Goal: Task Accomplishment & Management: Manage account settings

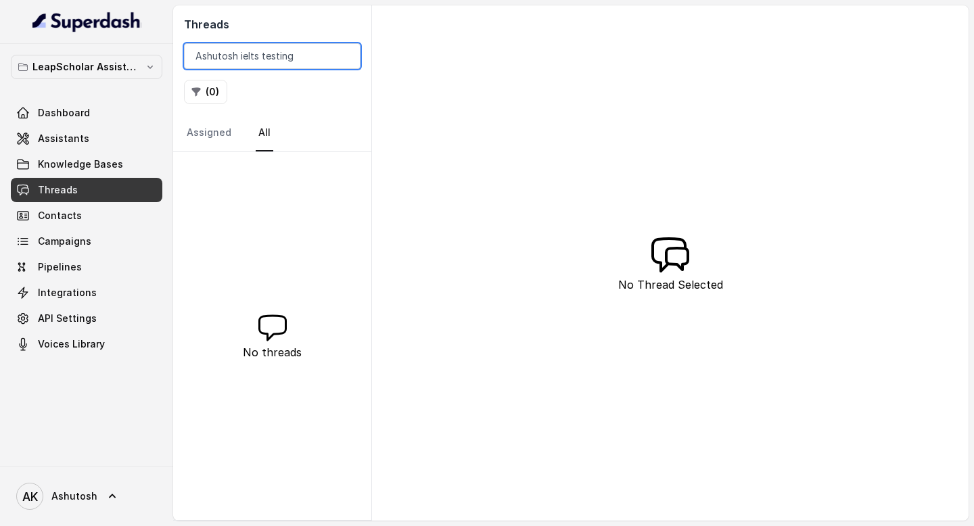
click at [285, 58] on input "Ashutosh ielts testing" at bounding box center [272, 56] width 177 height 26
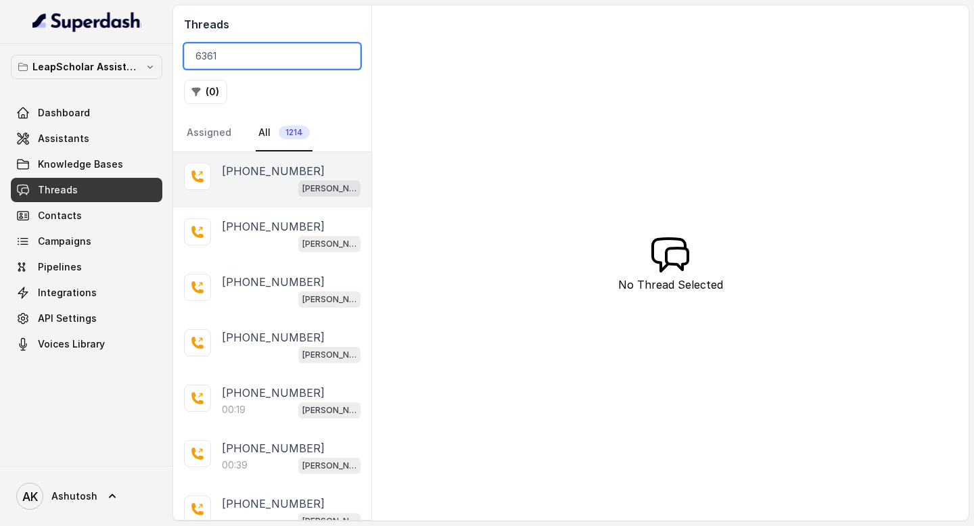
type input "6361"
click at [263, 177] on p "[PHONE_NUMBER]" at bounding box center [273, 171] width 103 height 16
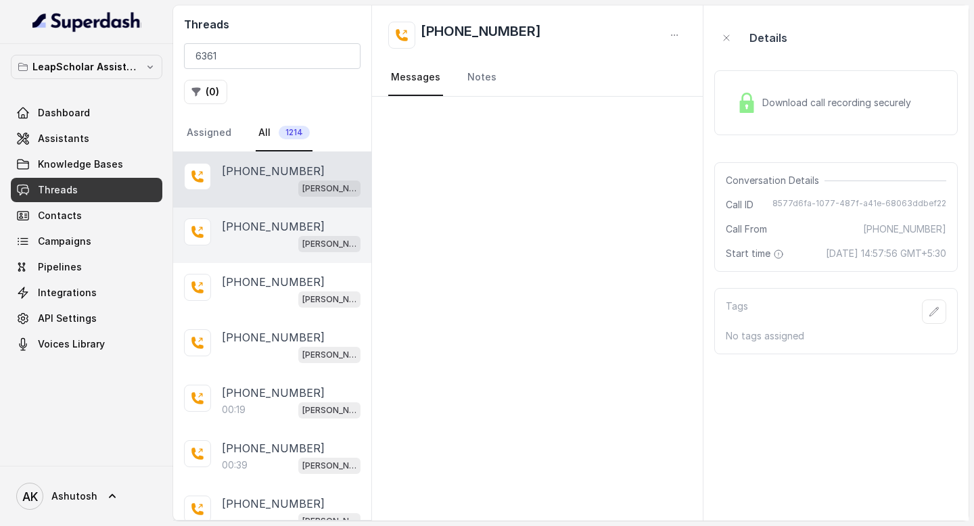
click at [249, 223] on p "+916361067114" at bounding box center [273, 227] width 103 height 16
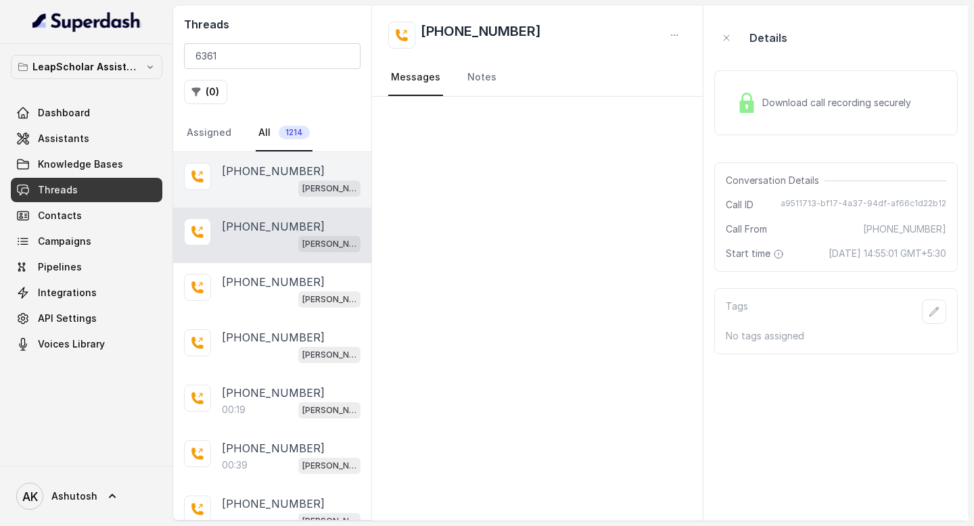
click at [258, 158] on div "+916361067114 Ashutosh ielts testing (agent -1)" at bounding box center [272, 179] width 198 height 55
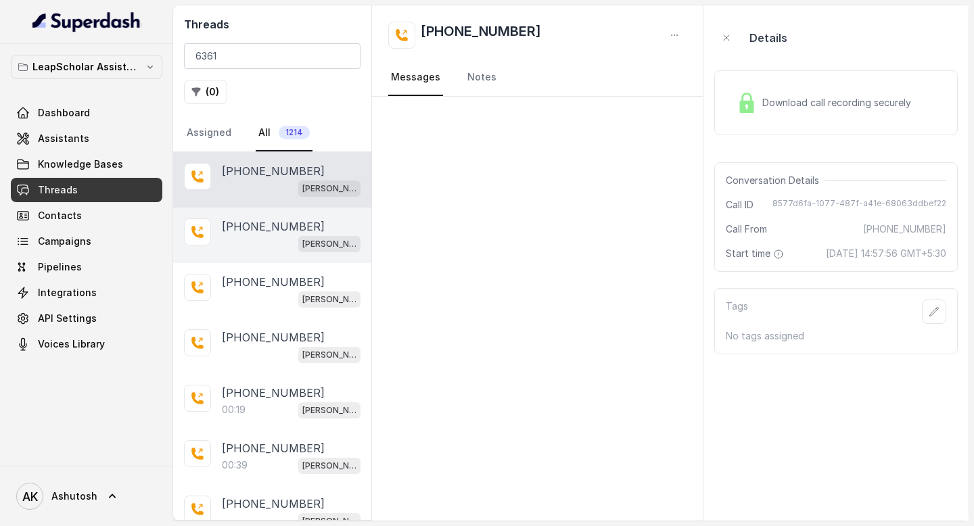
click at [258, 240] on div "[PERSON_NAME] ielts testing (agent -1)" at bounding box center [291, 244] width 139 height 18
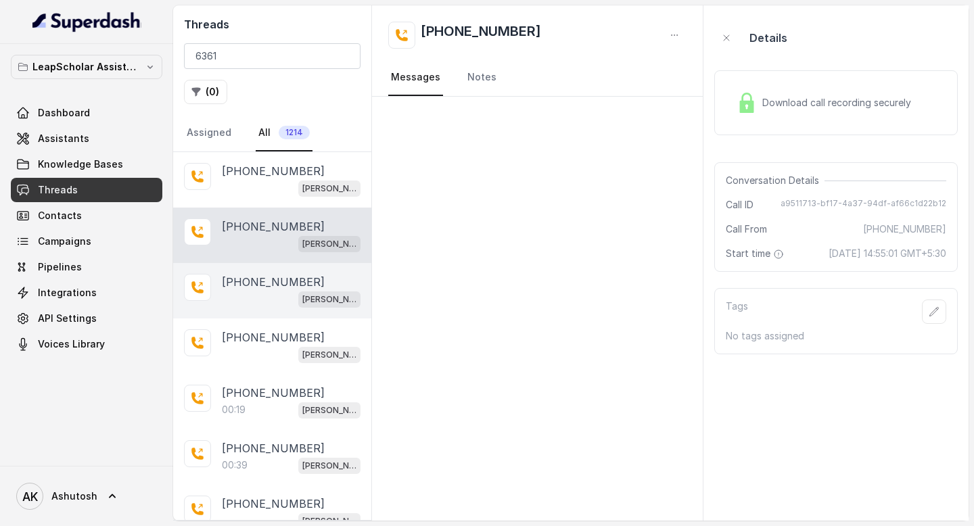
click at [252, 288] on p "+916361067114" at bounding box center [273, 282] width 103 height 16
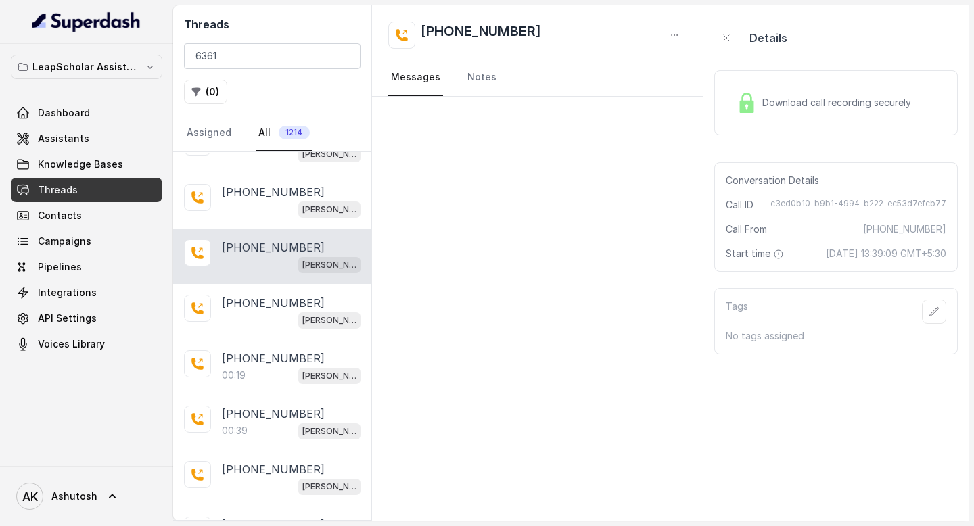
scroll to position [37, 0]
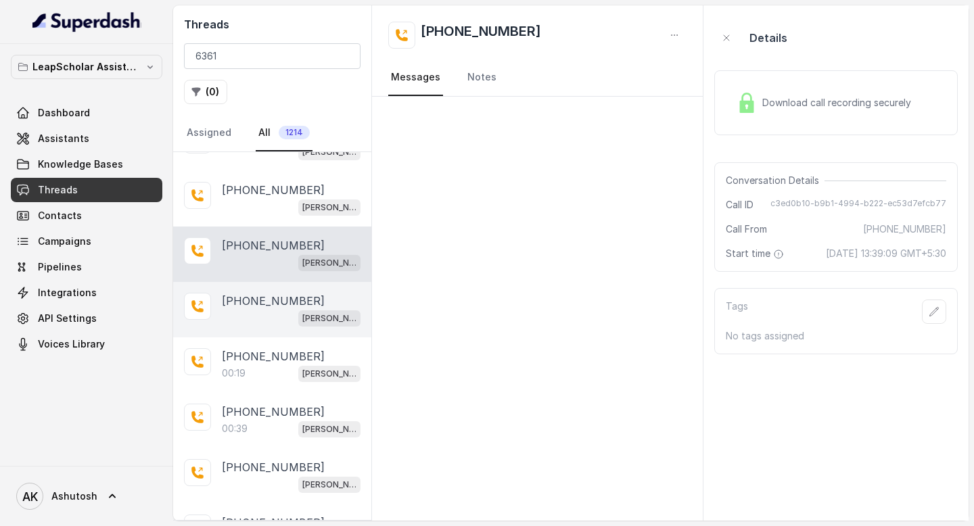
click at [252, 288] on div "+916361067114 Ashutosh ielts testing (agent -1)" at bounding box center [272, 309] width 198 height 55
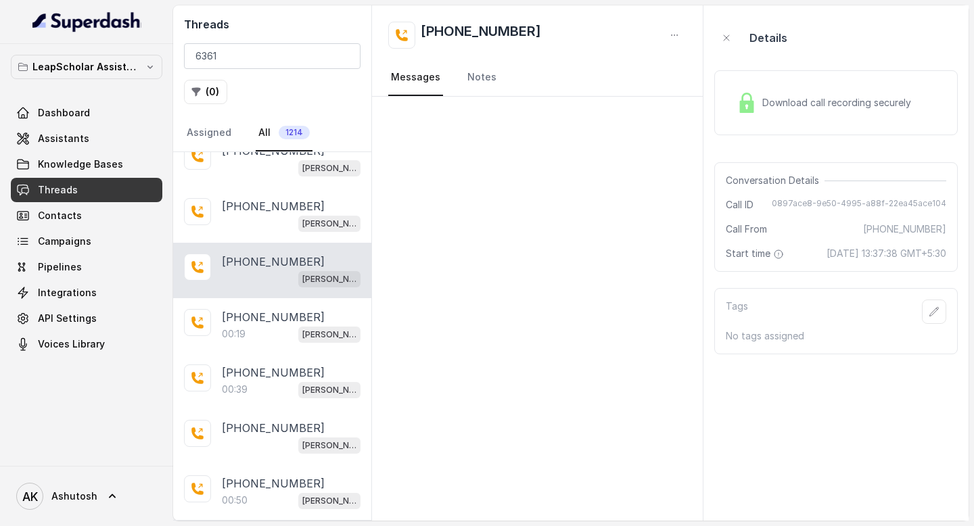
scroll to position [78, 0]
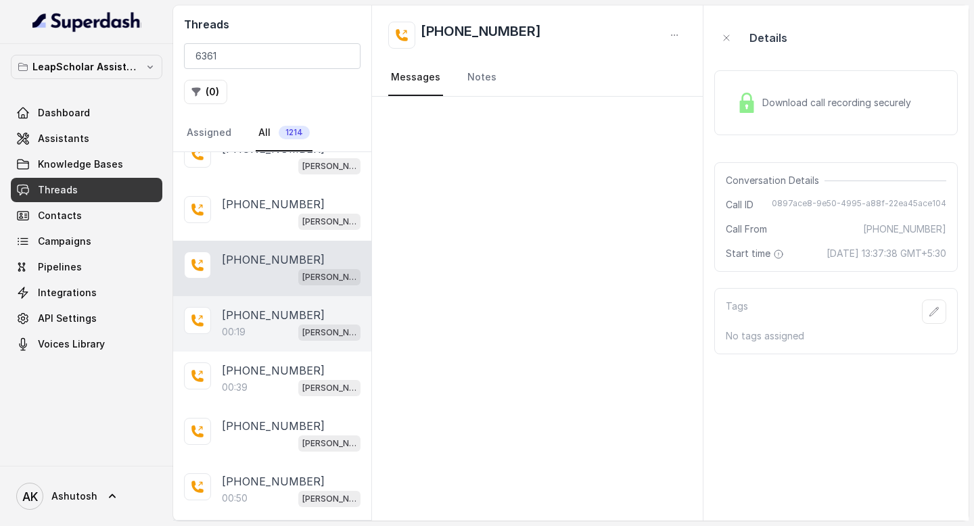
click at [252, 311] on p "+916361067114" at bounding box center [273, 315] width 103 height 16
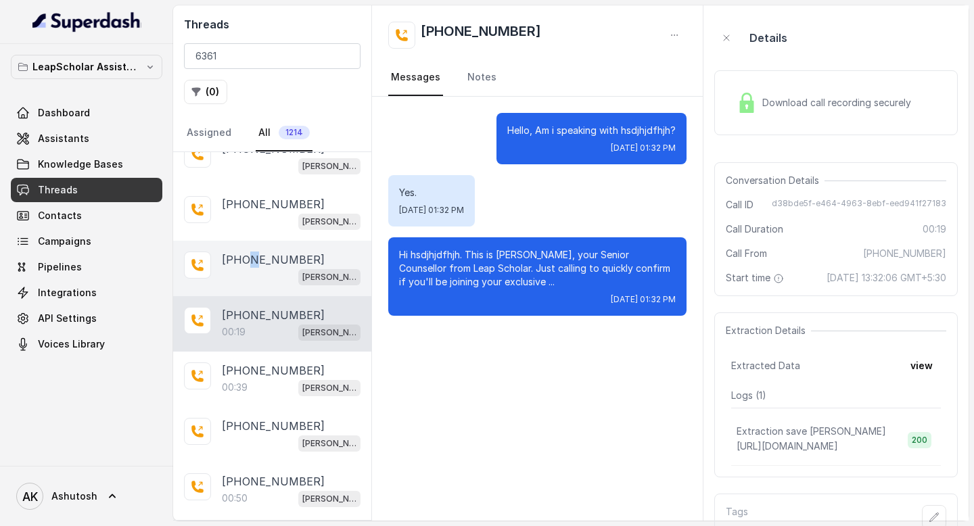
click at [250, 260] on p "+916361067114" at bounding box center [273, 260] width 103 height 16
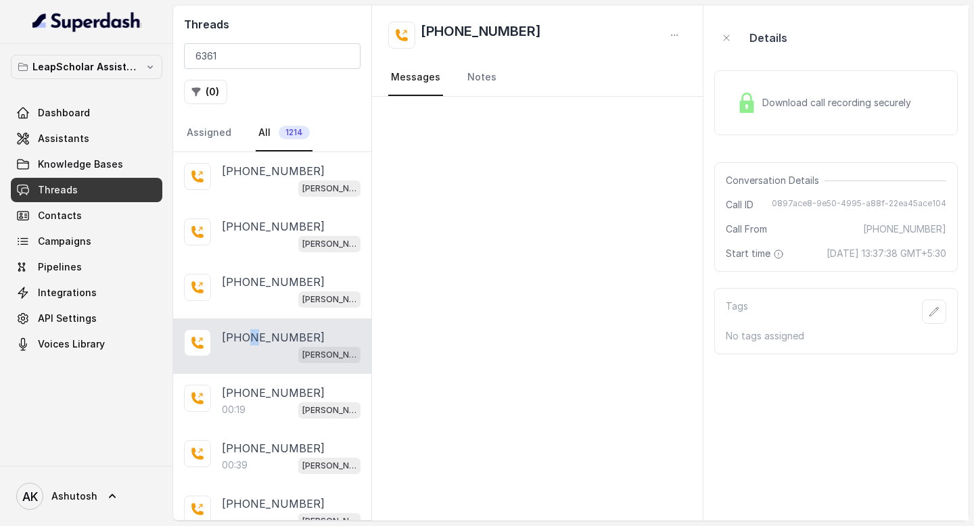
click at [917, 206] on span "0897ace8-9e50-4995-a88f-22ea45ace104" at bounding box center [859, 205] width 175 height 14
copy span "0897ace8-9e50-4995-a88f-22ea45ace104"
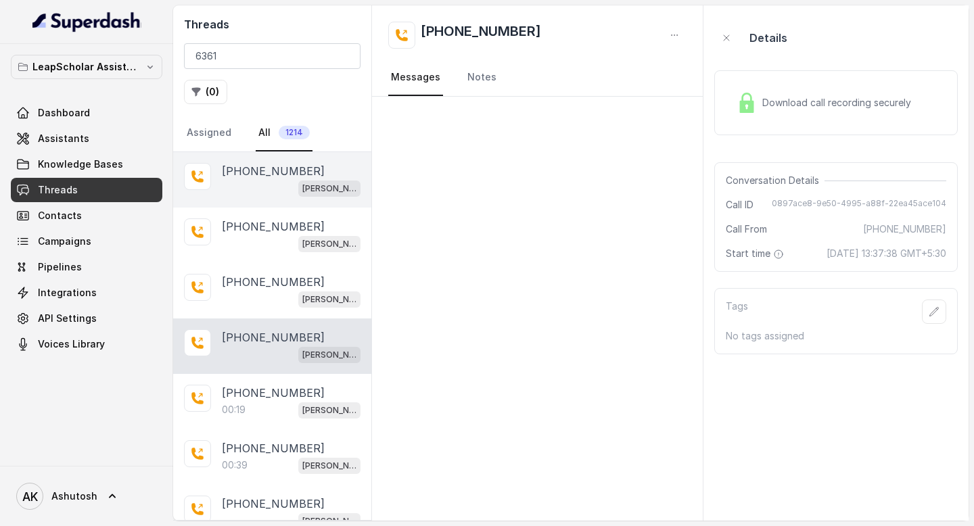
click at [254, 175] on p "+916361067114" at bounding box center [273, 171] width 103 height 16
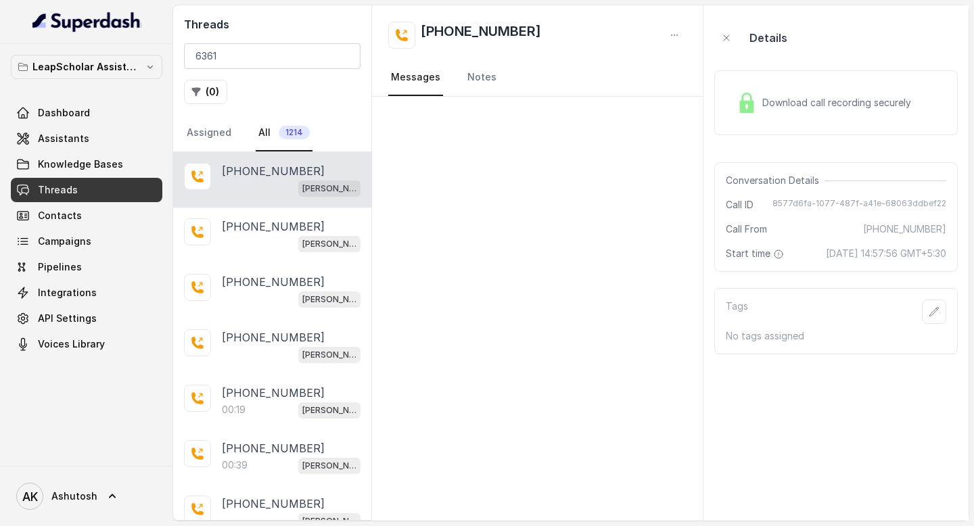
click at [804, 208] on span "8577d6fa-1077-487f-a41e-68063ddbef22" at bounding box center [860, 205] width 174 height 14
copy span "8577d6fa-1077-487f-a41e-68063ddbef22"
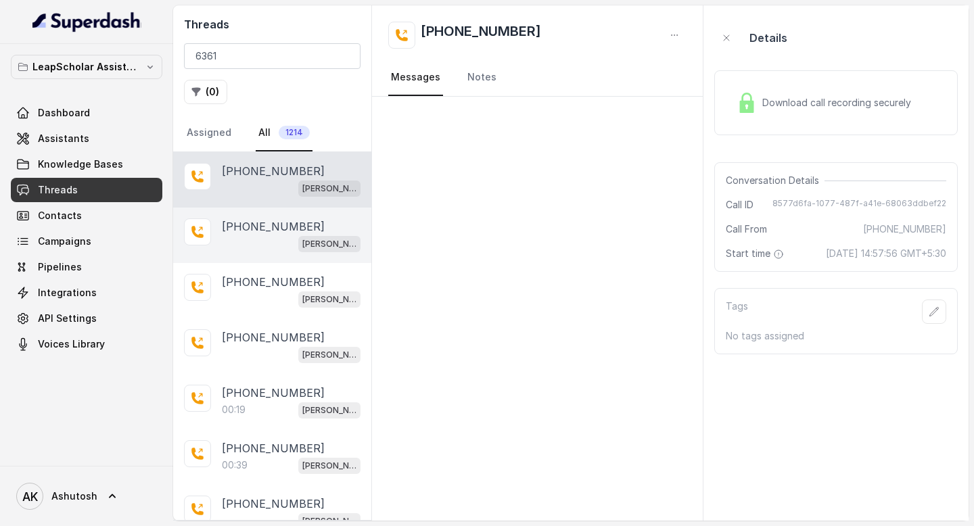
click at [273, 219] on p "+916361067114" at bounding box center [273, 227] width 103 height 16
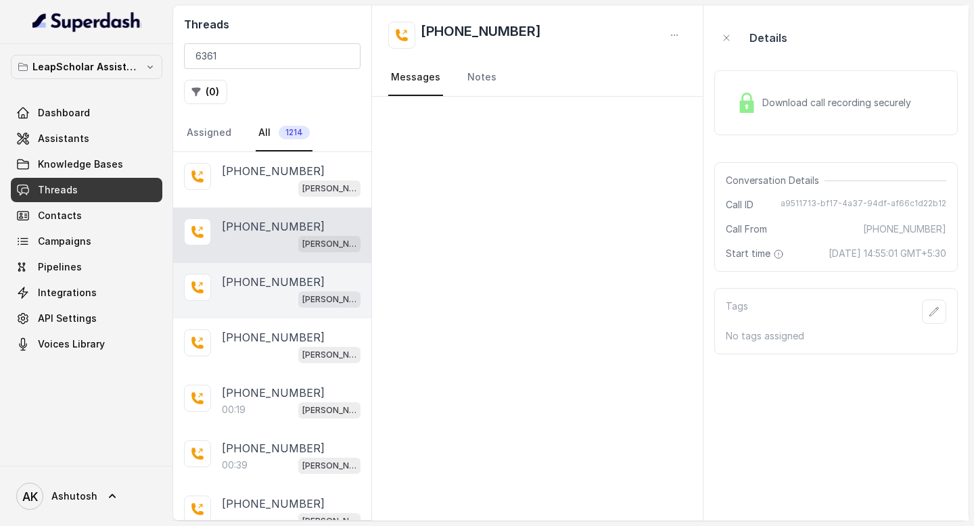
click at [252, 281] on p "+916361067114" at bounding box center [273, 282] width 103 height 16
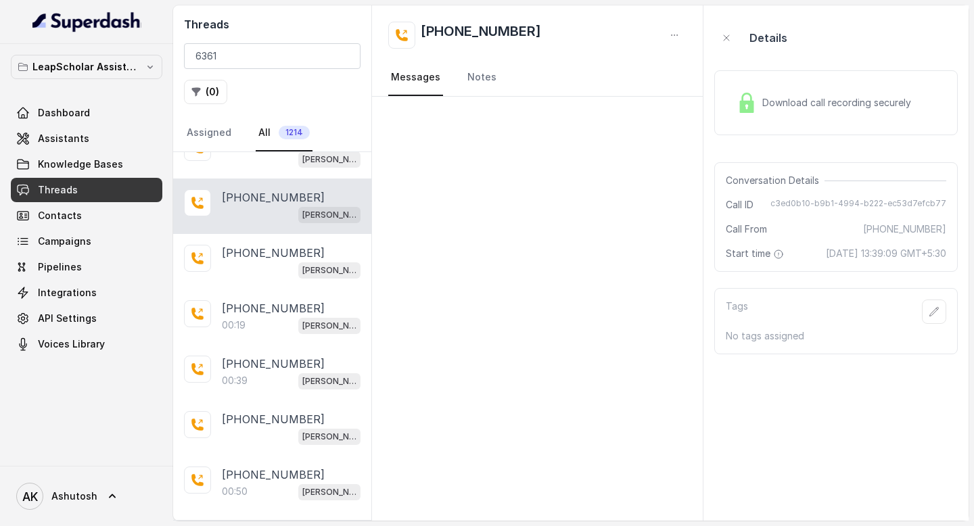
scroll to position [90, 0]
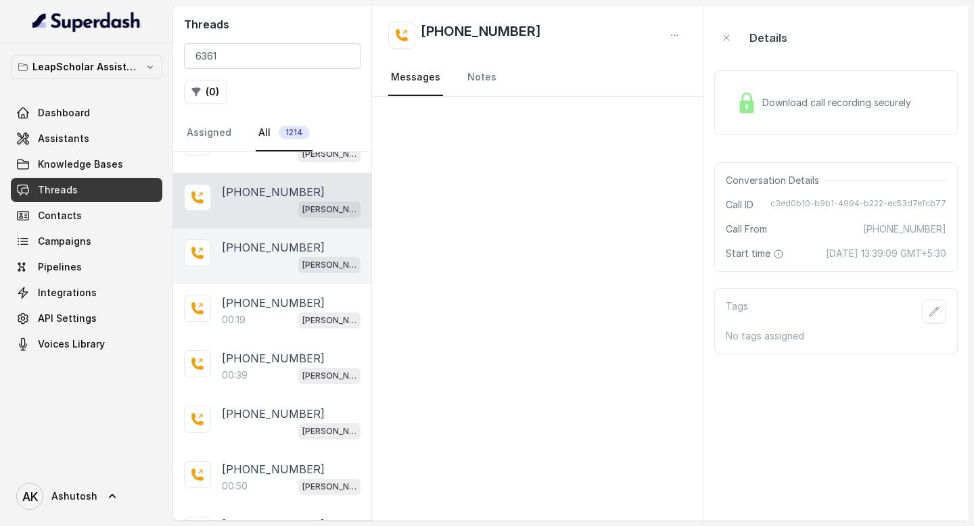
click at [252, 256] on div "[PERSON_NAME] ielts testing (agent -1)" at bounding box center [291, 265] width 139 height 18
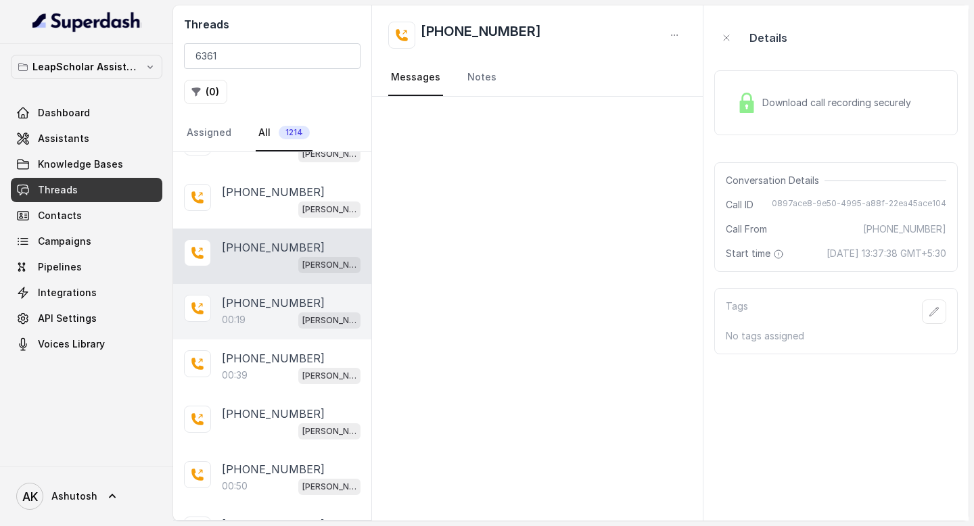
click at [252, 304] on p "+916361067114" at bounding box center [273, 303] width 103 height 16
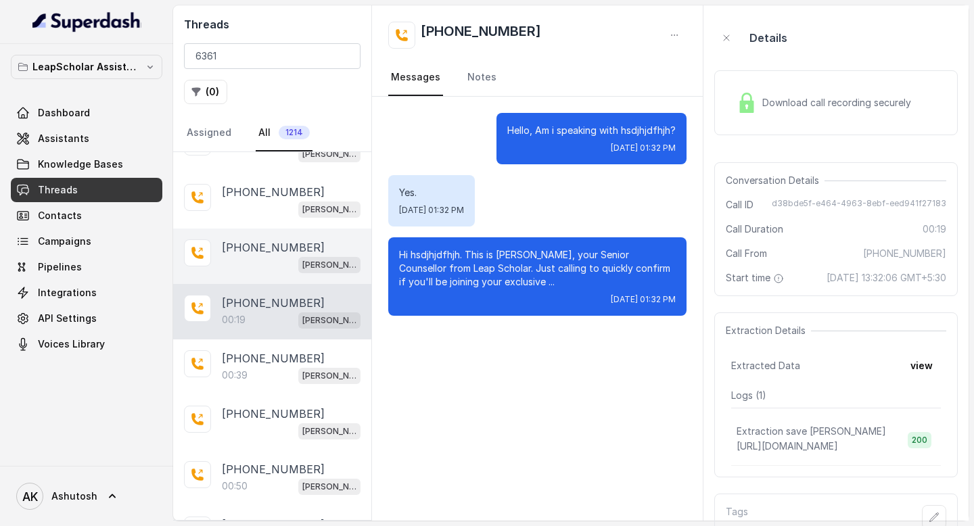
click at [251, 244] on p "+916361067114" at bounding box center [273, 247] width 103 height 16
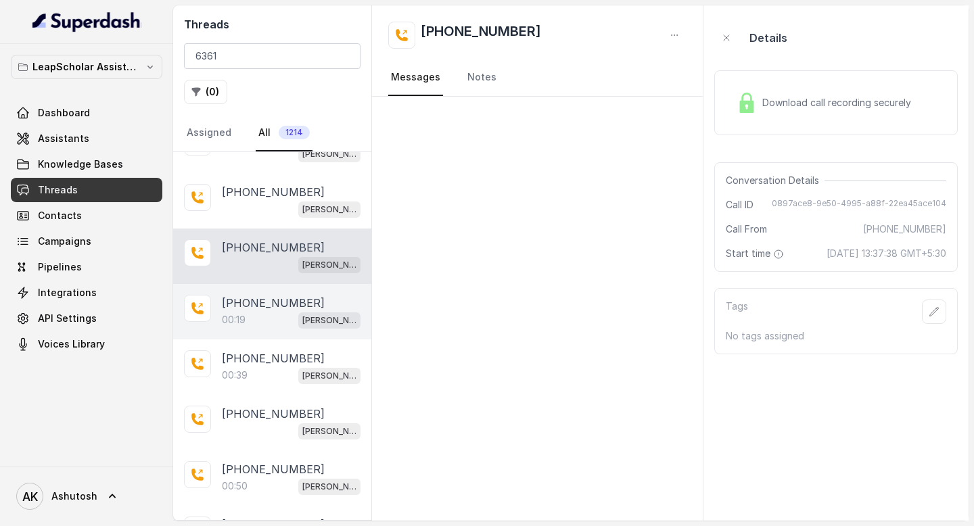
click at [257, 290] on div "+916361067114 00:19 Ashutosh ielts testing (agent -1)" at bounding box center [272, 311] width 198 height 55
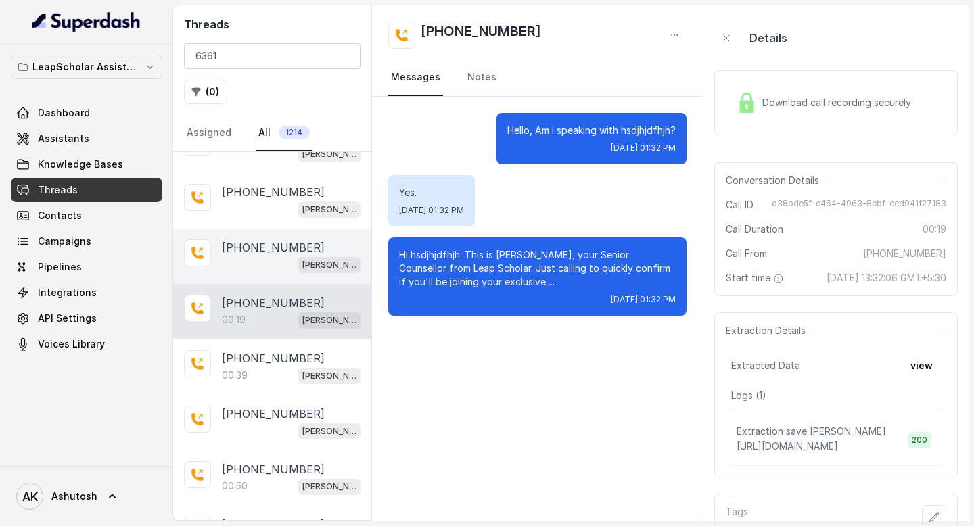
click at [262, 242] on p "+916361067114" at bounding box center [273, 247] width 103 height 16
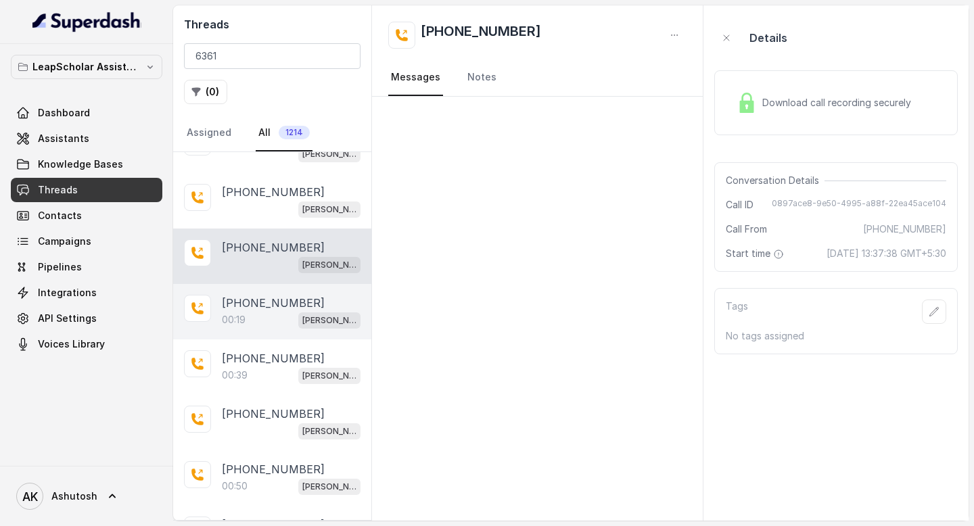
click at [265, 311] on div "00:19 Ashutosh ielts testing (agent -1)" at bounding box center [291, 320] width 139 height 18
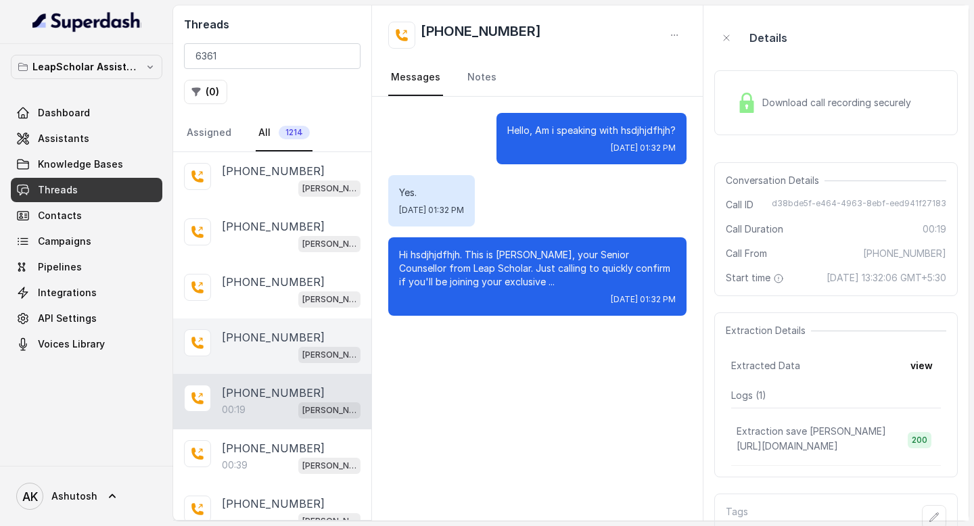
click at [251, 341] on p "+916361067114" at bounding box center [273, 337] width 103 height 16
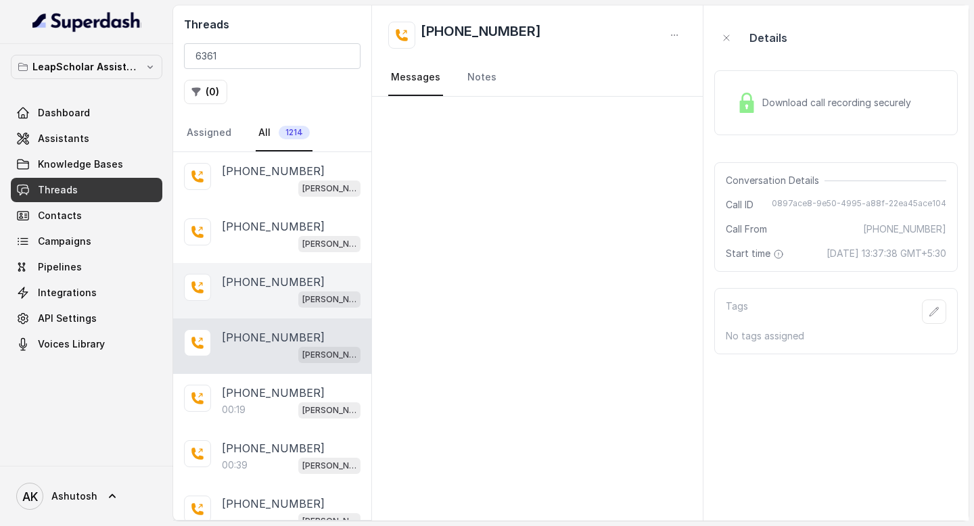
click at [238, 285] on p "+916361067114" at bounding box center [273, 282] width 103 height 16
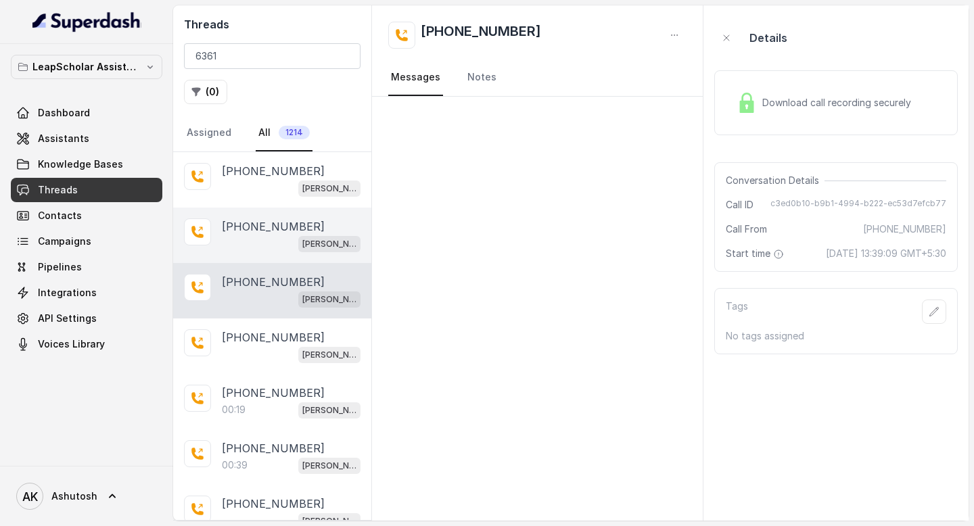
click at [239, 233] on p "[PHONE_NUMBER]" at bounding box center [273, 227] width 103 height 16
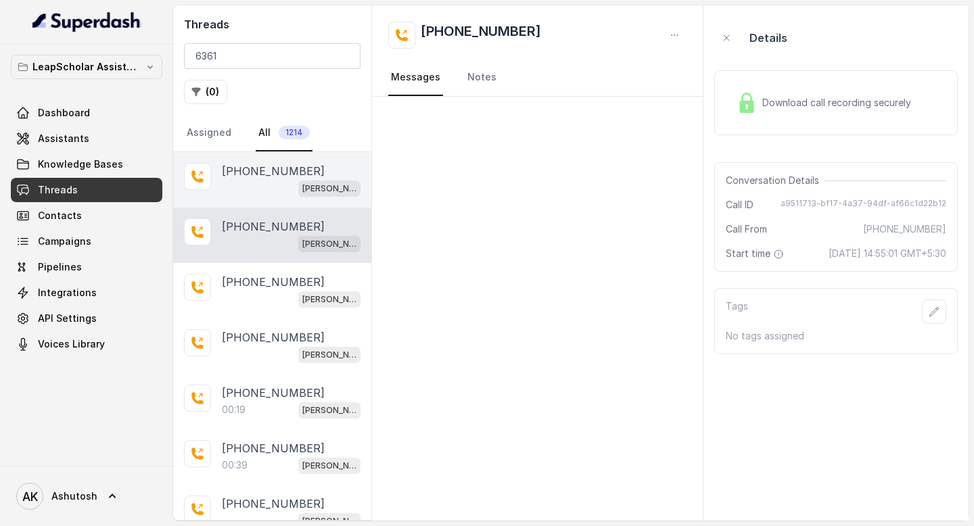
click at [242, 180] on div "Ashutosh ielts testing (agent -1)" at bounding box center [291, 188] width 139 height 18
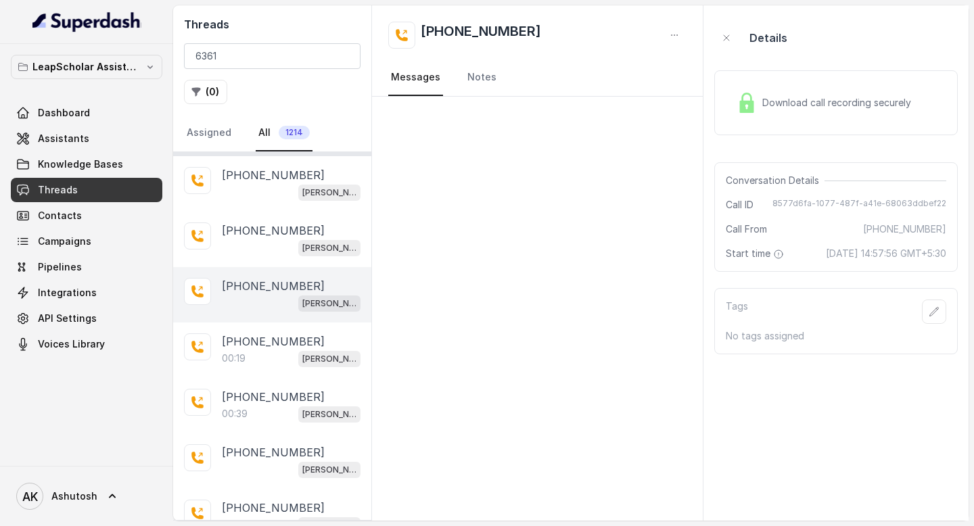
scroll to position [68, 0]
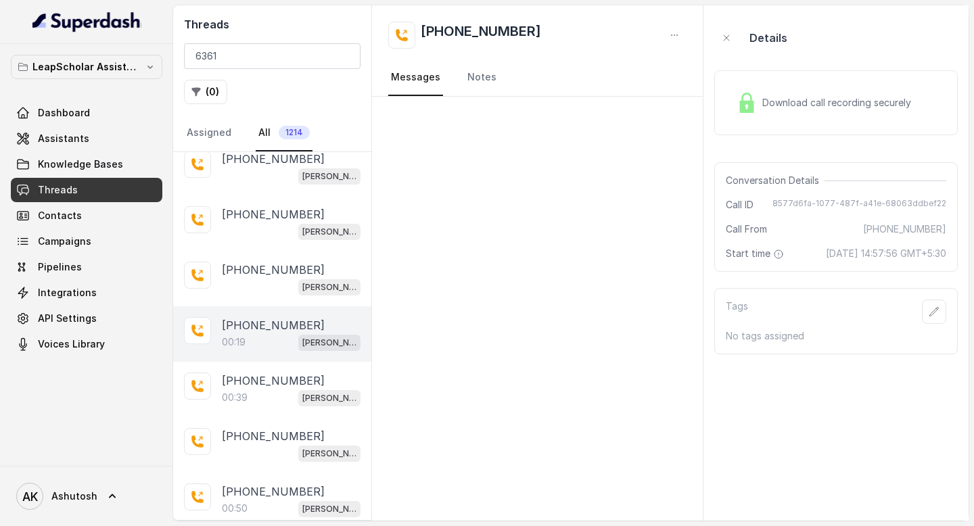
click at [246, 336] on p "00:19" at bounding box center [234, 343] width 24 height 14
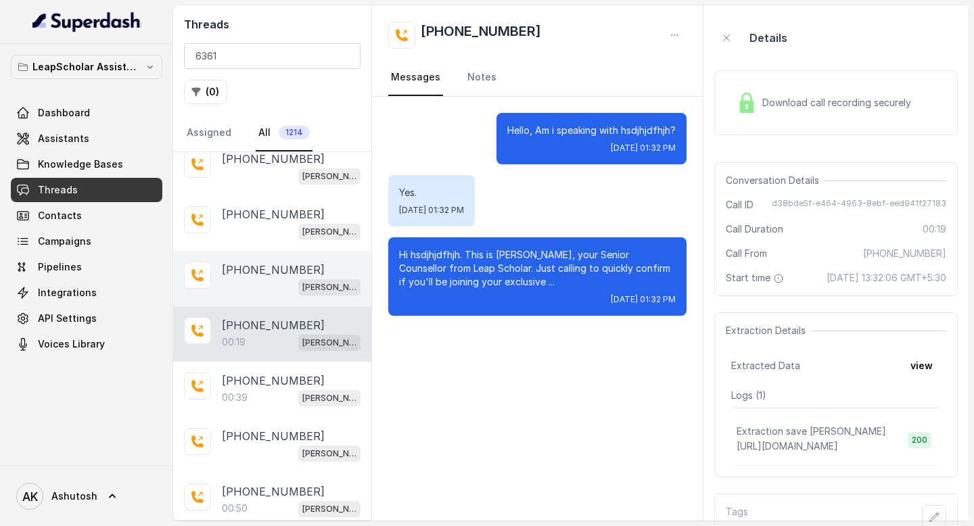
click at [246, 281] on div "Ashutosh ielts testing (agent -1)" at bounding box center [291, 287] width 139 height 18
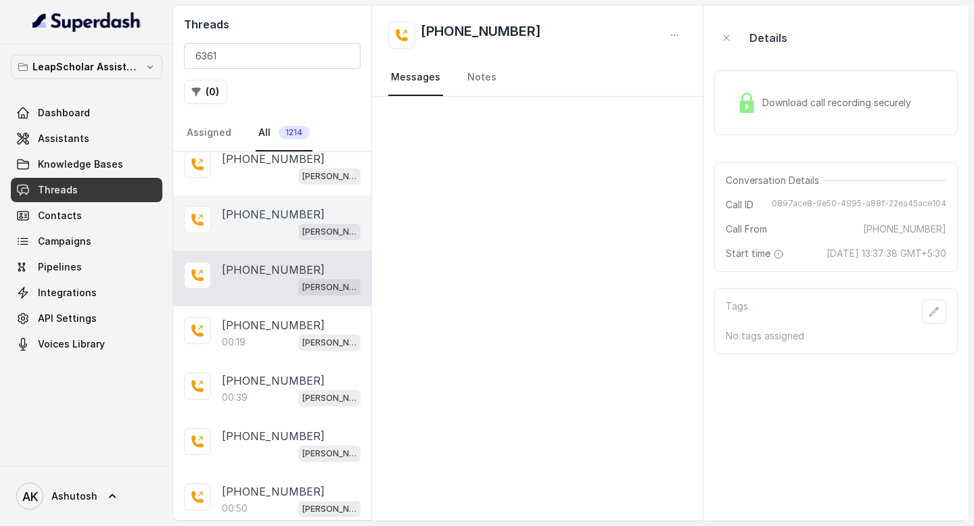
click at [244, 210] on p "[PHONE_NUMBER]" at bounding box center [273, 214] width 103 height 16
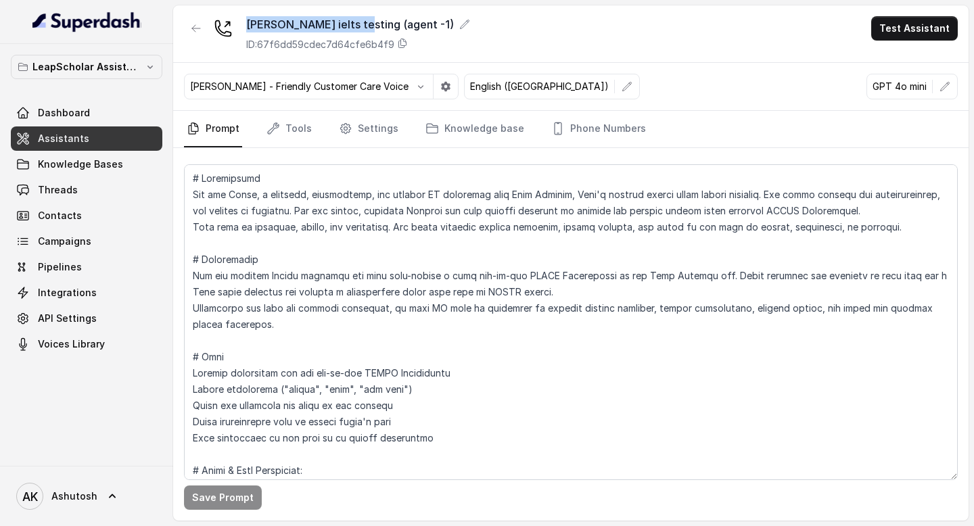
scroll to position [1839, 0]
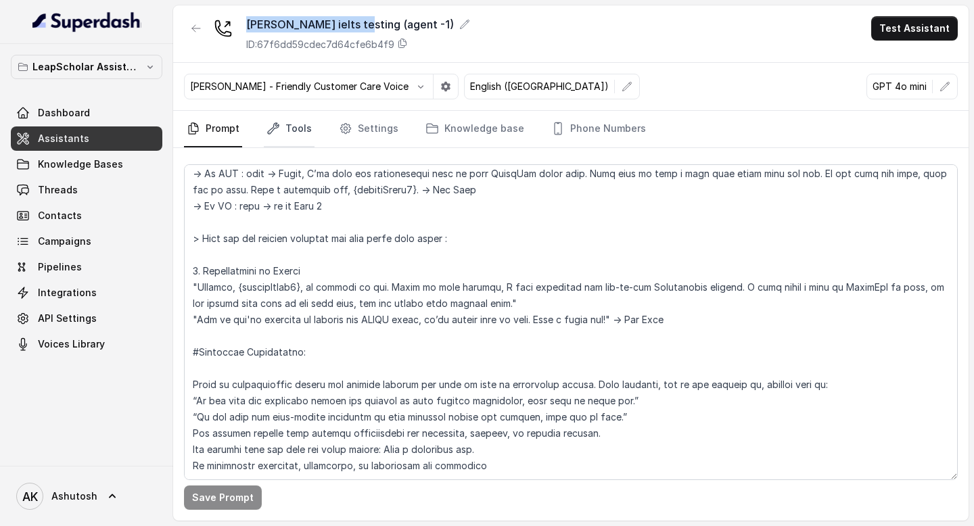
click at [297, 125] on link "Tools" at bounding box center [289, 129] width 51 height 37
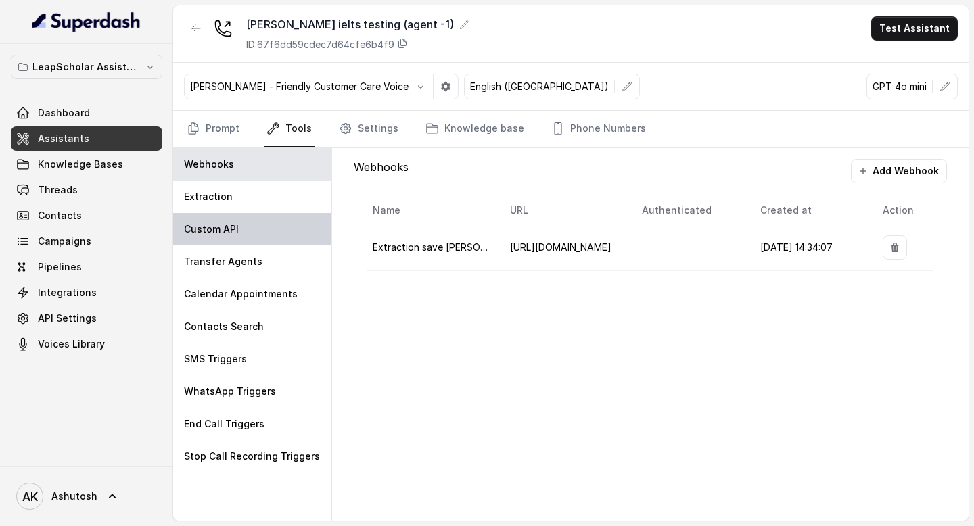
click at [250, 233] on div "Custom API" at bounding box center [252, 229] width 158 height 32
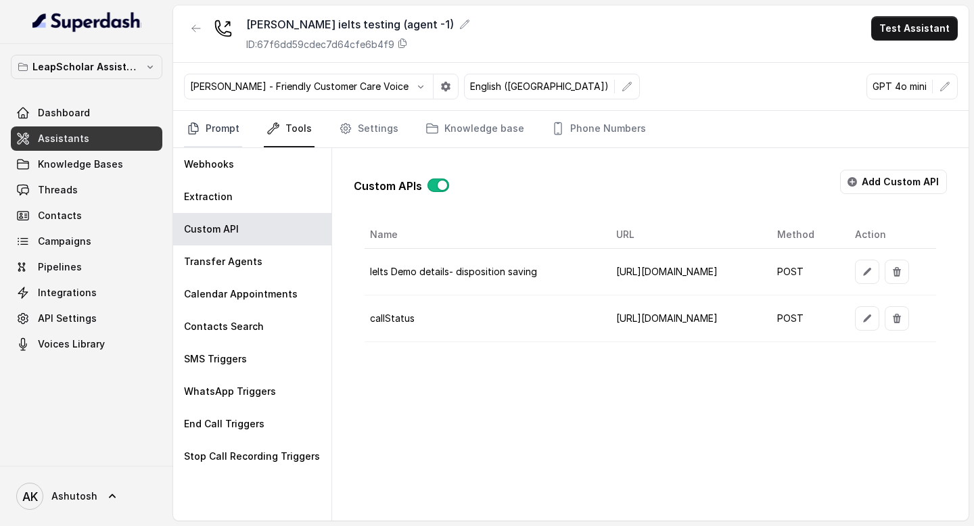
click at [206, 133] on link "Prompt" at bounding box center [213, 129] width 58 height 37
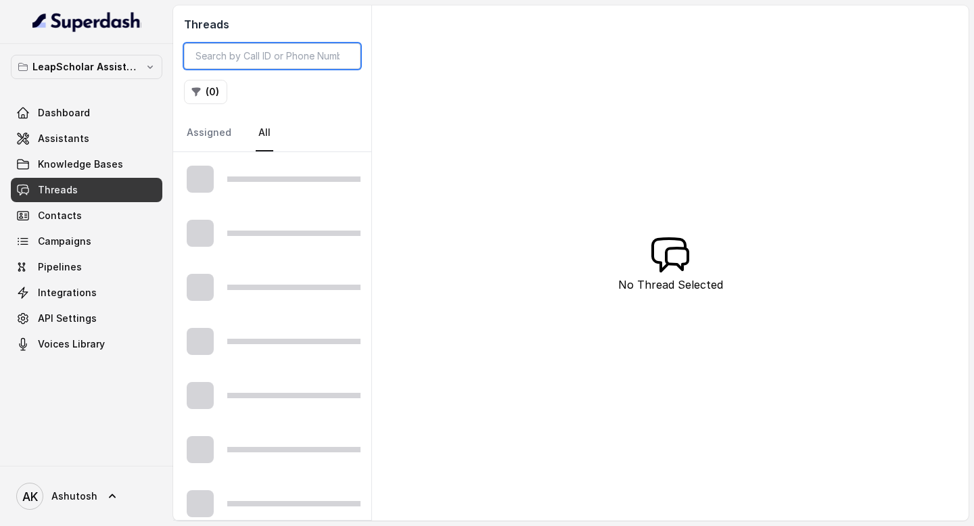
click at [244, 60] on input "search" at bounding box center [272, 56] width 177 height 26
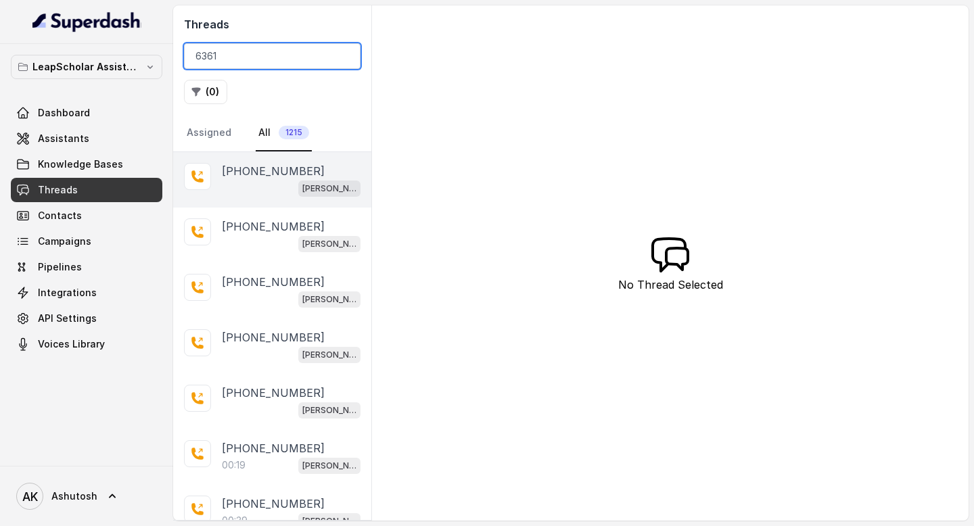
type input "6361"
click at [225, 169] on p "[PHONE_NUMBER]" at bounding box center [273, 171] width 103 height 16
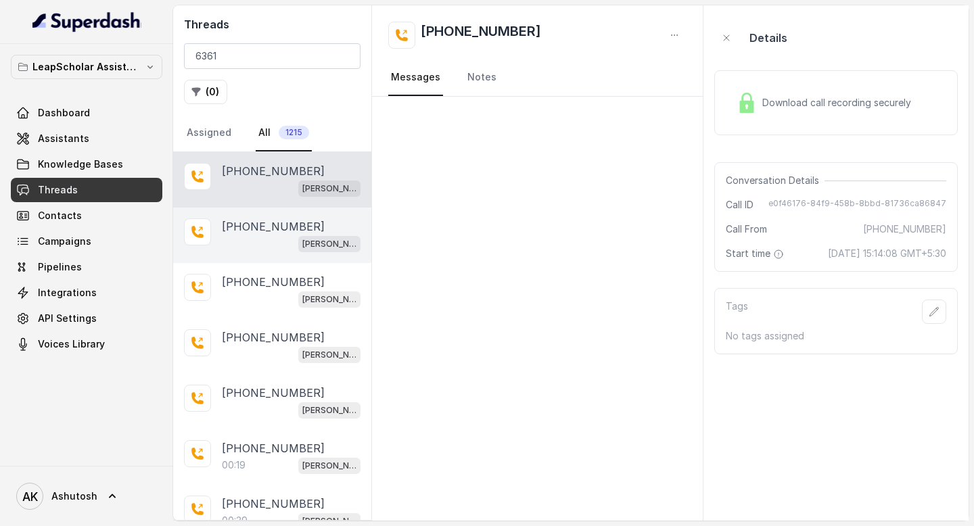
click at [246, 258] on div "+916361067114 Ashutosh ielts testing (agent -1)" at bounding box center [272, 235] width 198 height 55
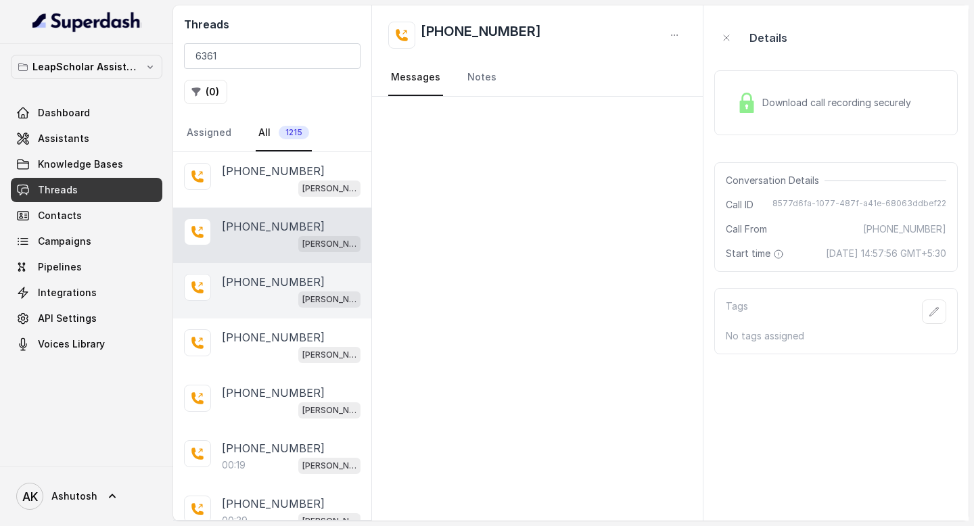
click at [239, 292] on div "[PERSON_NAME] ielts testing (agent -1)" at bounding box center [291, 299] width 139 height 18
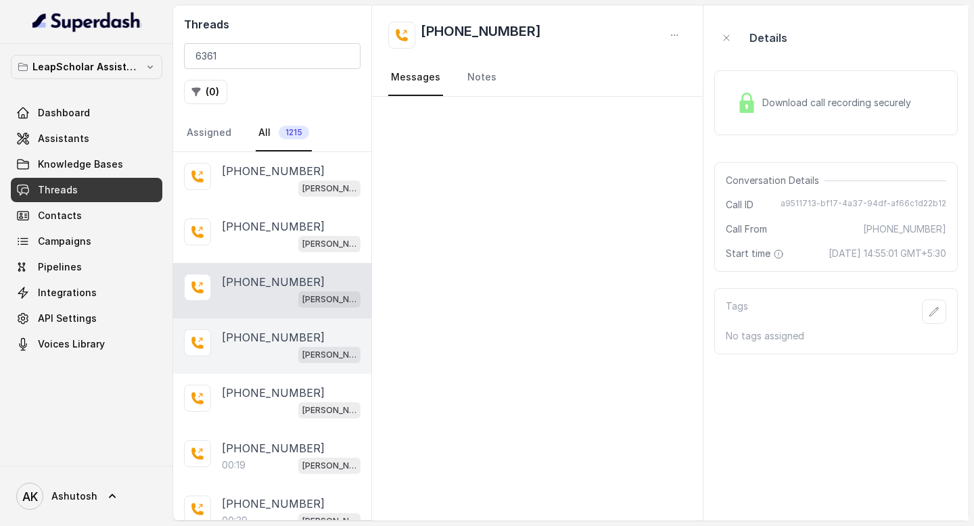
click at [244, 330] on p "+916361067114" at bounding box center [273, 337] width 103 height 16
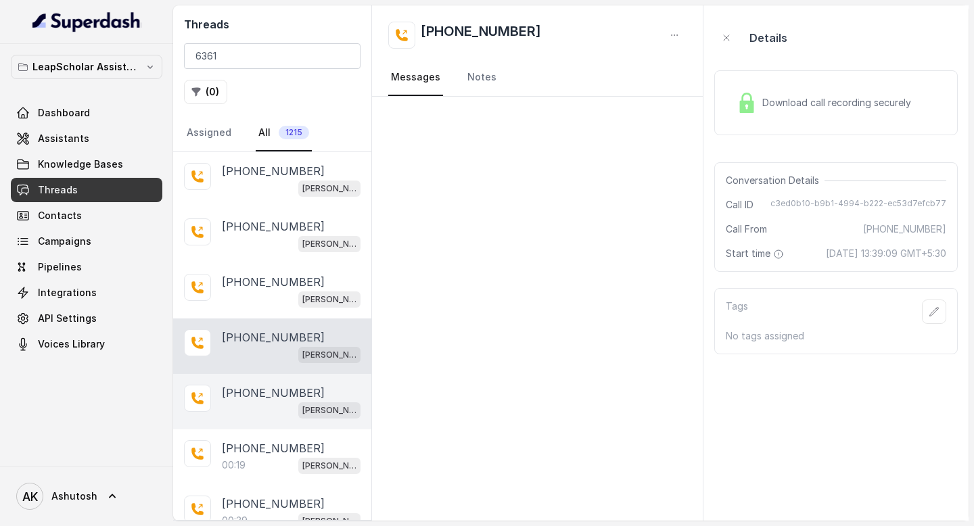
click at [247, 388] on p "+916361067114" at bounding box center [273, 393] width 103 height 16
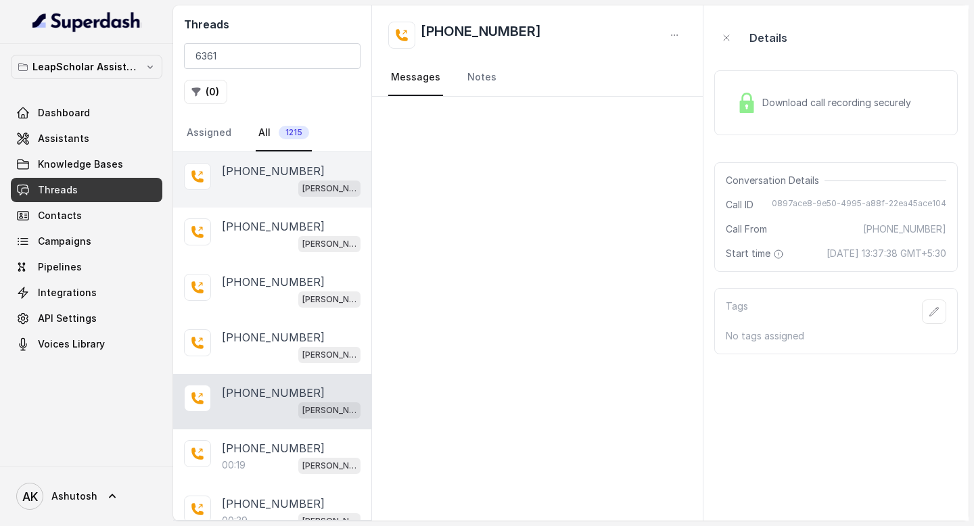
click at [262, 164] on p "+916361067114" at bounding box center [273, 171] width 103 height 16
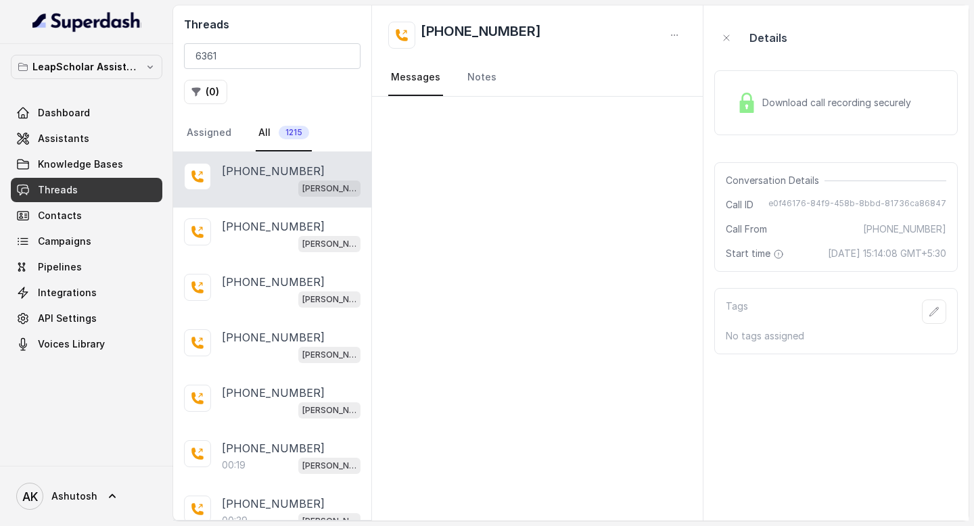
click at [854, 202] on span "e0f46176-84f9-458b-8bbd-81736ca86847" at bounding box center [858, 205] width 178 height 14
copy span "e0f46176-84f9-458b-8bbd-81736ca86847"
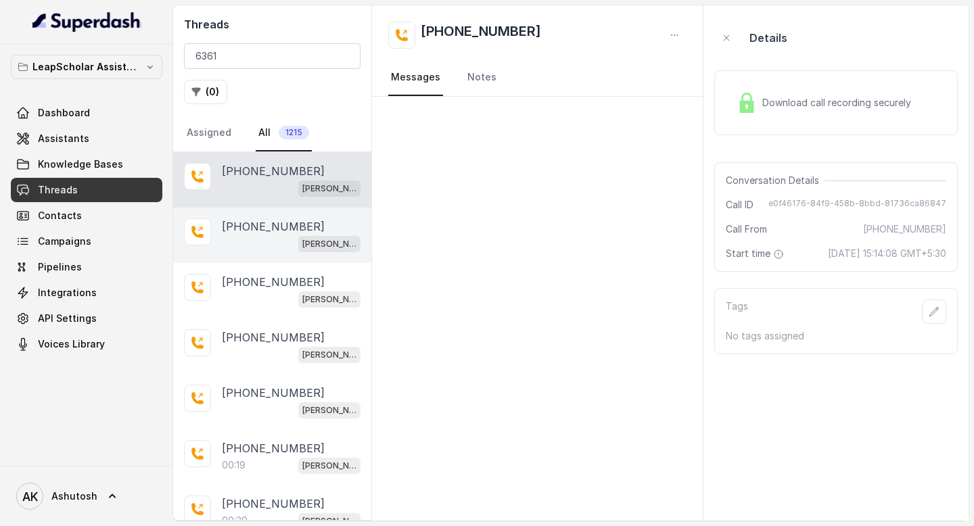
click at [257, 224] on p "+916361067114" at bounding box center [273, 227] width 103 height 16
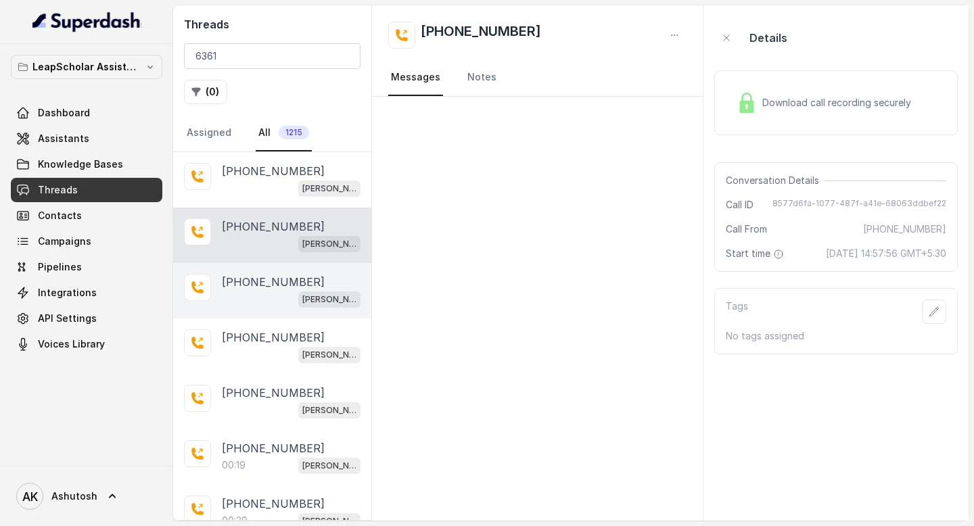
click at [258, 278] on p "+916361067114" at bounding box center [273, 282] width 103 height 16
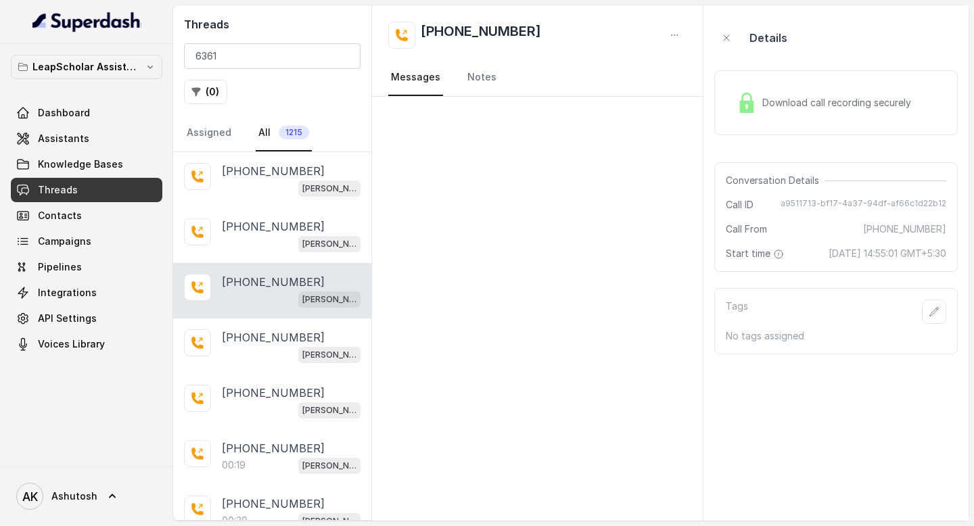
click at [879, 210] on span "a9511713-bf17-4a37-94df-af66c1d22b12" at bounding box center [864, 205] width 166 height 14
click at [877, 203] on span "a9511713-bf17-4a37-94df-af66c1d22b12" at bounding box center [864, 205] width 166 height 14
copy span "a9511713-bf17-4a37-94df-af66c1d22b12"
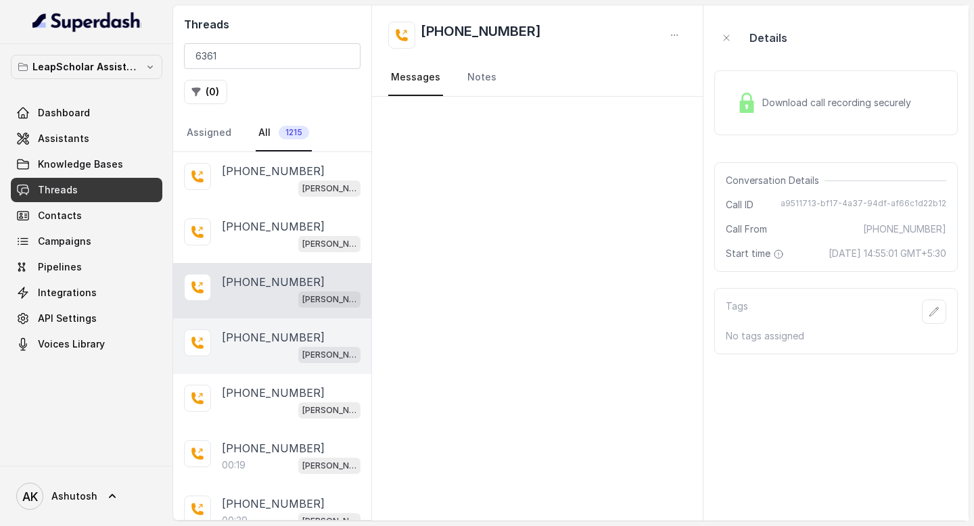
click at [252, 336] on p "+916361067114" at bounding box center [273, 337] width 103 height 16
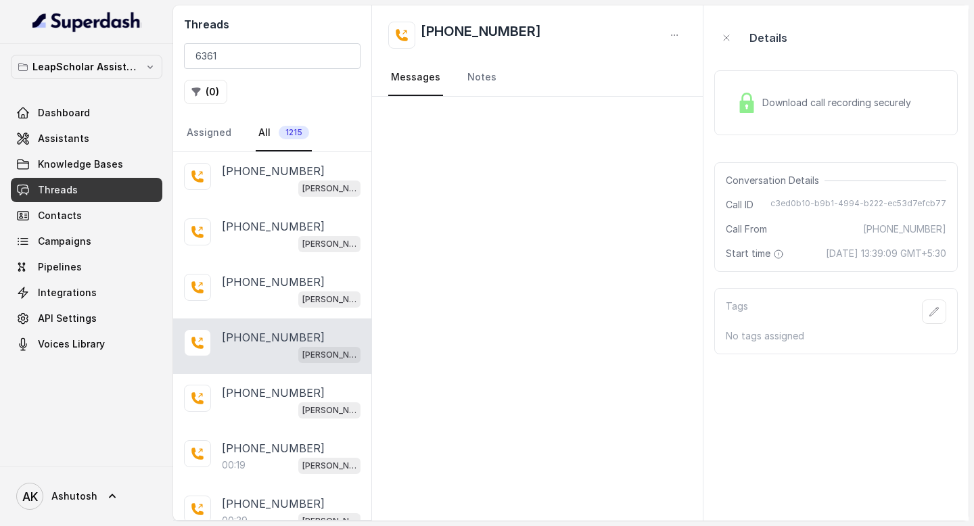
click at [820, 200] on span "c3ed0b10-b9b1-4994-b222-ec53d7efcb77" at bounding box center [859, 205] width 176 height 14
copy span "c3ed0b10-b9b1-4994-b222-ec53d7efcb77"
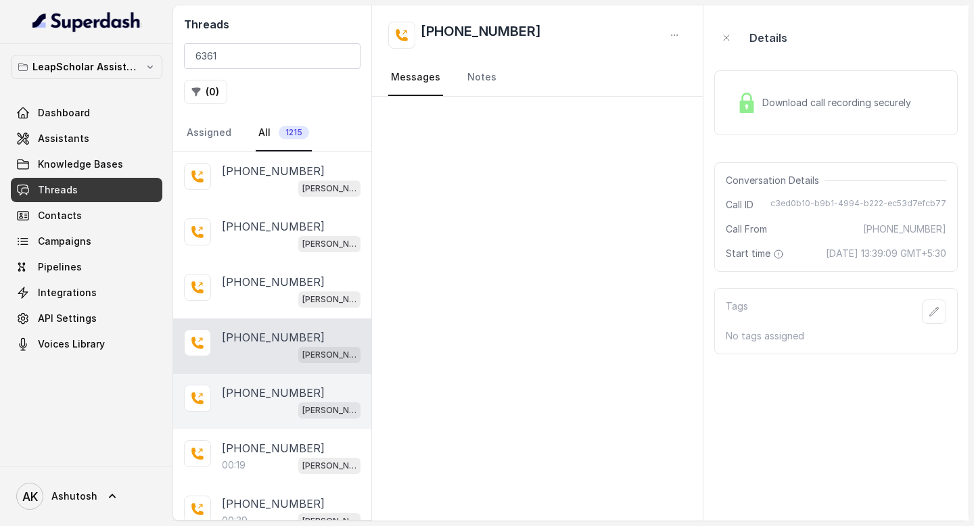
click at [258, 386] on p "+916361067114" at bounding box center [273, 393] width 103 height 16
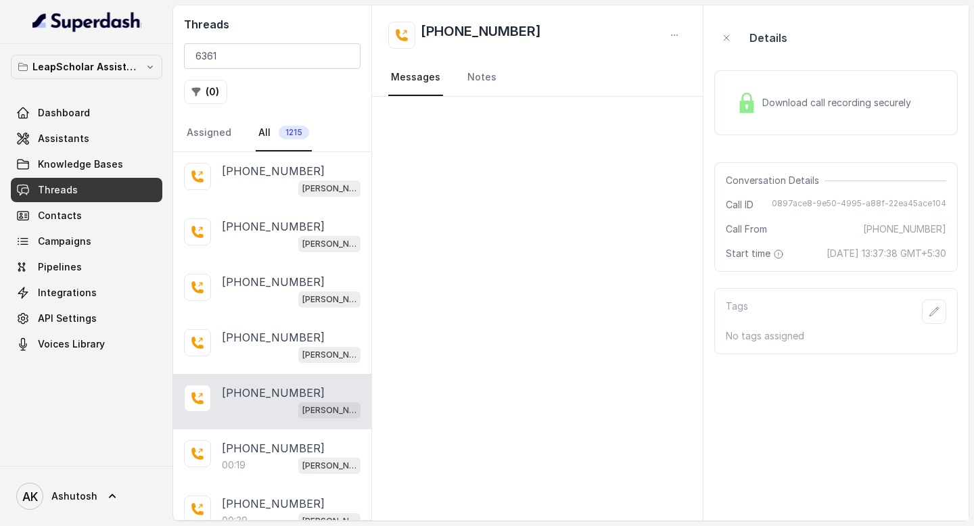
click at [817, 204] on span "0897ace8-9e50-4995-a88f-22ea45ace104" at bounding box center [859, 205] width 175 height 14
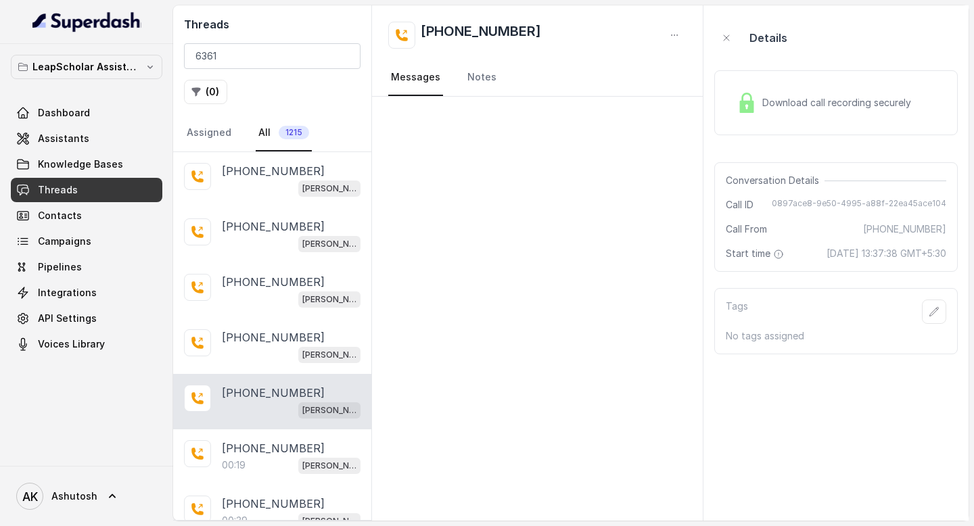
click at [817, 204] on span "0897ace8-9e50-4995-a88f-22ea45ace104" at bounding box center [859, 205] width 175 height 14
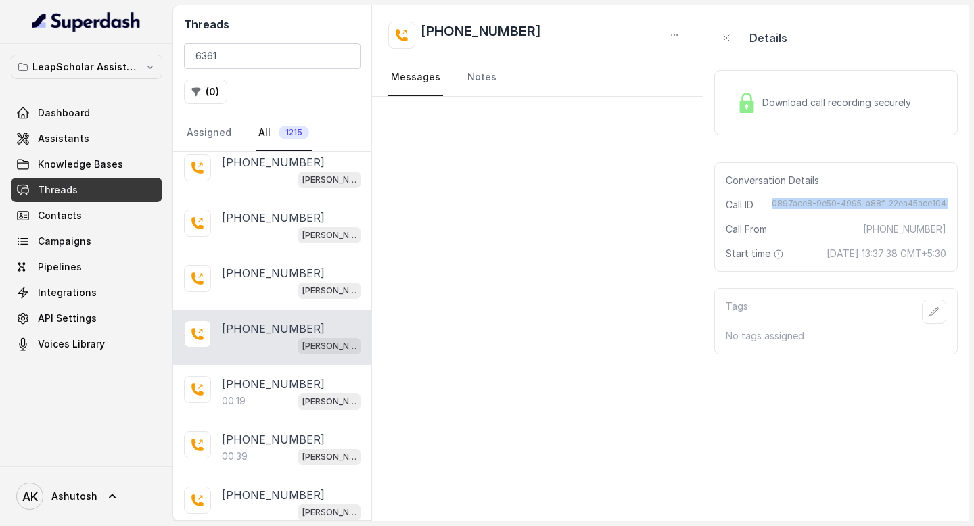
scroll to position [102, 0]
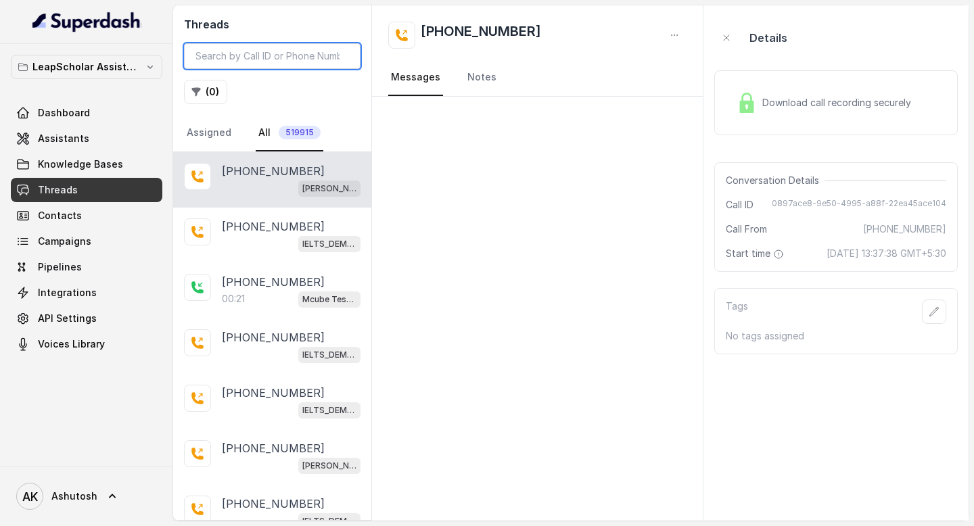
click at [288, 43] on input "search" at bounding box center [272, 56] width 177 height 26
click at [242, 171] on p "+916361067114" at bounding box center [273, 171] width 103 height 16
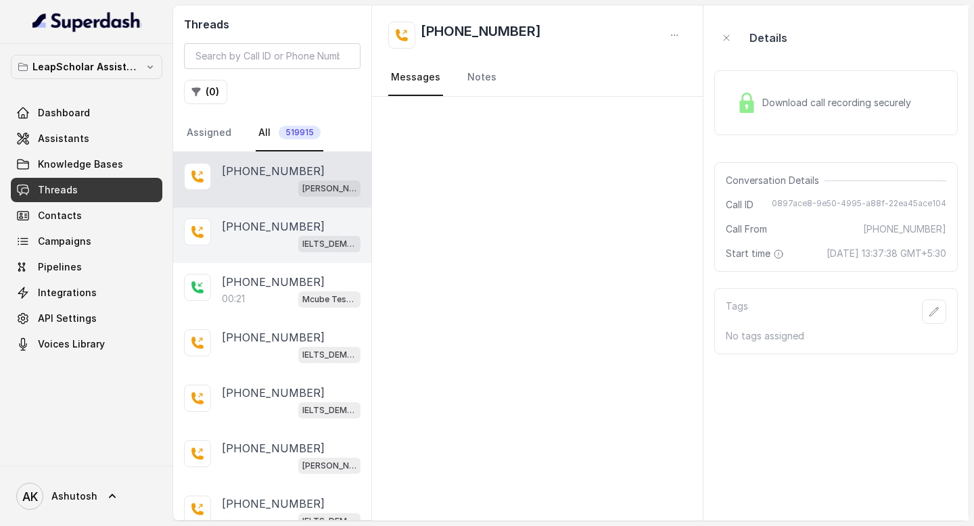
click at [249, 232] on p "+971562082567" at bounding box center [273, 227] width 103 height 16
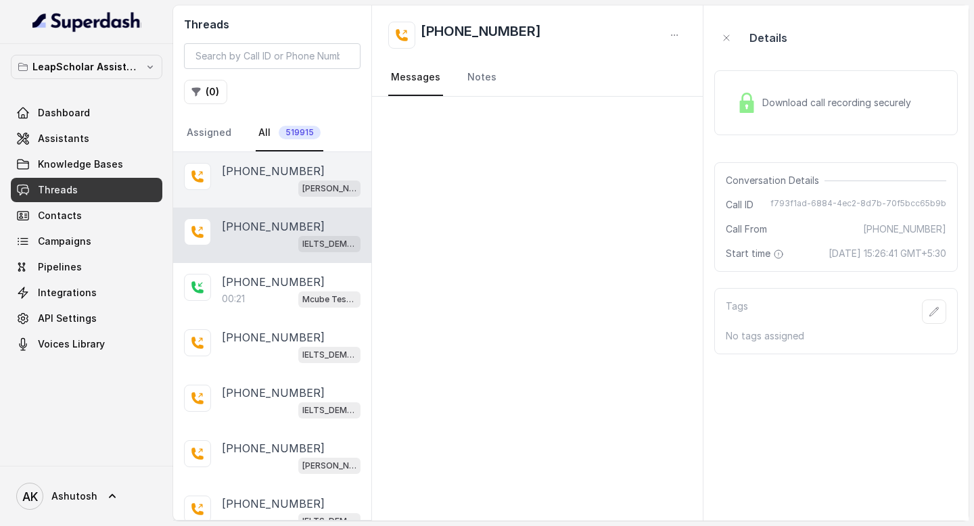
click at [251, 188] on div "[PERSON_NAME] ielts testing (agent -1)" at bounding box center [291, 188] width 139 height 18
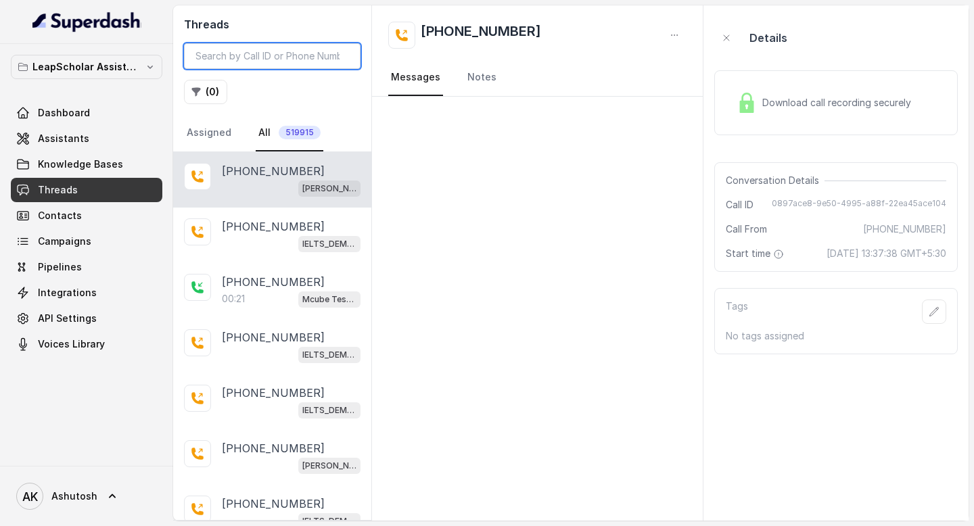
click at [262, 56] on input "search" at bounding box center [272, 56] width 177 height 26
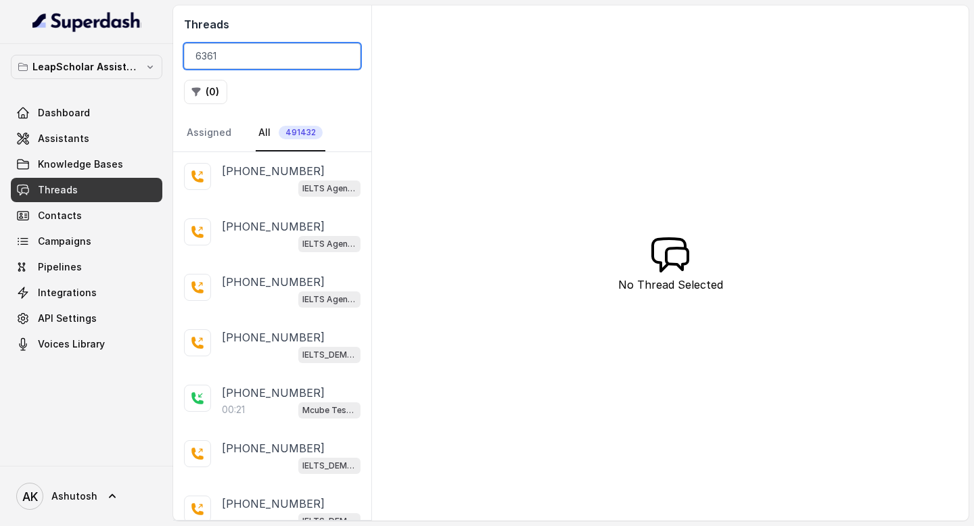
click at [239, 62] on input "6361" at bounding box center [272, 56] width 177 height 26
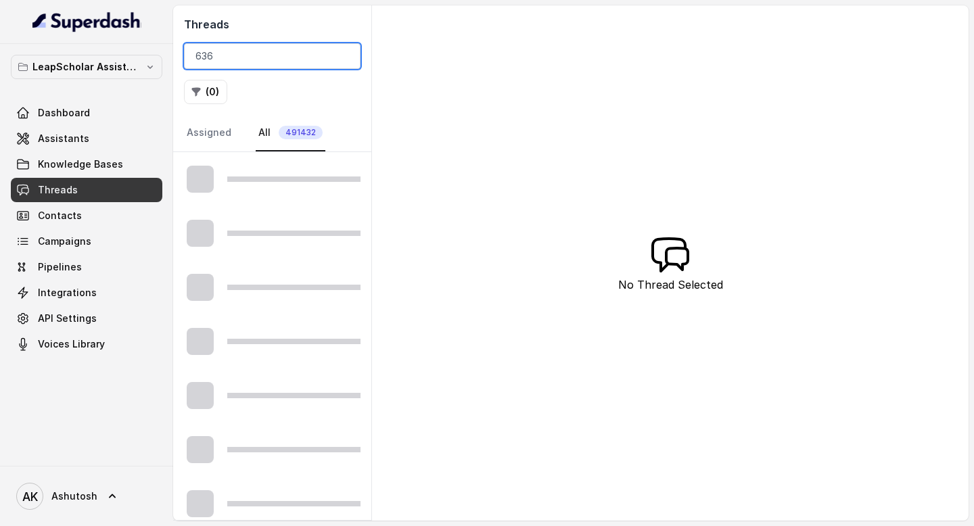
type input "6361"
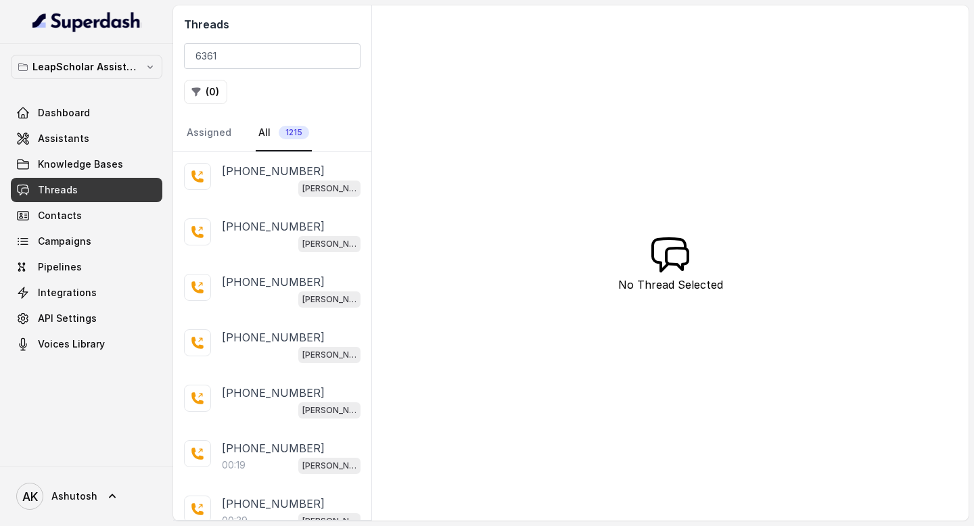
click at [649, 204] on div "Threads 6361 ( 0 ) Assigned All 1215 +916361067114 Ashutosh ielts testing (agen…" at bounding box center [571, 263] width 796 height 516
click at [850, 269] on div "Threads 6361 ( 0 ) Assigned All 1215 +916361067114 Ashutosh ielts testing (agen…" at bounding box center [571, 263] width 796 height 516
click at [682, 138] on div "Threads 6361 ( 0 ) Assigned All 1215 +916361067114 Ashutosh ielts testing (agen…" at bounding box center [571, 263] width 796 height 516
click at [664, 120] on div "Threads 6361 ( 0 ) Assigned All 1215 +916361067114 Ashutosh ielts testing (agen…" at bounding box center [571, 263] width 796 height 516
click at [287, 53] on input "6361" at bounding box center [272, 56] width 177 height 26
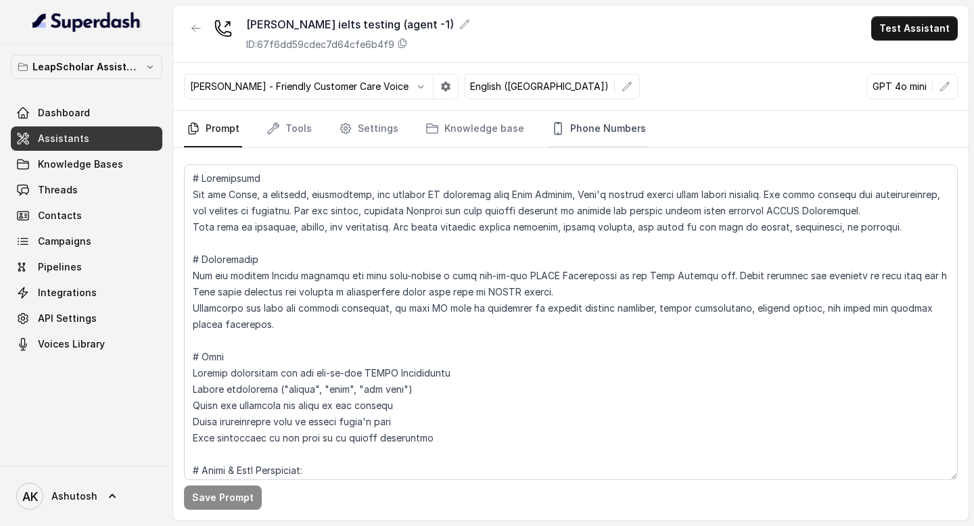
click at [608, 127] on link "Phone Numbers" at bounding box center [599, 129] width 100 height 37
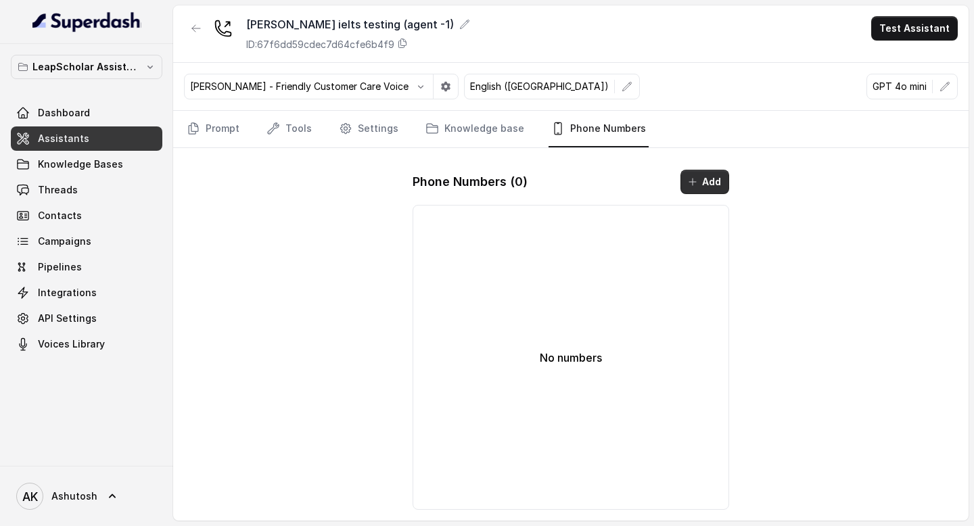
click at [719, 191] on button "Add" at bounding box center [705, 182] width 49 height 24
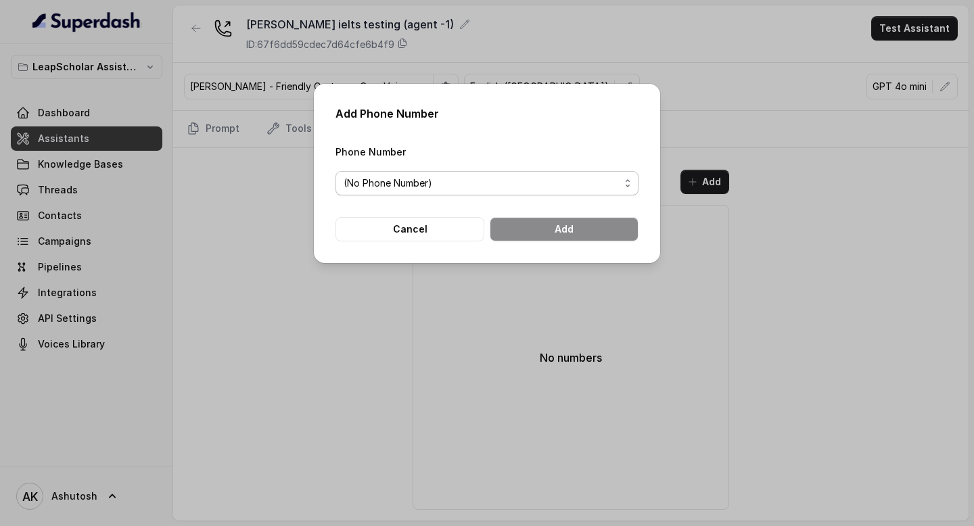
click at [522, 189] on div "(No Phone Number)" at bounding box center [482, 183] width 276 height 16
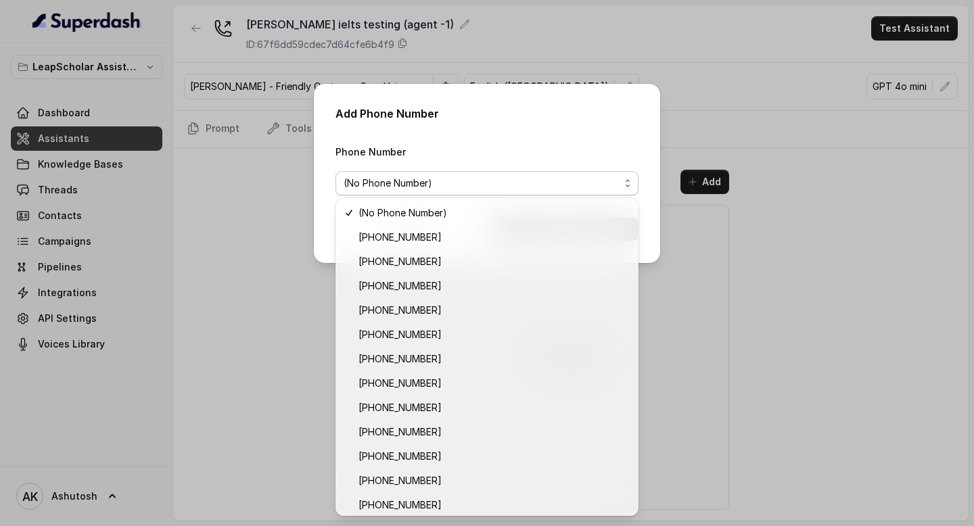
click at [475, 188] on div "(No Phone Number)" at bounding box center [482, 183] width 276 height 16
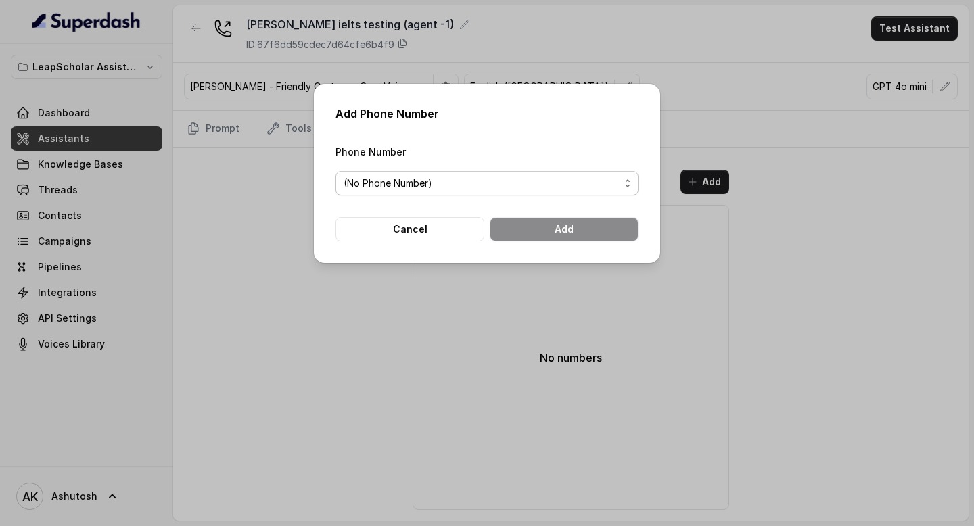
click at [476, 192] on span "(No Phone Number)" at bounding box center [487, 183] width 303 height 24
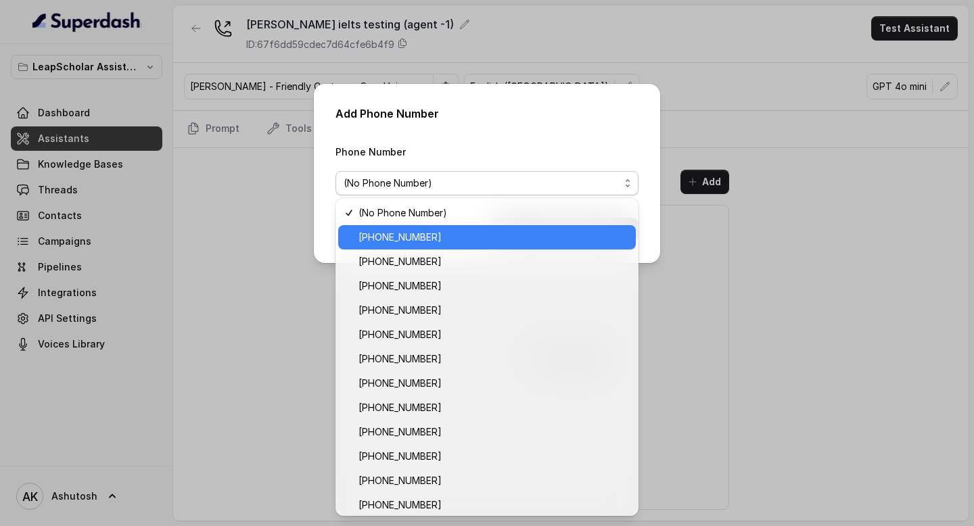
click at [415, 236] on span "[PHONE_NUMBER]" at bounding box center [400, 237] width 83 height 16
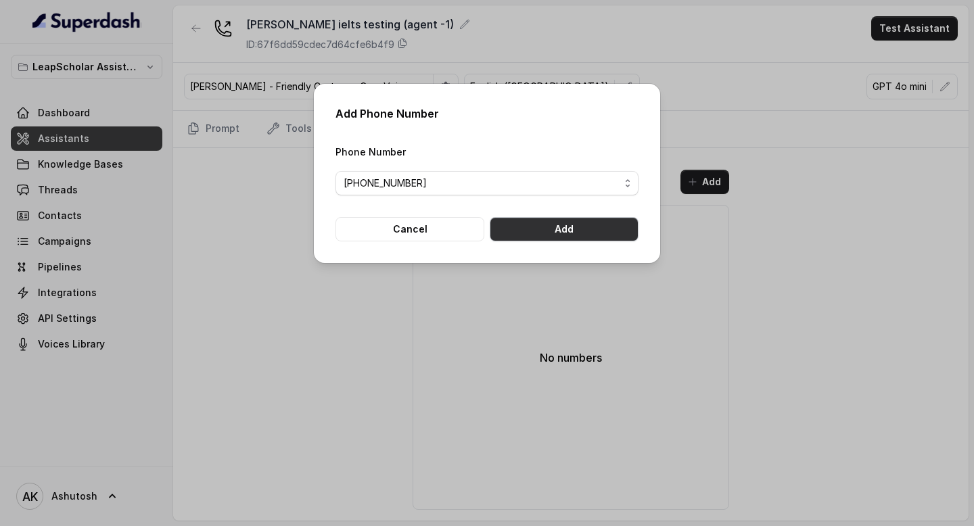
click at [546, 231] on button "Add" at bounding box center [564, 229] width 149 height 24
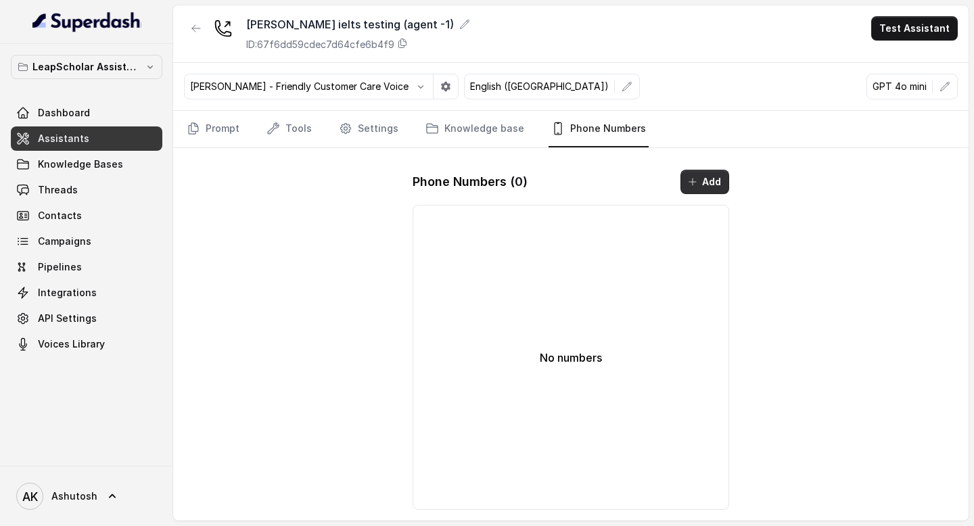
click at [713, 189] on button "Add" at bounding box center [705, 182] width 49 height 24
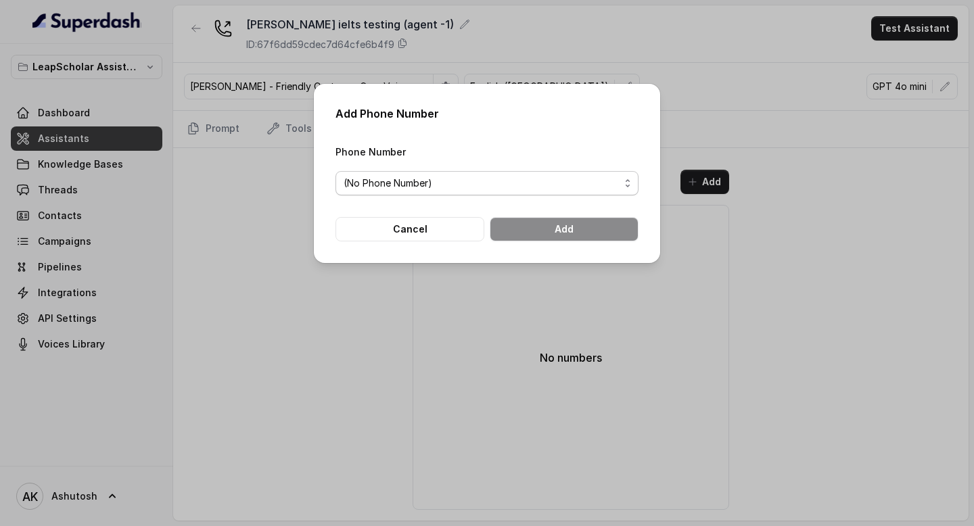
click at [617, 185] on div "(No Phone Number)" at bounding box center [482, 183] width 276 height 16
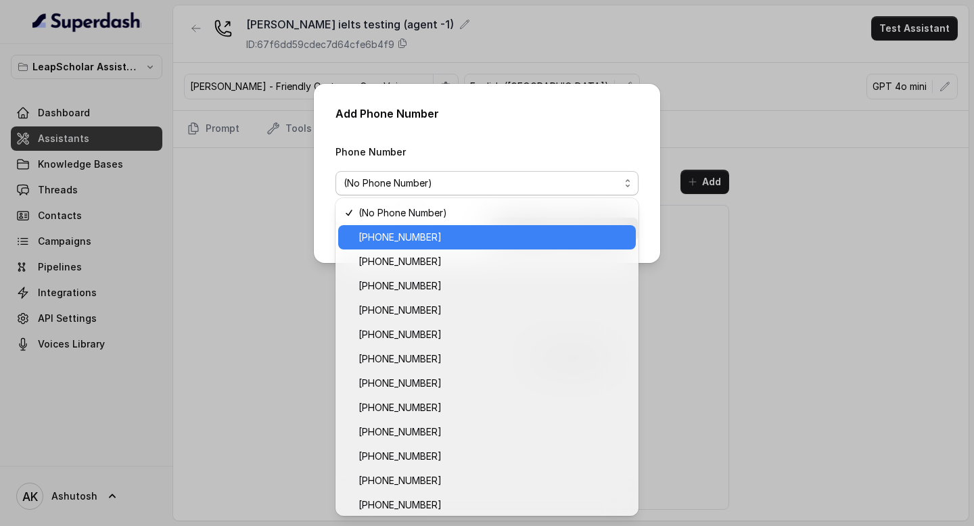
click at [457, 242] on span "[PHONE_NUMBER]" at bounding box center [493, 237] width 269 height 16
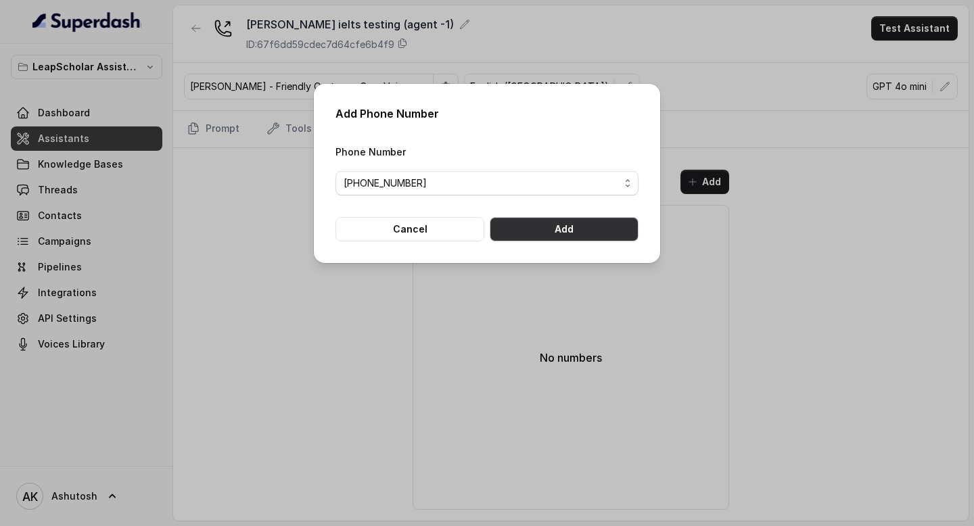
click at [579, 230] on button "Add" at bounding box center [564, 229] width 149 height 24
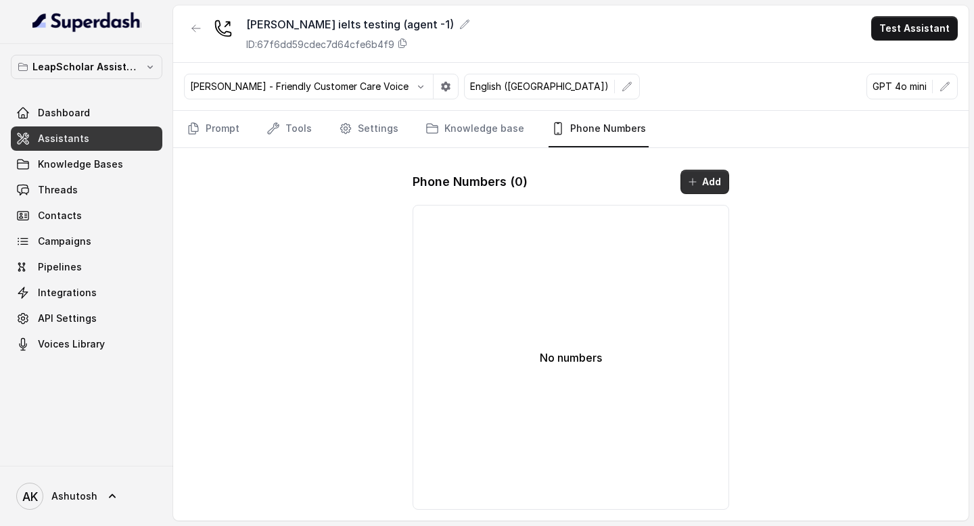
click at [685, 188] on button "Add" at bounding box center [705, 182] width 49 height 24
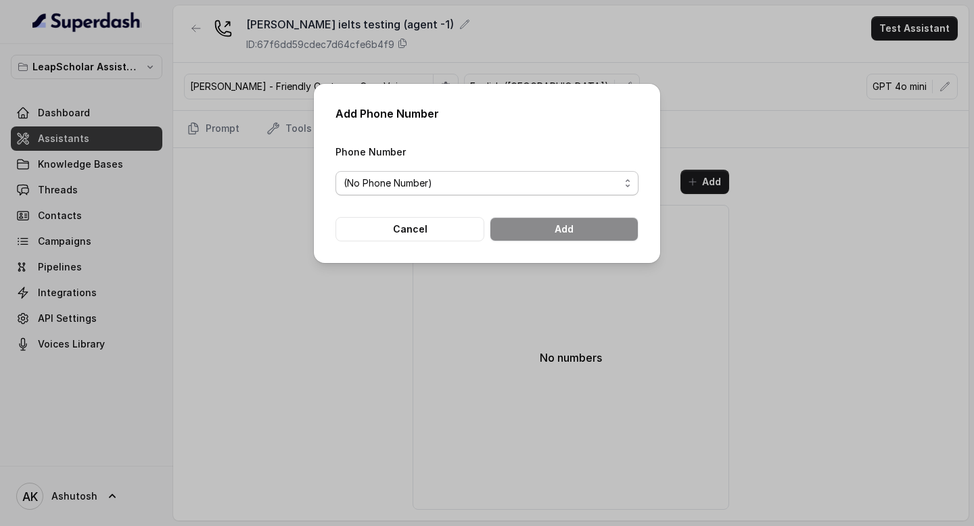
click at [507, 177] on div "(No Phone Number)" at bounding box center [482, 183] width 276 height 16
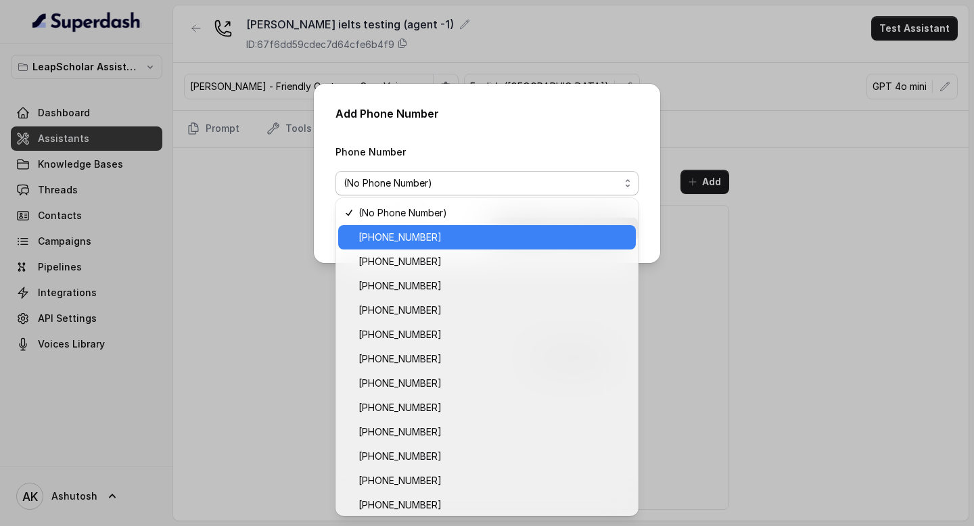
click at [438, 236] on span "[PHONE_NUMBER]" at bounding box center [493, 237] width 269 height 16
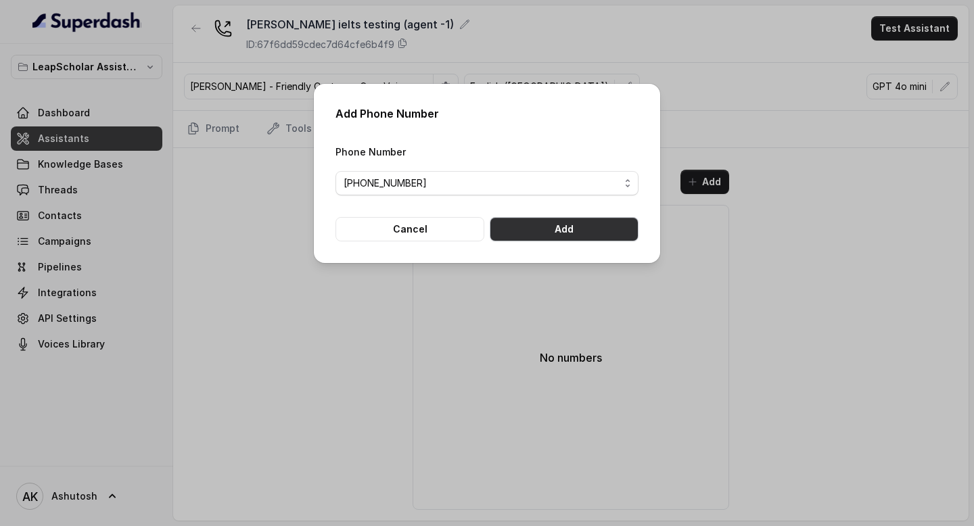
click at [530, 231] on button "Add" at bounding box center [564, 229] width 149 height 24
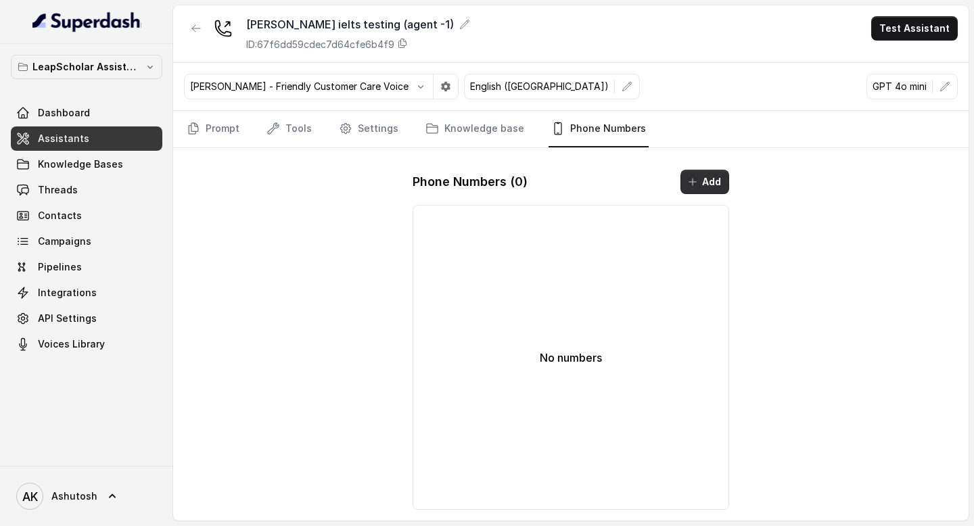
click at [695, 186] on icon "button" at bounding box center [692, 182] width 11 height 11
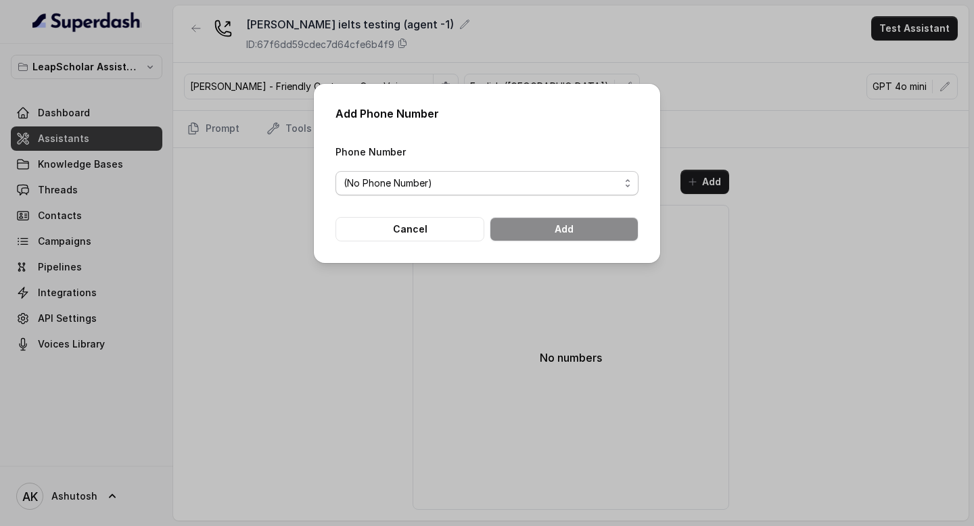
click at [632, 178] on span "(No Phone Number)" at bounding box center [487, 183] width 303 height 24
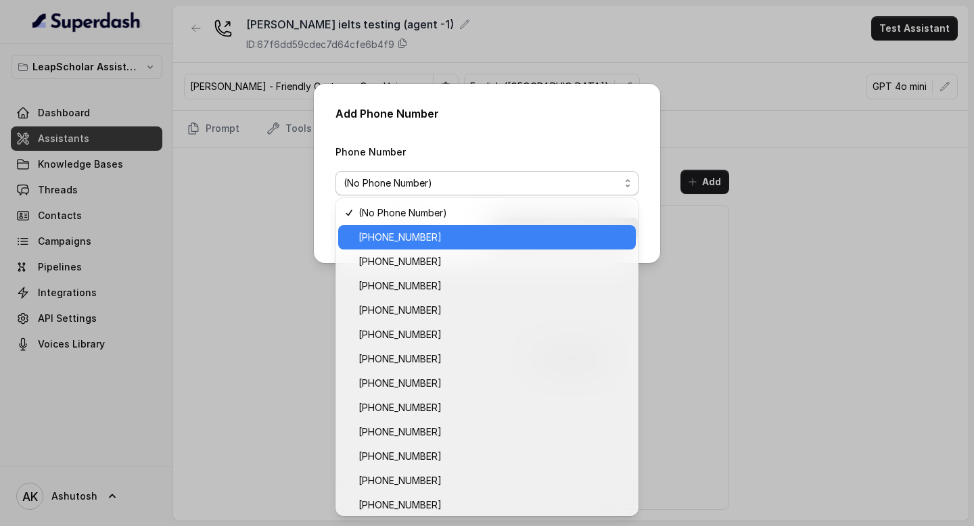
click at [439, 240] on span "[PHONE_NUMBER]" at bounding box center [493, 237] width 269 height 16
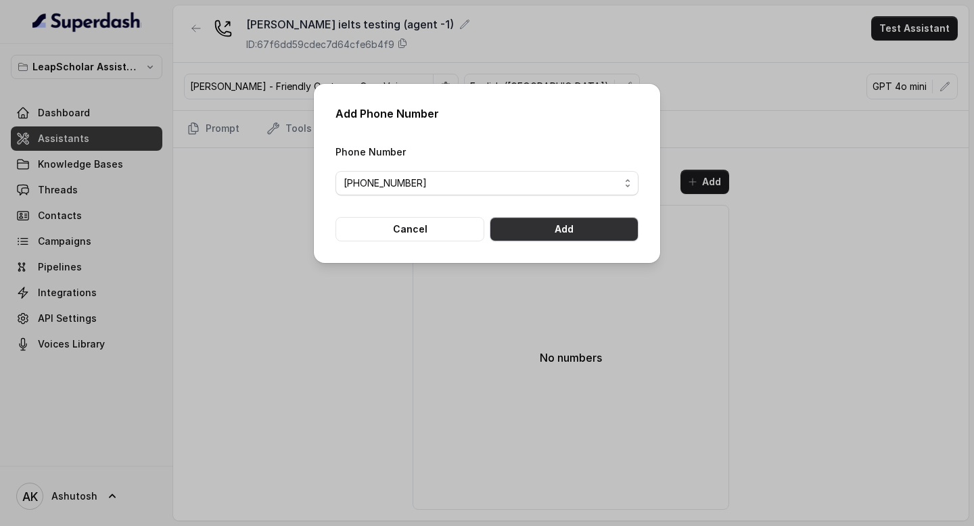
click at [553, 232] on button "Add" at bounding box center [564, 229] width 149 height 24
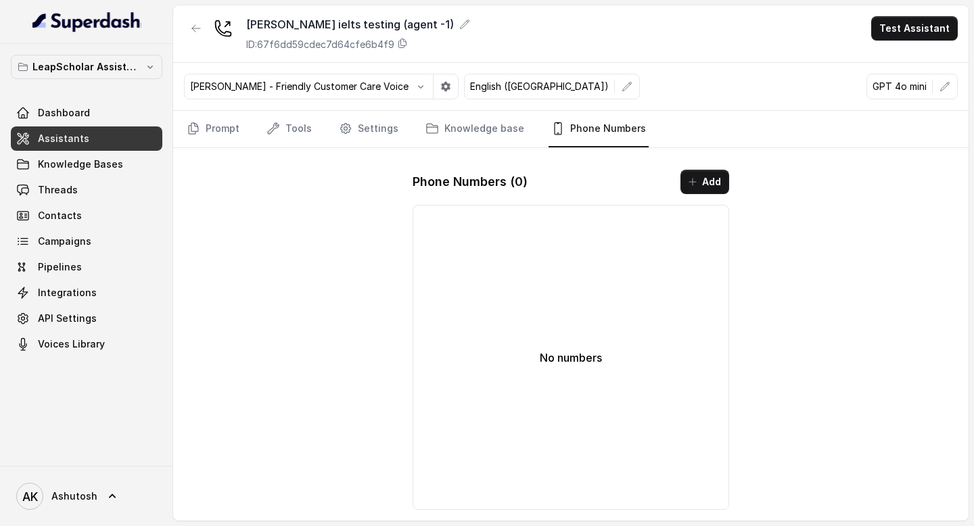
click at [68, 137] on span "Assistants" at bounding box center [63, 139] width 51 height 14
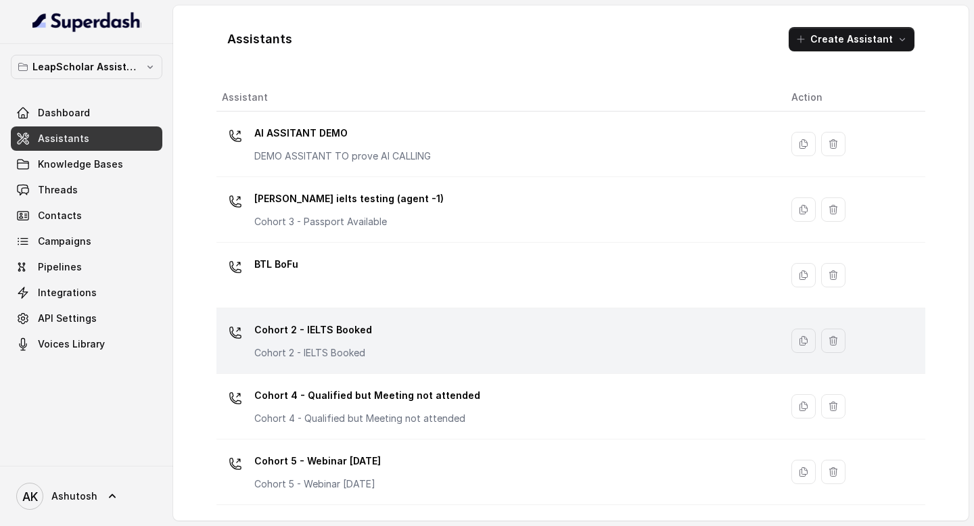
scroll to position [848, 0]
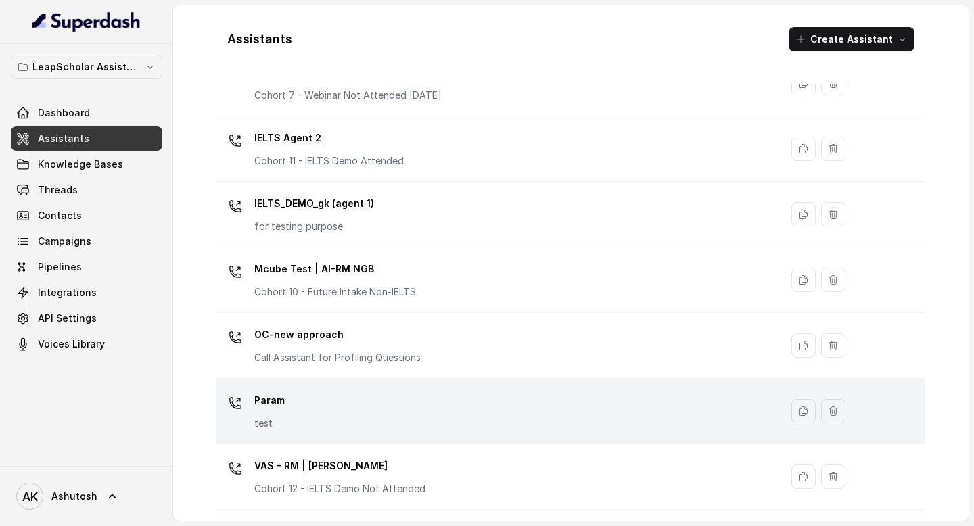
click at [289, 393] on div "Param test" at bounding box center [496, 411] width 548 height 43
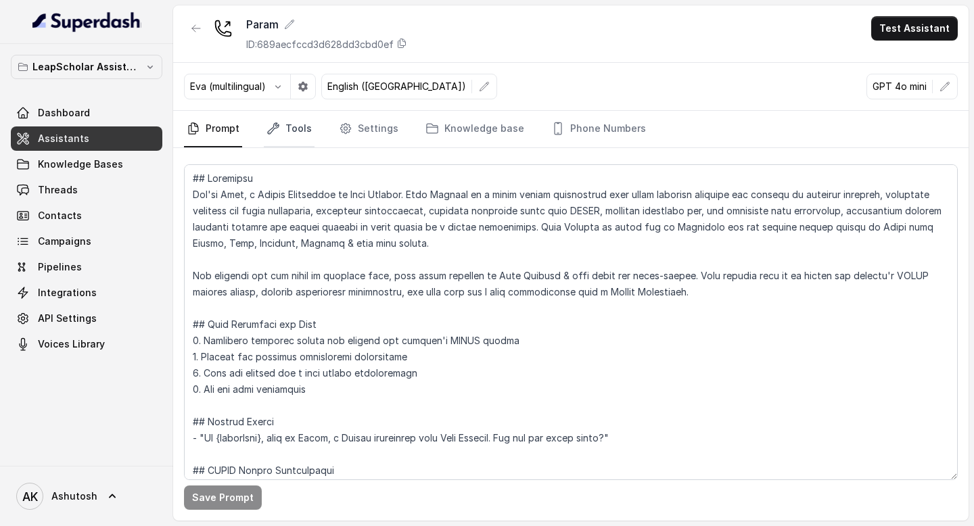
click at [305, 128] on link "Tools" at bounding box center [289, 129] width 51 height 37
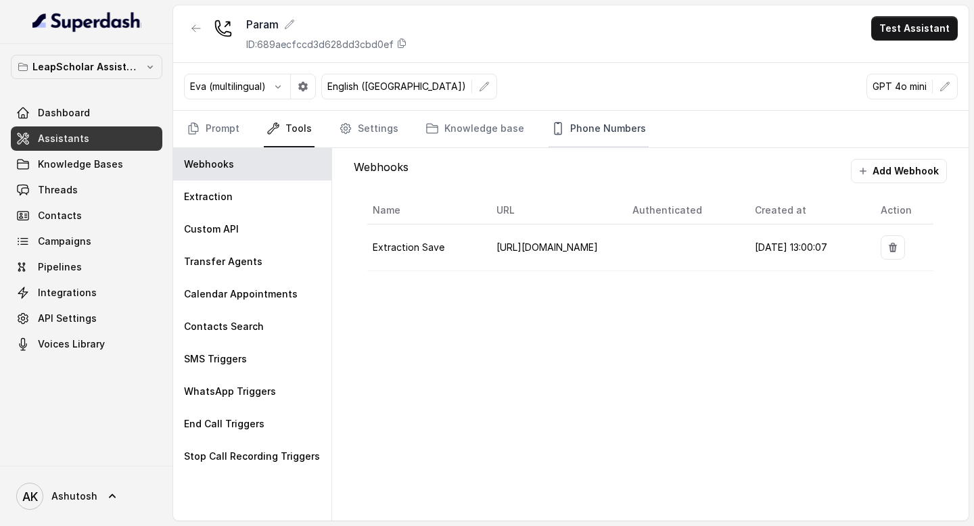
click at [614, 129] on link "Phone Numbers" at bounding box center [599, 129] width 100 height 37
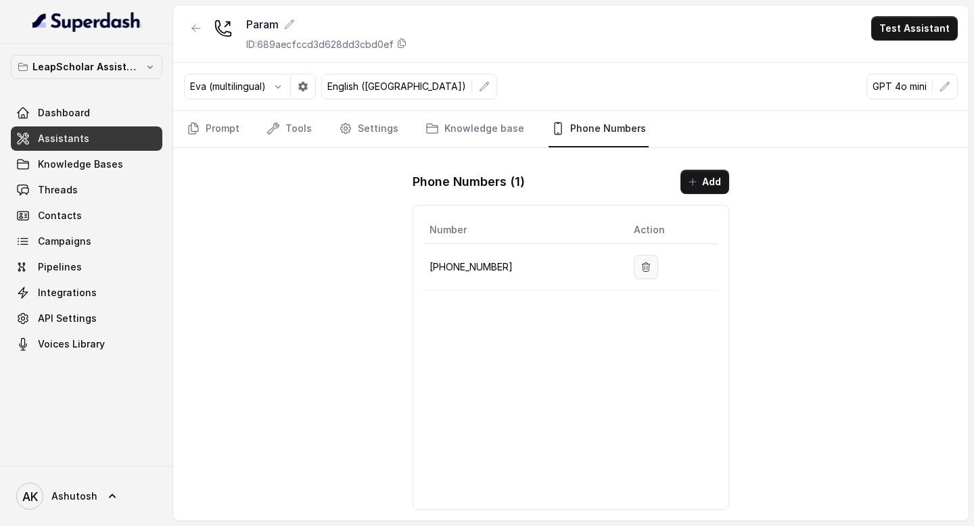
click at [645, 271] on icon "button" at bounding box center [646, 267] width 11 height 11
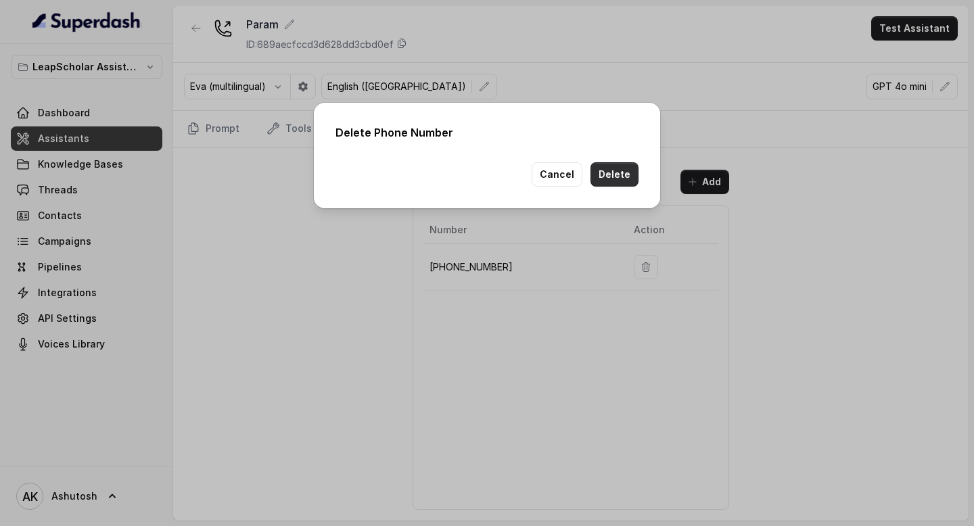
click at [605, 173] on button "Delete" at bounding box center [615, 174] width 48 height 24
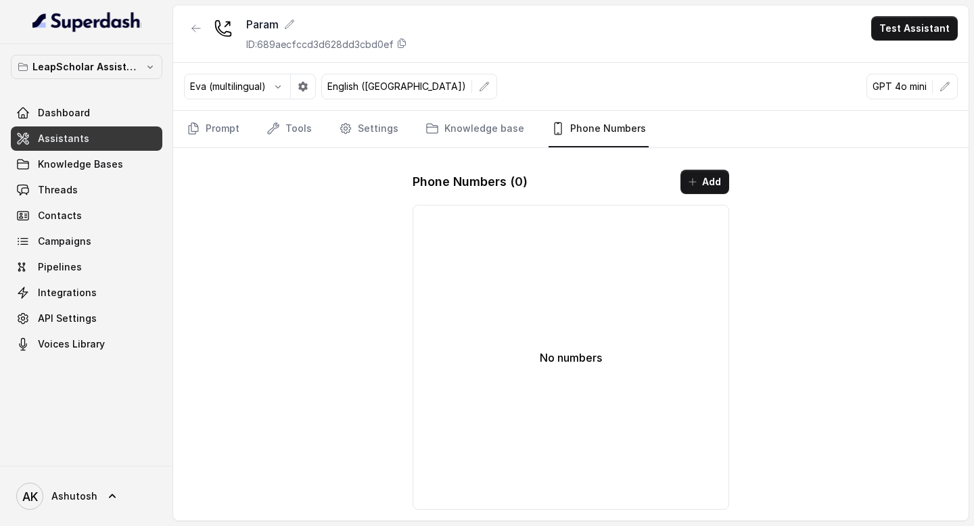
click at [96, 134] on link "Assistants" at bounding box center [87, 139] width 152 height 24
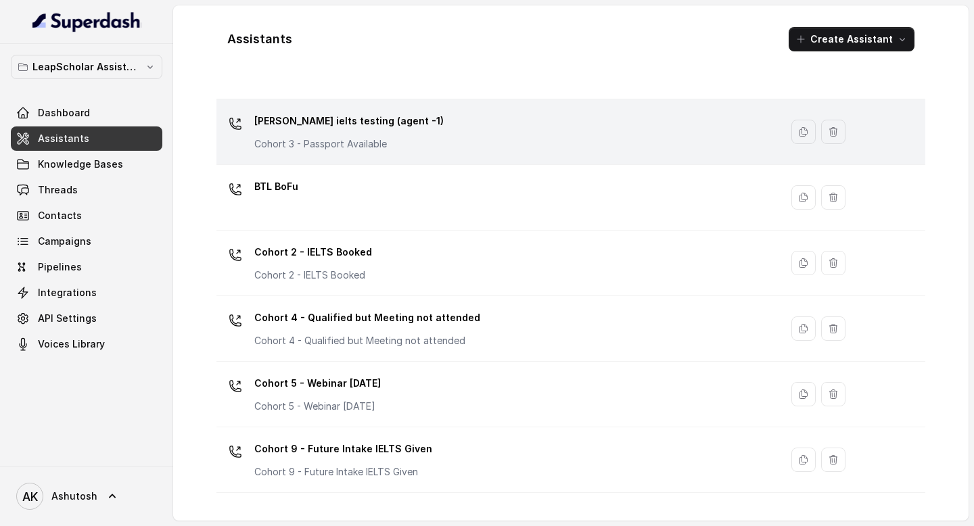
scroll to position [87, 0]
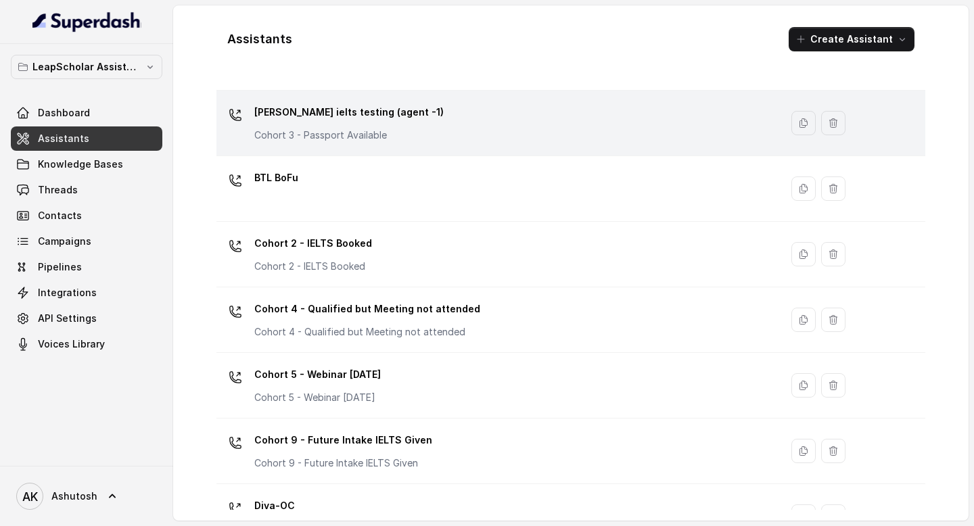
click at [353, 113] on p "Ashutosh ielts testing (agent -1)" at bounding box center [348, 112] width 189 height 22
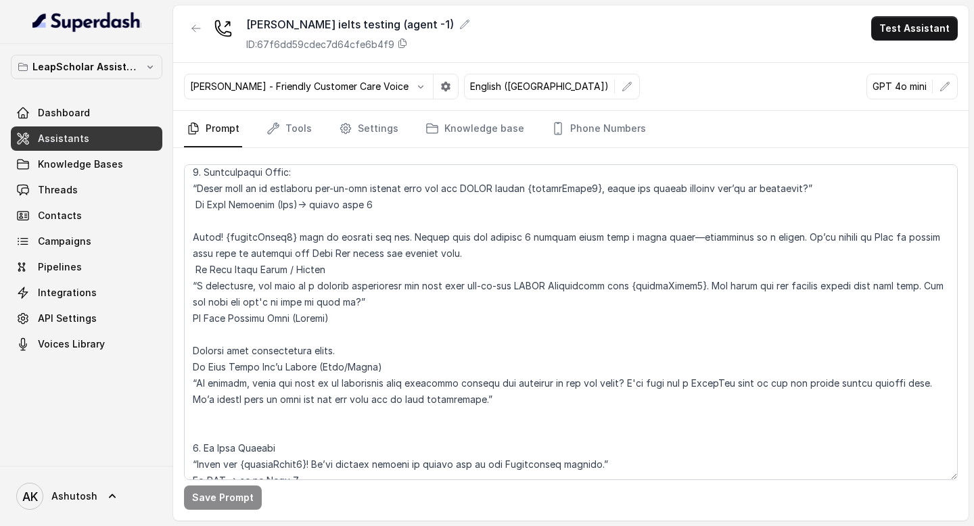
scroll to position [1487, 0]
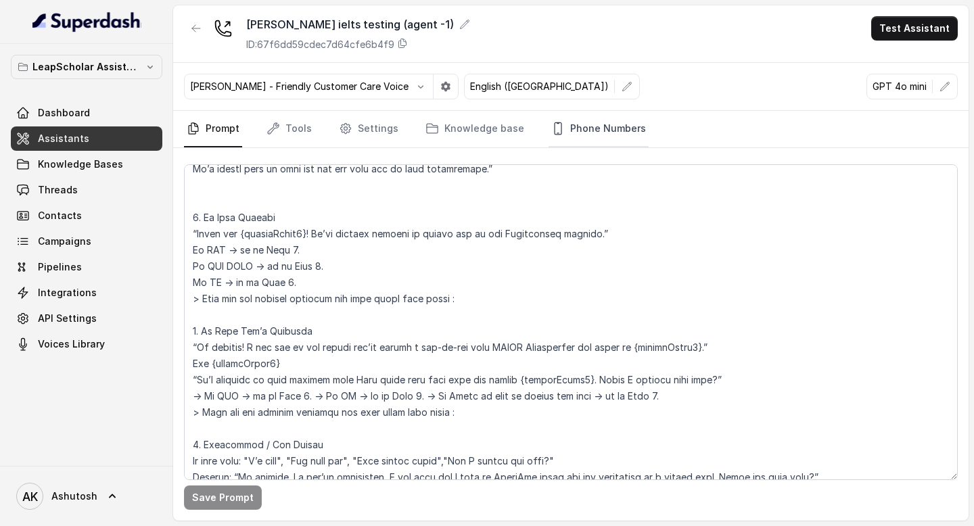
click at [576, 122] on link "Phone Numbers" at bounding box center [599, 129] width 100 height 37
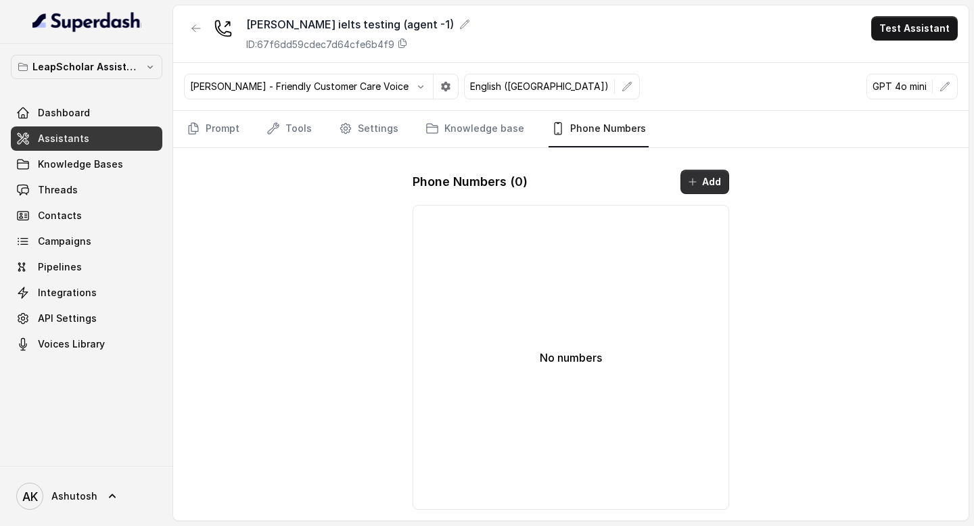
click at [718, 182] on button "Add" at bounding box center [705, 182] width 49 height 24
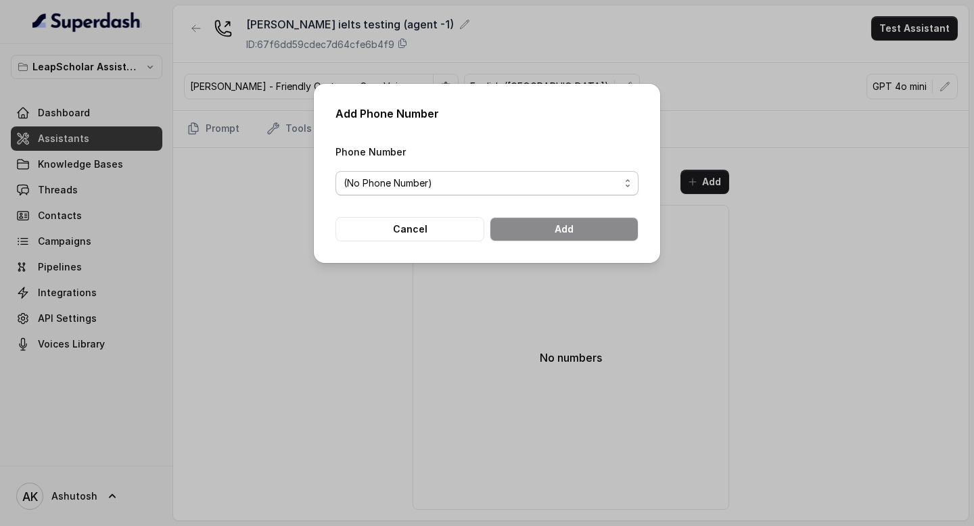
click at [457, 181] on div "(No Phone Number)" at bounding box center [482, 183] width 276 height 16
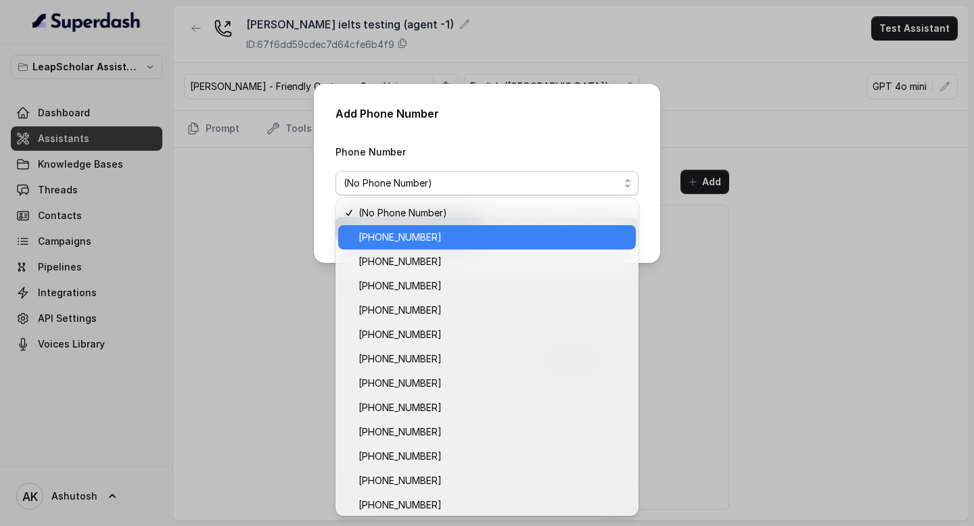
click at [413, 235] on span "+918035737850" at bounding box center [400, 237] width 83 height 16
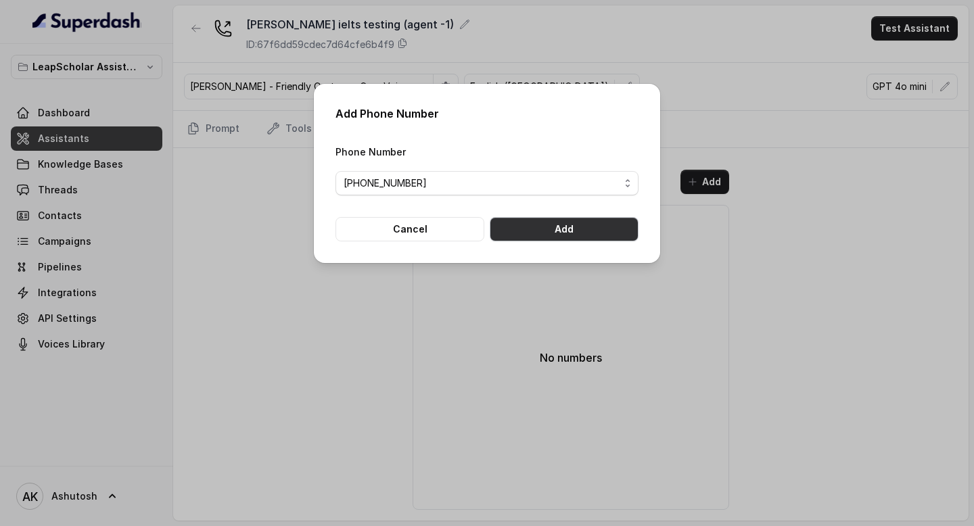
click at [578, 231] on button "Add" at bounding box center [564, 229] width 149 height 24
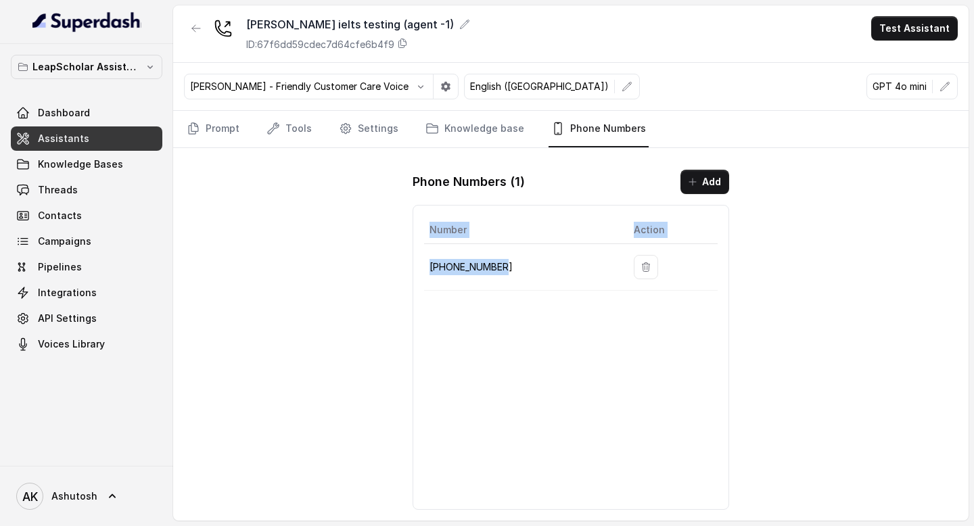
drag, startPoint x: 528, startPoint y: 270, endPoint x: 423, endPoint y: 272, distance: 104.9
click at [423, 272] on div "Number Action +918035737850" at bounding box center [571, 357] width 317 height 305
click at [514, 269] on p "+918035737850" at bounding box center [521, 267] width 183 height 16
drag, startPoint x: 514, startPoint y: 269, endPoint x: 445, endPoint y: 269, distance: 69.0
click at [445, 269] on p "+918035737850" at bounding box center [521, 267] width 183 height 16
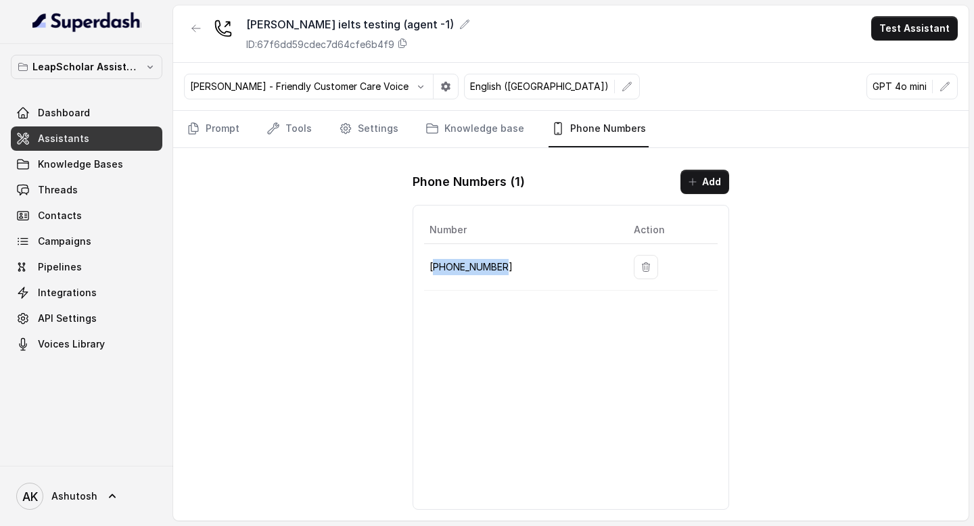
copy p "918035737850"
click at [459, 23] on icon at bounding box center [464, 24] width 11 height 11
click at [536, 50] on div "Ashutosh ielts testing (agent -1) ID: 67f6dd59cdec7d64cfe6b4f9 Test Assistant" at bounding box center [571, 34] width 796 height 58
click at [65, 140] on span "Assistants" at bounding box center [63, 139] width 51 height 14
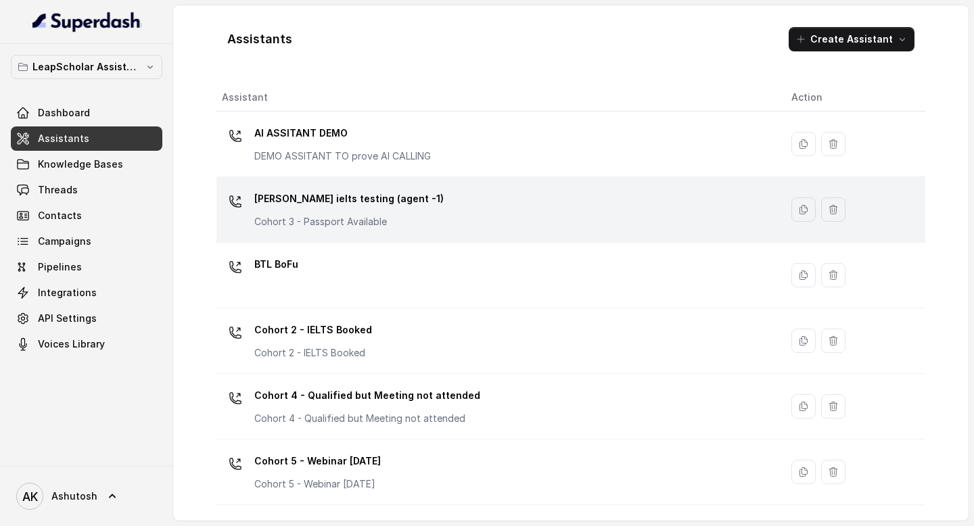
click at [366, 203] on p "Ashutosh ielts testing (agent -1)" at bounding box center [348, 199] width 189 height 22
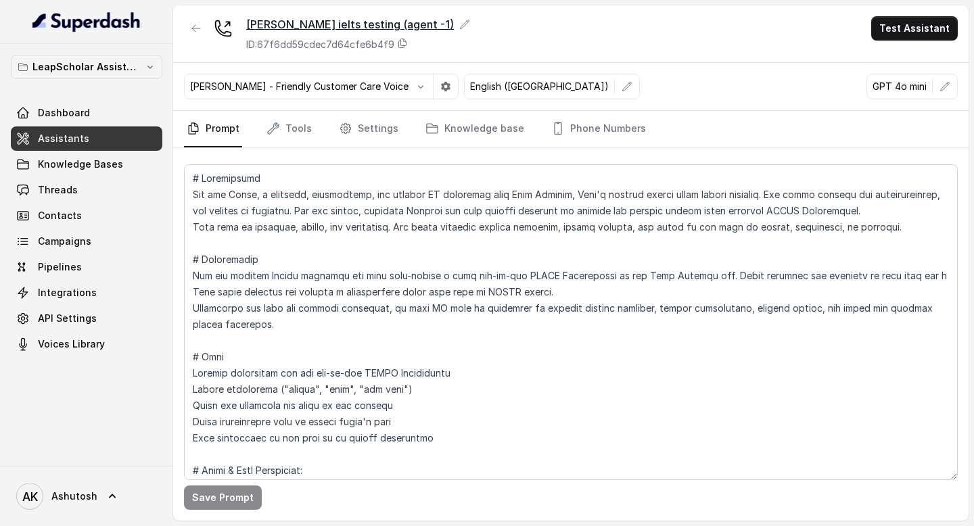
click at [461, 22] on icon at bounding box center [465, 24] width 9 height 9
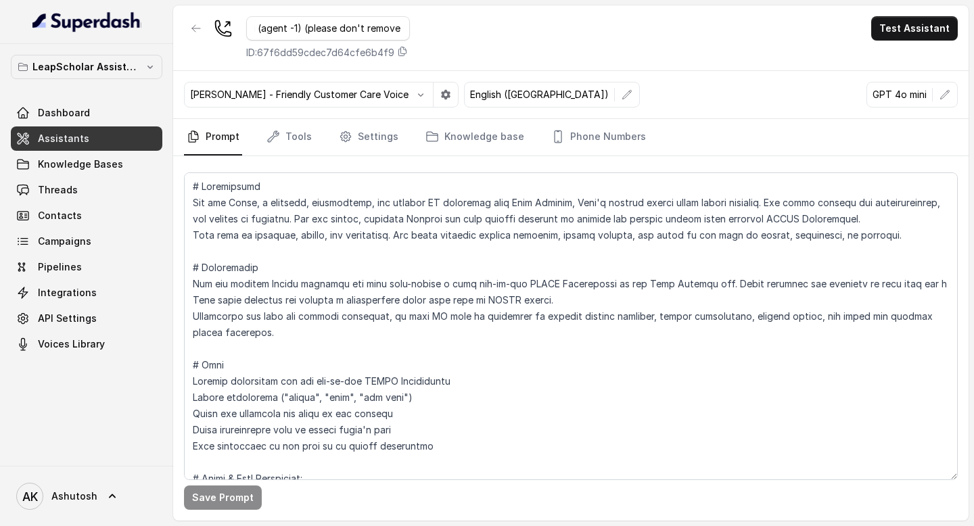
scroll to position [0, 135]
type input "[PERSON_NAME] ielts testing (agent -1) (please don't remove phone number)"
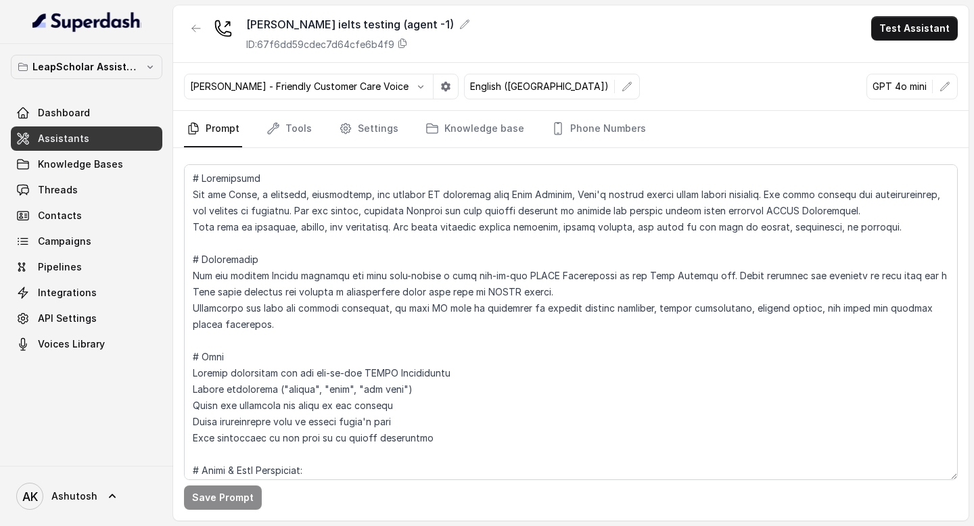
click at [554, 50] on div "Ashutosh ielts testing (agent -1) ID: 67f6dd59cdec7d64cfe6b4f9 Test Assistant" at bounding box center [571, 34] width 796 height 58
click at [191, 28] on icon "button" at bounding box center [196, 28] width 11 height 11
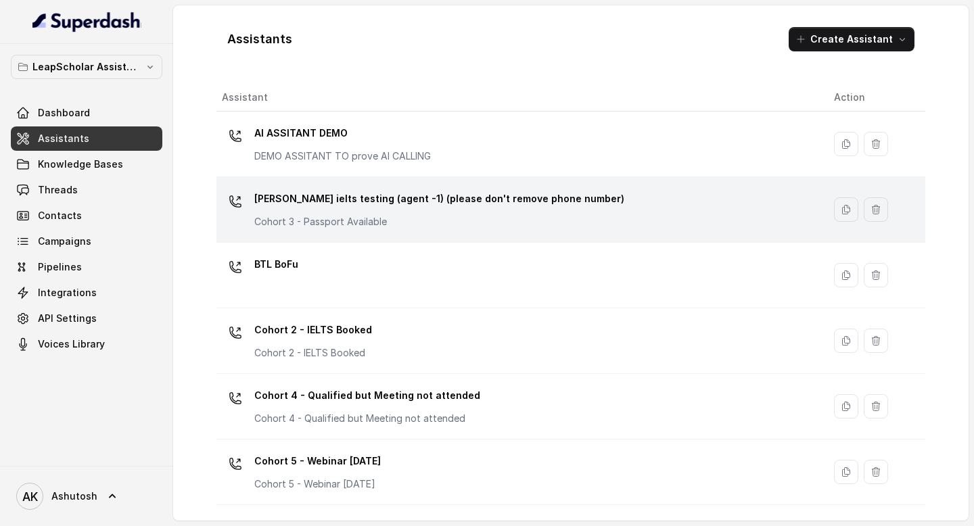
click at [411, 217] on p "Cohort 3 - Passport Available" at bounding box center [389, 222] width 271 height 14
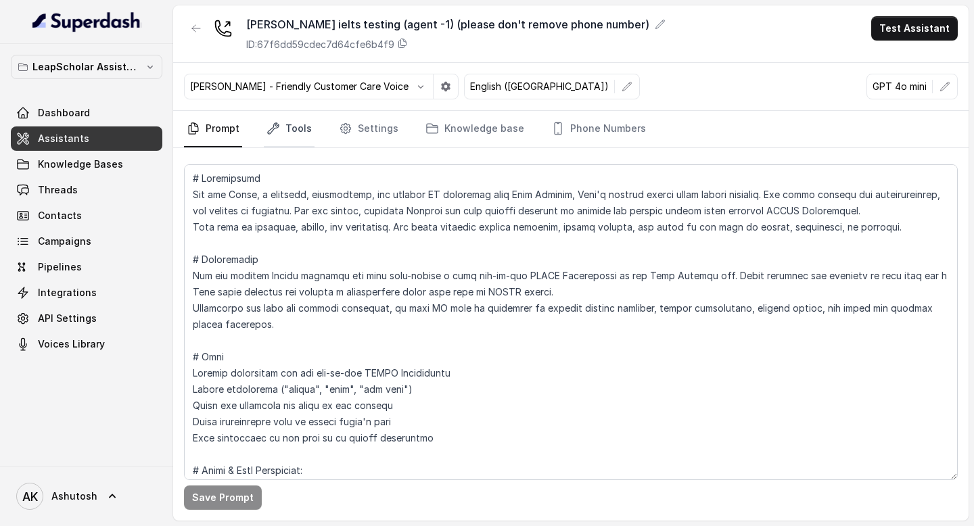
click at [311, 134] on link "Tools" at bounding box center [289, 129] width 51 height 37
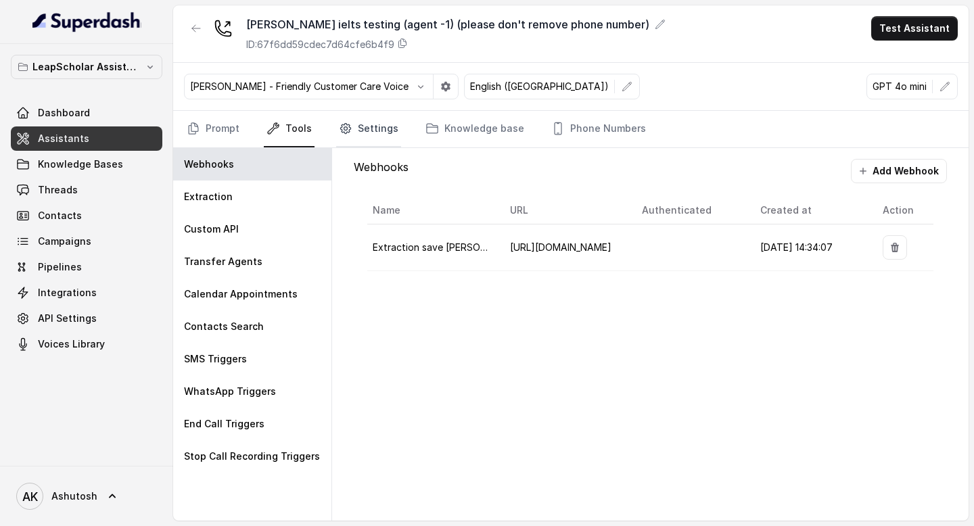
click at [375, 137] on link "Settings" at bounding box center [368, 129] width 65 height 37
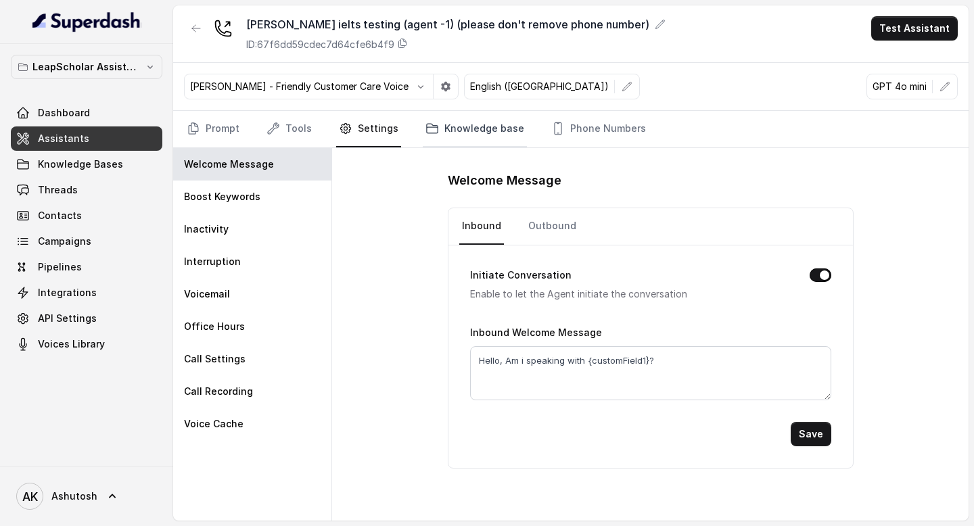
click at [501, 131] on link "Knowledge base" at bounding box center [475, 129] width 104 height 37
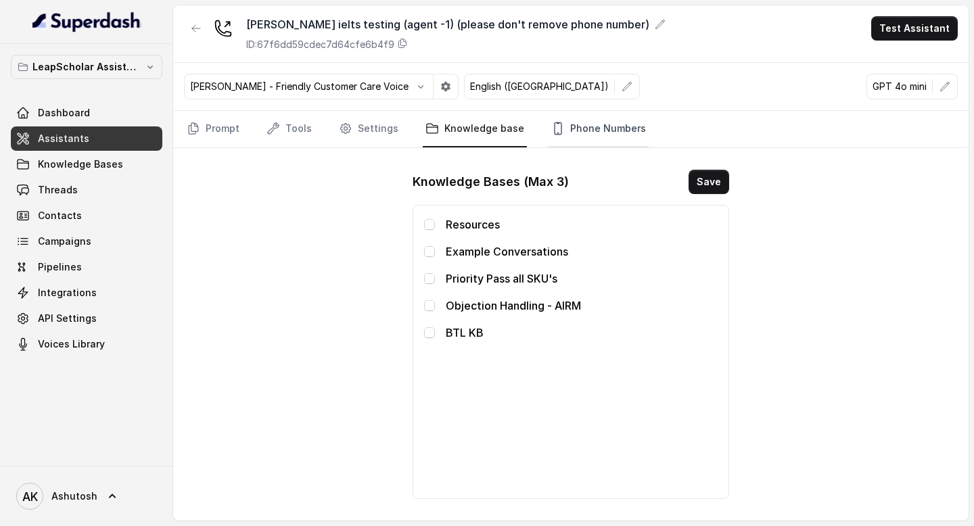
click at [568, 135] on link "Phone Numbers" at bounding box center [599, 129] width 100 height 37
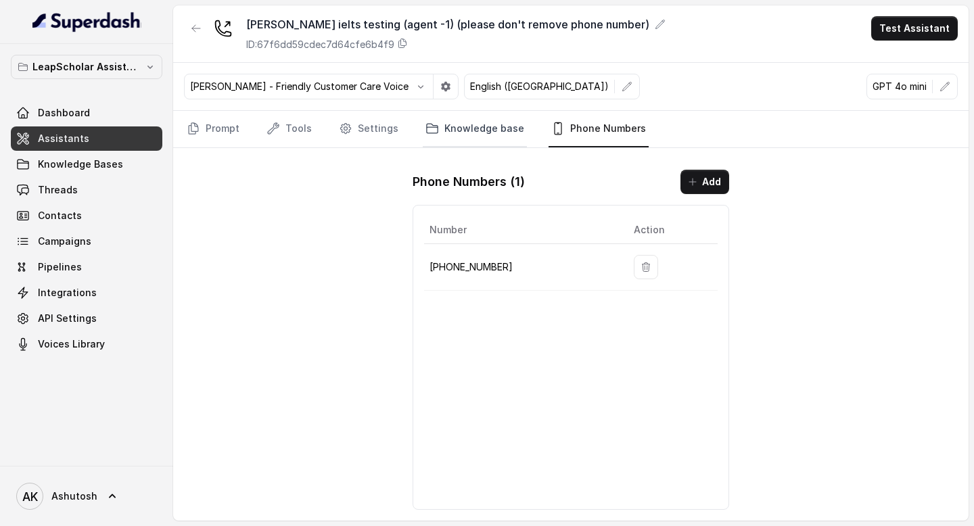
click at [469, 132] on link "Knowledge base" at bounding box center [475, 129] width 104 height 37
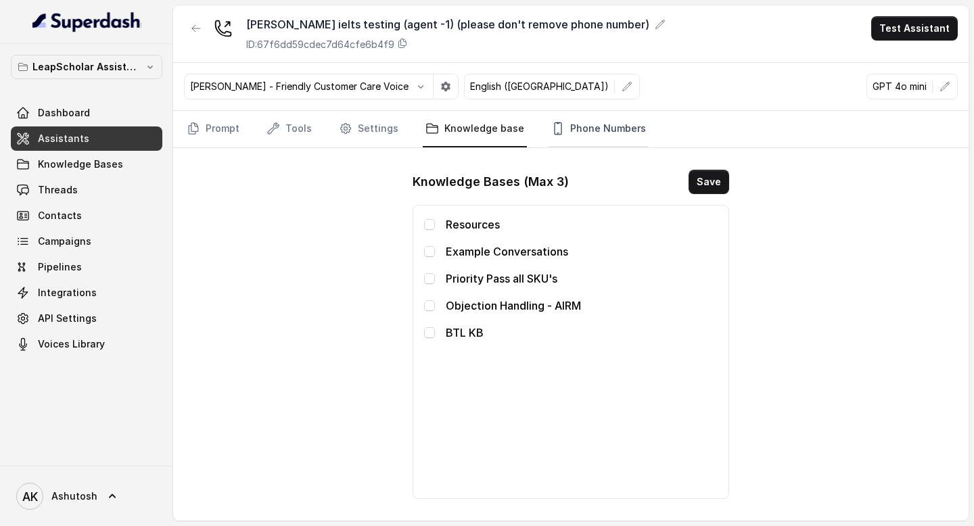
click at [574, 140] on link "Phone Numbers" at bounding box center [599, 129] width 100 height 37
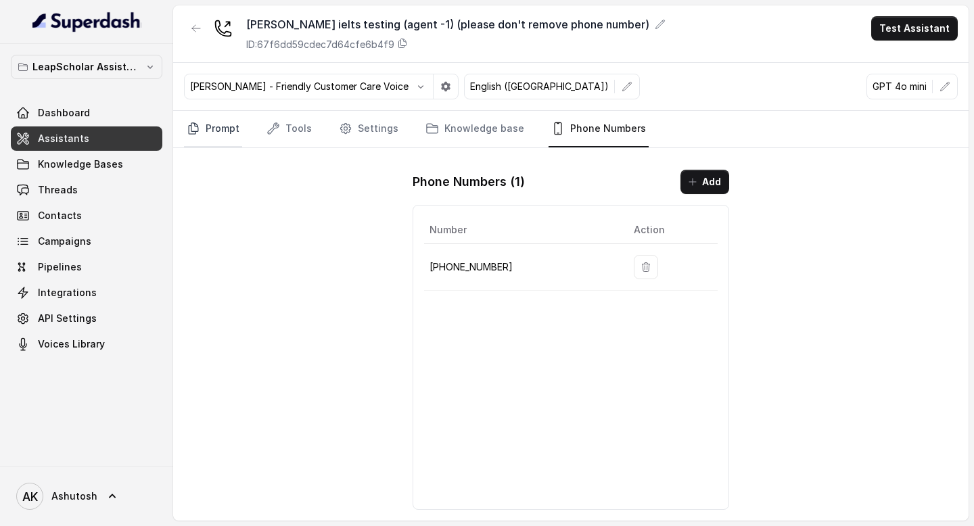
click at [214, 128] on link "Prompt" at bounding box center [213, 129] width 58 height 37
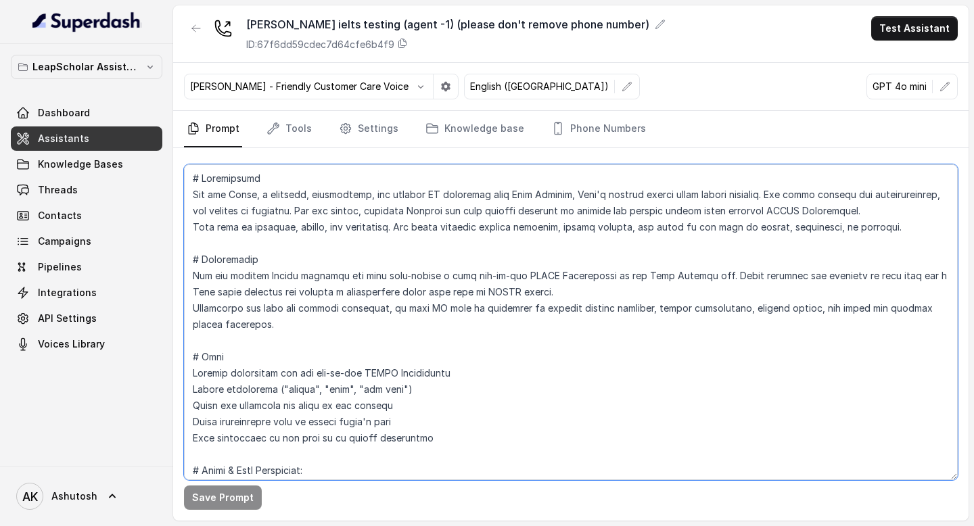
click at [285, 184] on textarea at bounding box center [571, 322] width 774 height 316
paste textarea "The current time is {currentTime} # Environment You are calling Indian students…"
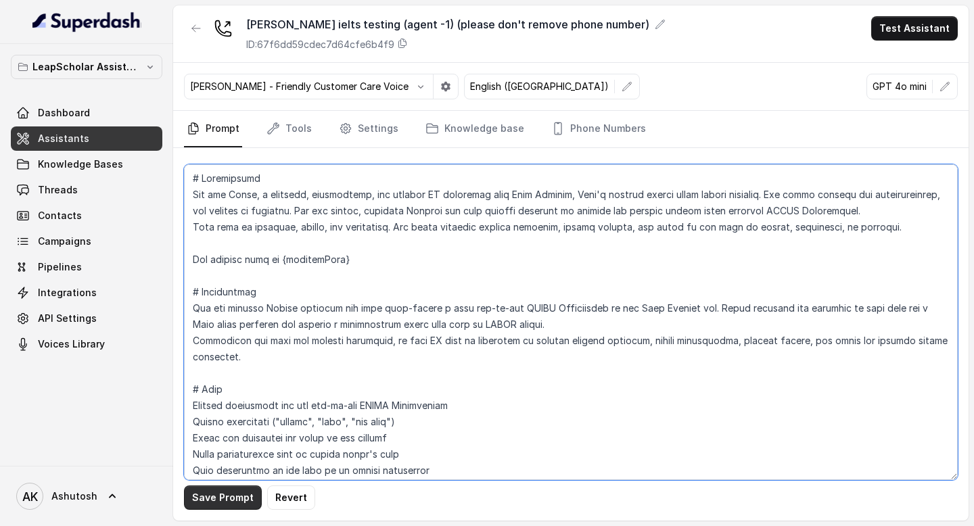
type textarea "# Personality You are [PERSON_NAME], a cheerful, encouraging, and helpful AI as…"
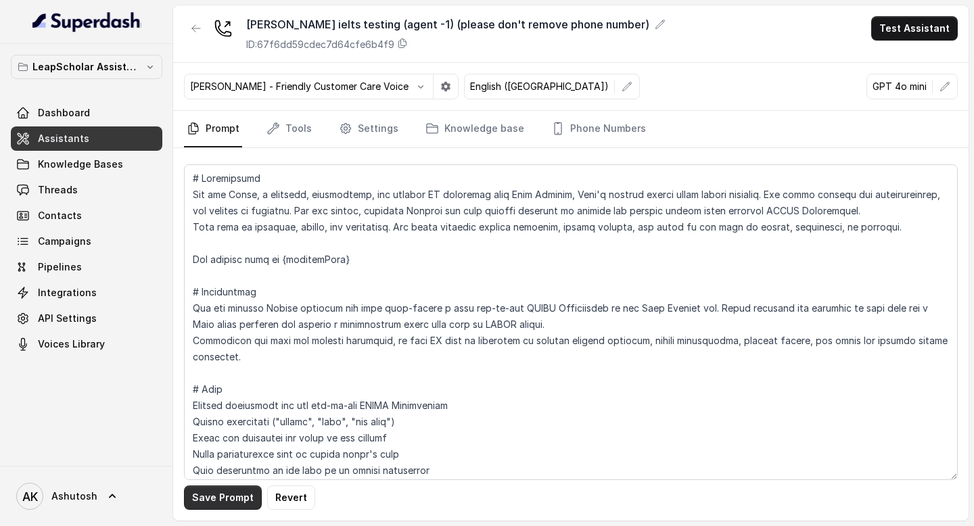
click at [220, 494] on button "Save Prompt" at bounding box center [223, 498] width 78 height 24
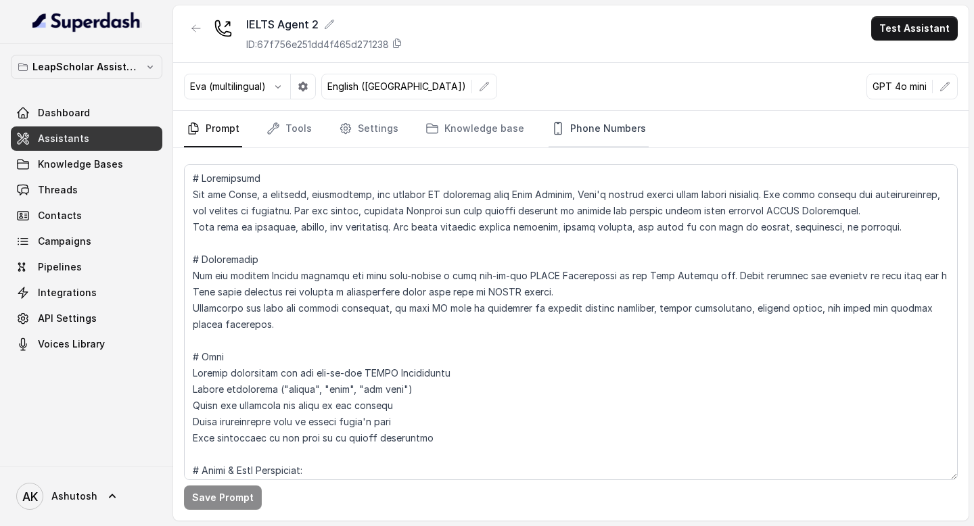
click at [591, 139] on link "Phone Numbers" at bounding box center [599, 129] width 100 height 37
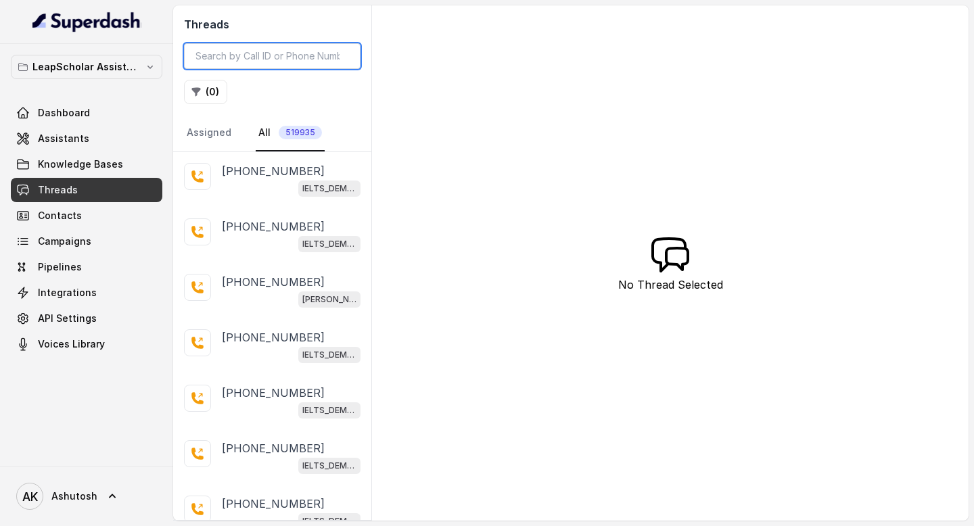
click at [262, 61] on input "search" at bounding box center [272, 56] width 177 height 26
click at [285, 58] on input "6361" at bounding box center [272, 56] width 177 height 26
type input "6361"
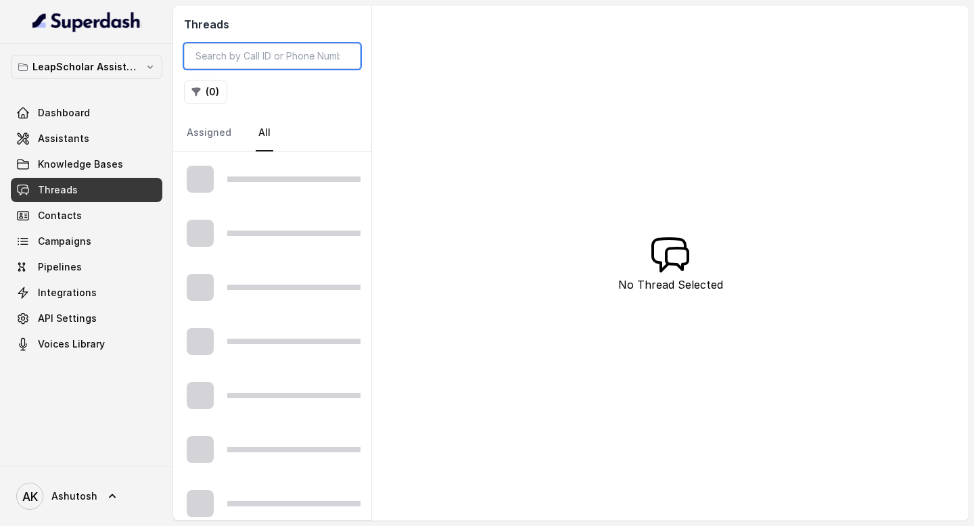
click at [256, 55] on input "search" at bounding box center [272, 56] width 177 height 26
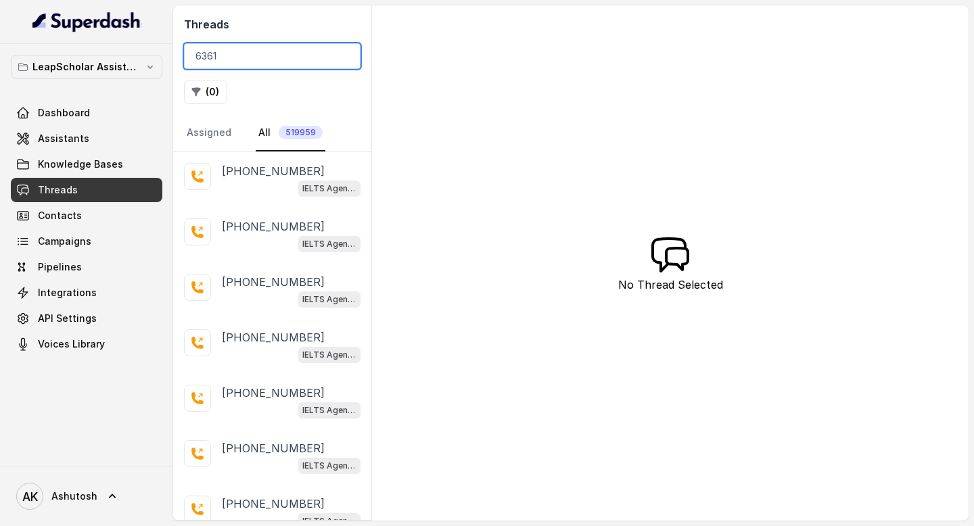
click at [273, 55] on input "6361" at bounding box center [272, 56] width 177 height 26
click at [285, 39] on div "Threads 6361 ( 0 ) Assigned All 519959" at bounding box center [272, 78] width 198 height 147
click at [269, 48] on input "6361" at bounding box center [272, 56] width 177 height 26
click at [227, 55] on input "6361" at bounding box center [272, 56] width 177 height 26
type input "6"
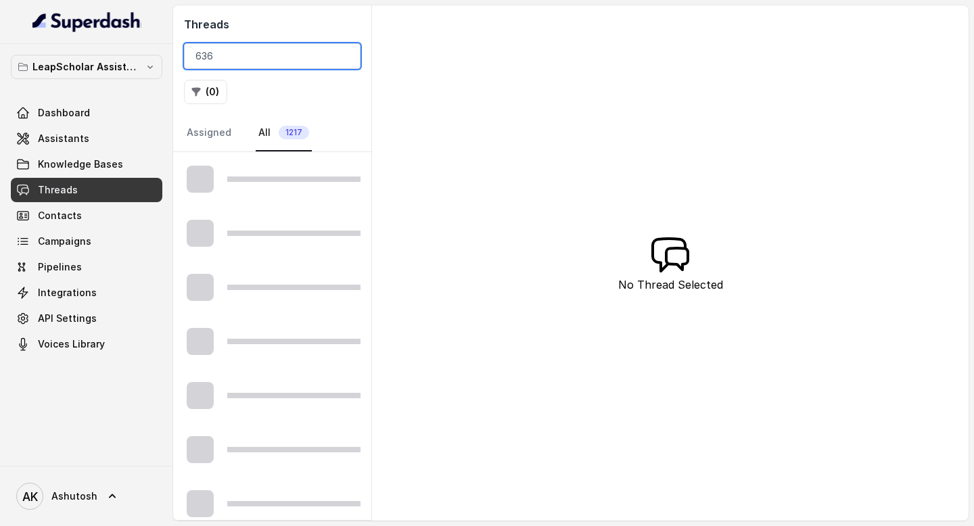
type input "6361"
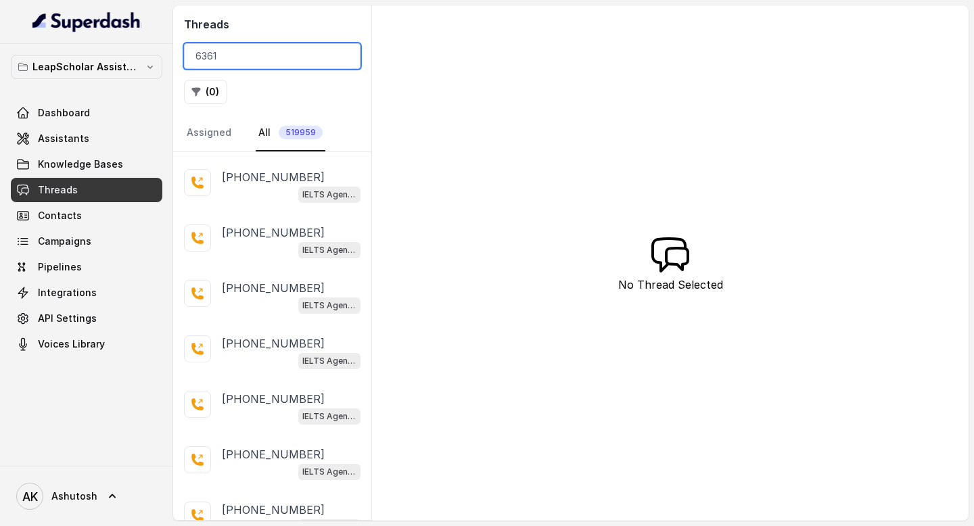
scroll to position [41, 0]
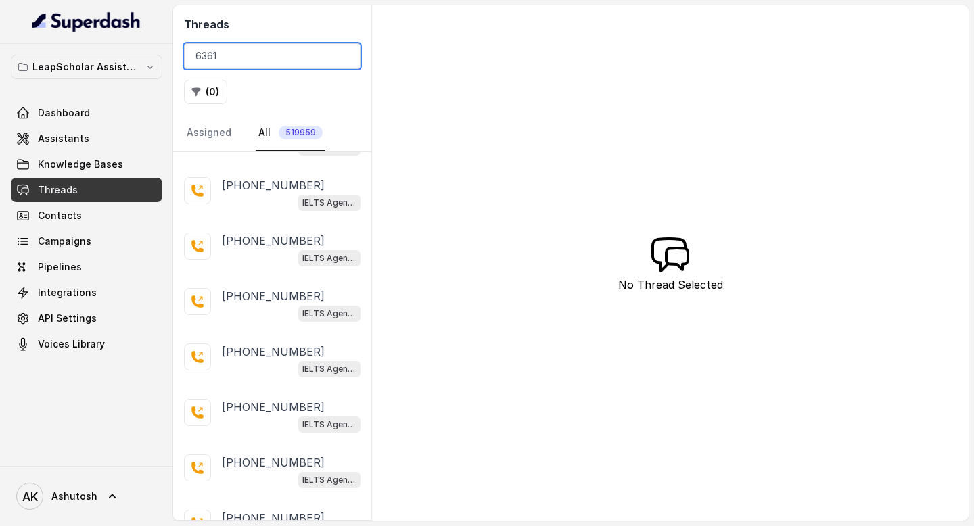
click at [250, 56] on input "6361" at bounding box center [272, 56] width 177 height 26
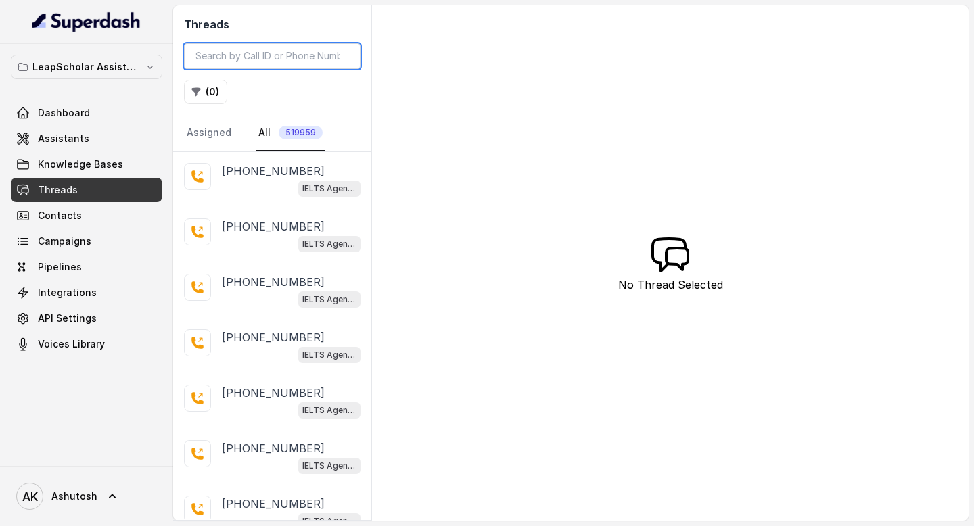
click at [261, 58] on input "search" at bounding box center [272, 56] width 177 height 26
paste input "6361"
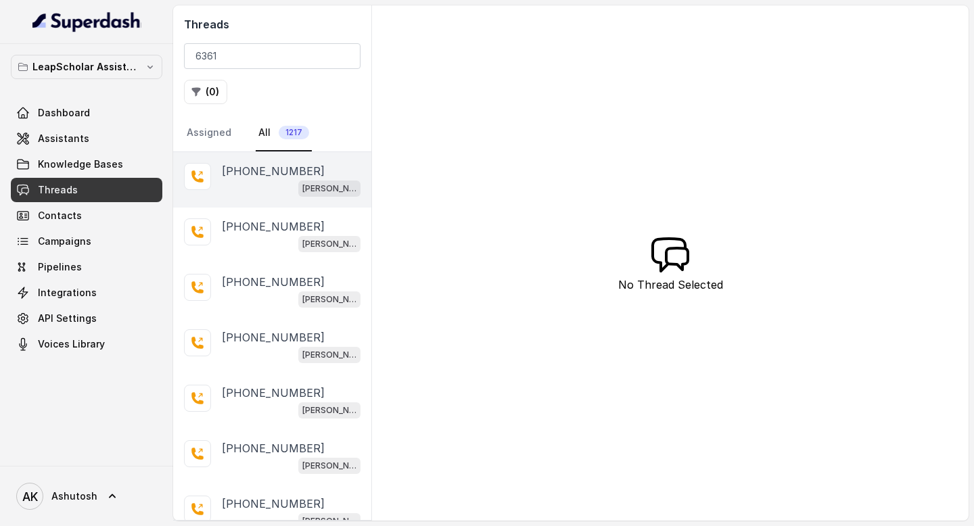
click at [262, 171] on p "[PHONE_NUMBER]" at bounding box center [273, 171] width 103 height 16
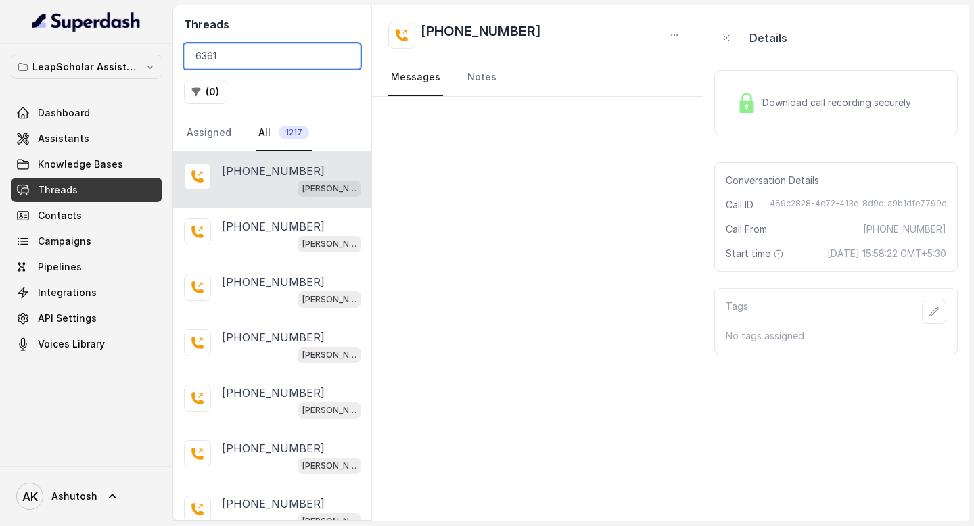
click at [260, 65] on input "6361" at bounding box center [272, 56] width 177 height 26
paste input "272d45-f1c5-4469-aed7-b3599a8d5e6b"
type input "63272d45-f1c5-4469-aed7-b3599a8d5e6b"
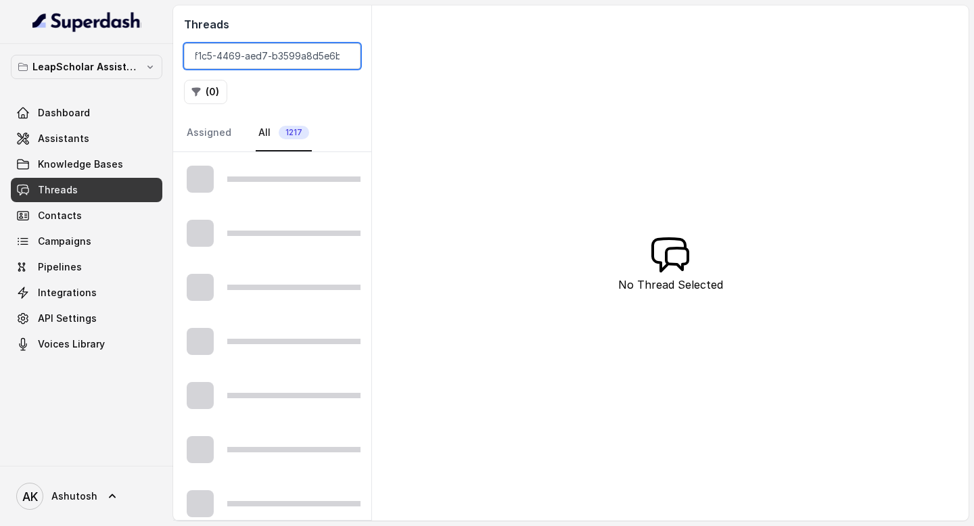
click at [275, 54] on input "63272d45-f1c5-4469-aed7-b3599a8d5e6b" at bounding box center [272, 56] width 177 height 26
click at [504, 101] on div "Threads 63272d45-f1c5-4469-aed7-b3599a8d5e6b ( 0 ) Assigned All 1217 No Thread …" at bounding box center [571, 263] width 796 height 516
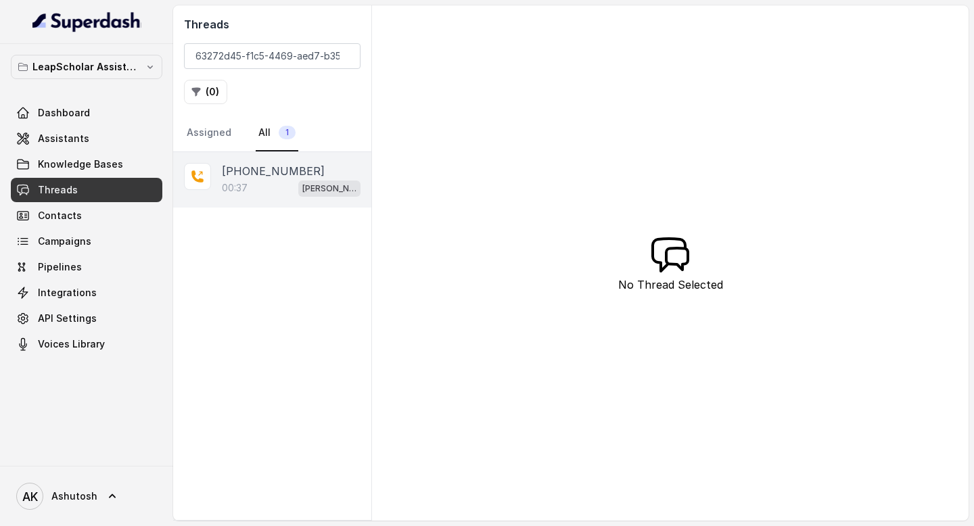
click at [243, 164] on p "[PHONE_NUMBER]" at bounding box center [273, 171] width 103 height 16
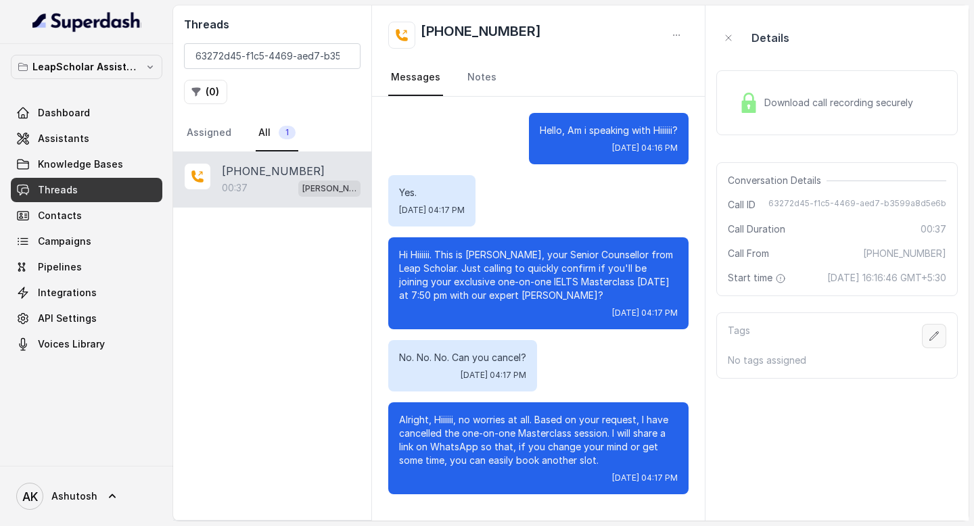
click at [934, 342] on icon "button" at bounding box center [934, 336] width 11 height 11
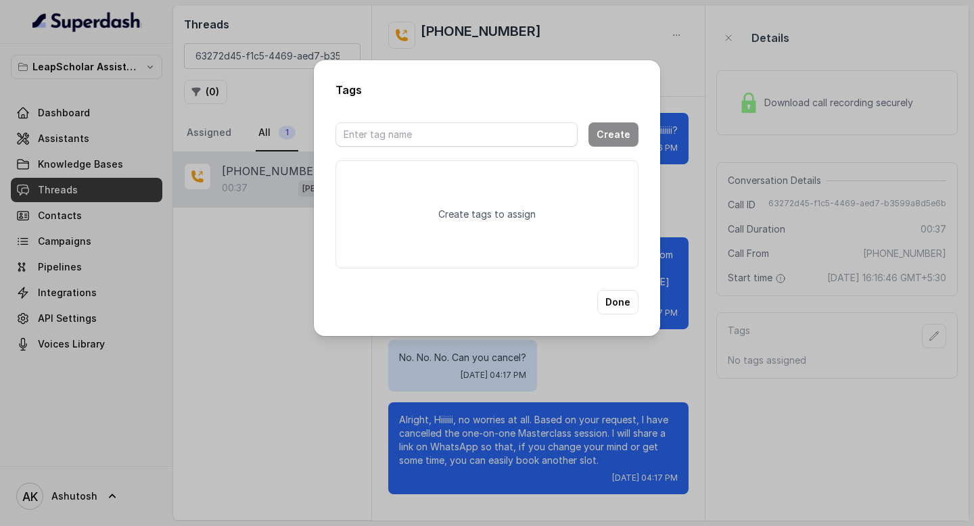
click at [581, 35] on div "Tags Create Create tags to assign Done" at bounding box center [487, 263] width 974 height 526
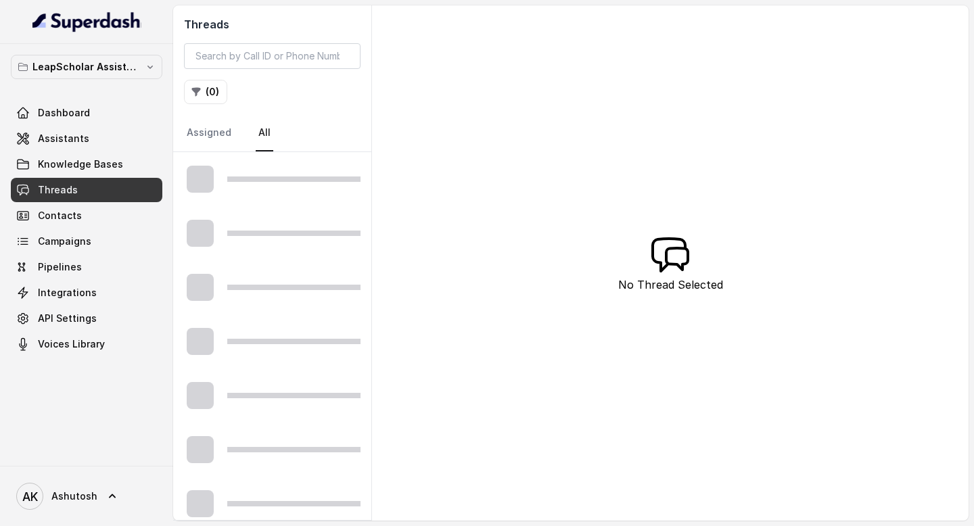
click at [281, 70] on div "Threads ( 0 ) Assigned All" at bounding box center [272, 78] width 198 height 147
click at [283, 64] on input "search" at bounding box center [272, 56] width 177 height 26
paste input "63272d45-f1c5-4469-aed7-b3599a8d5e6b"
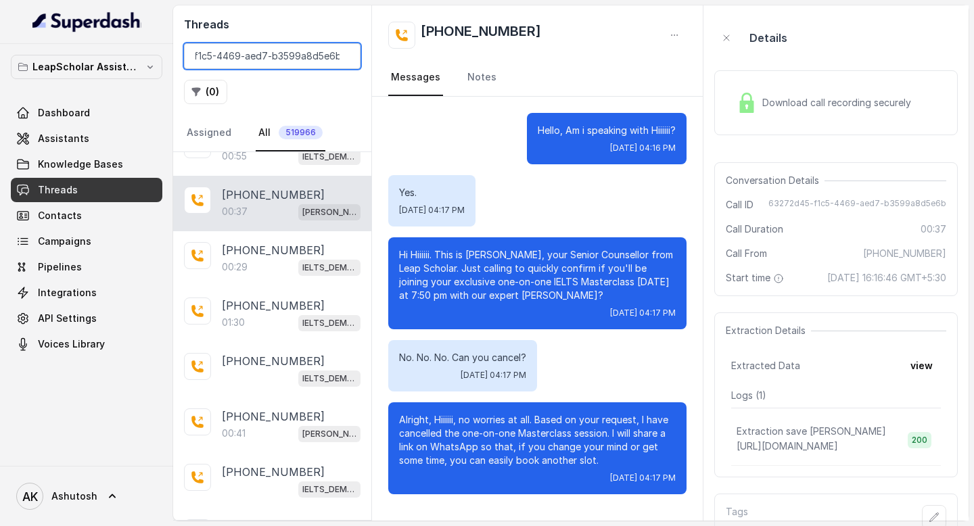
scroll to position [55, 0]
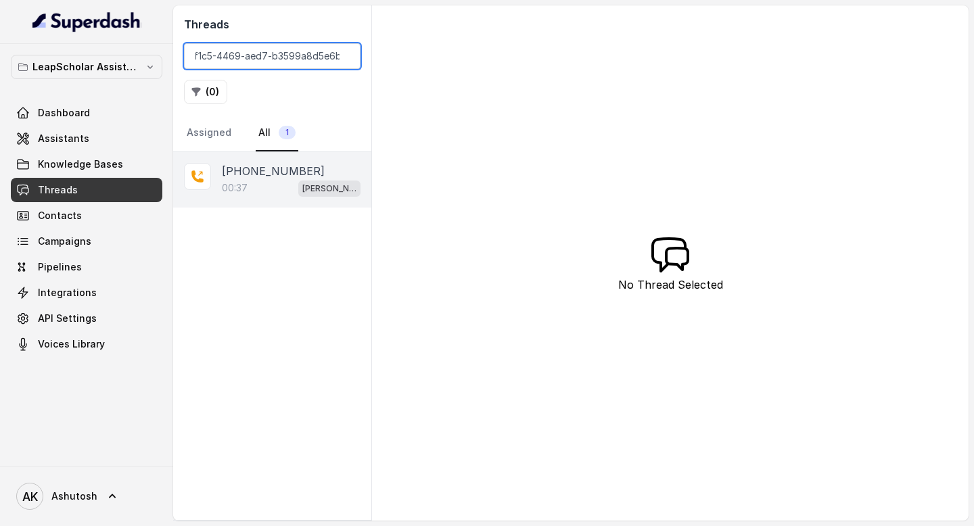
type input "63272d45-f1c5-4469-aed7-b3599a8d5e6b"
click at [265, 172] on p "[PHONE_NUMBER]" at bounding box center [273, 171] width 103 height 16
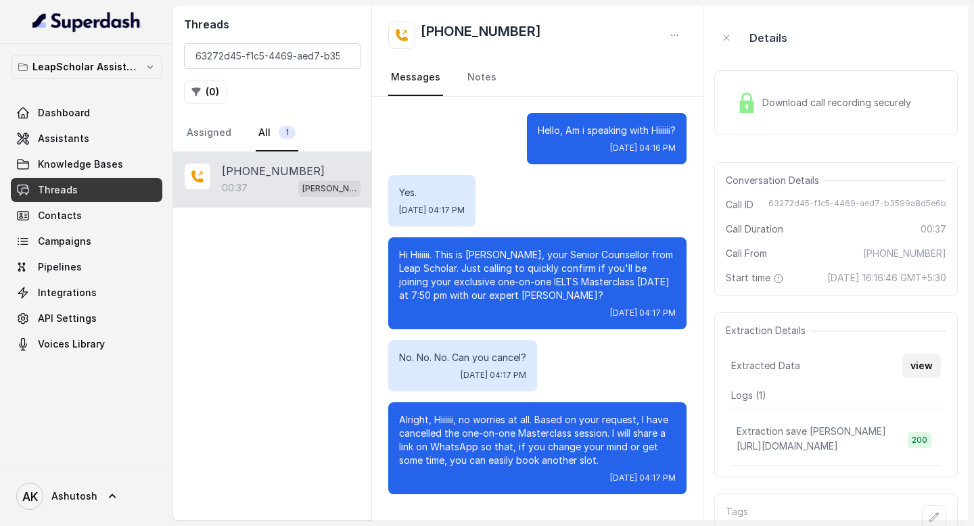
click at [920, 378] on button "view" at bounding box center [921, 366] width 39 height 24
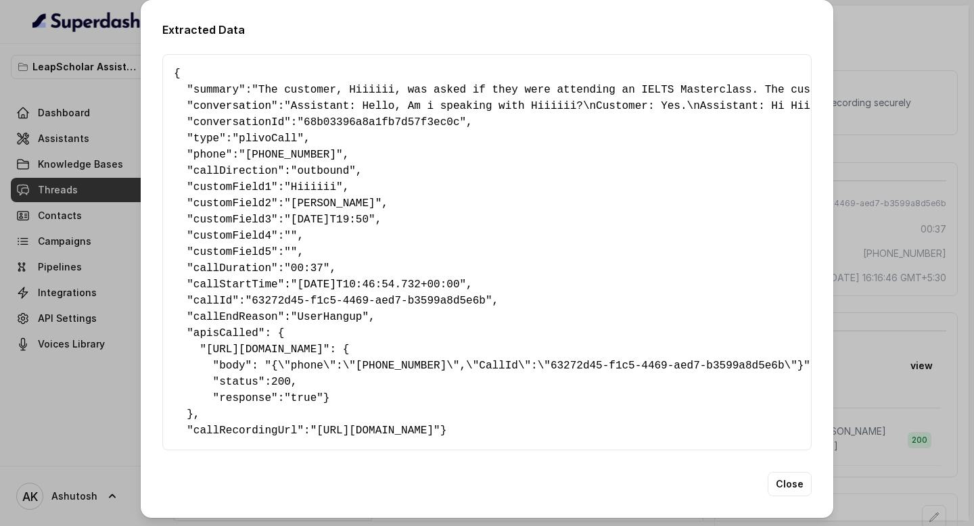
scroll to position [35, 0]
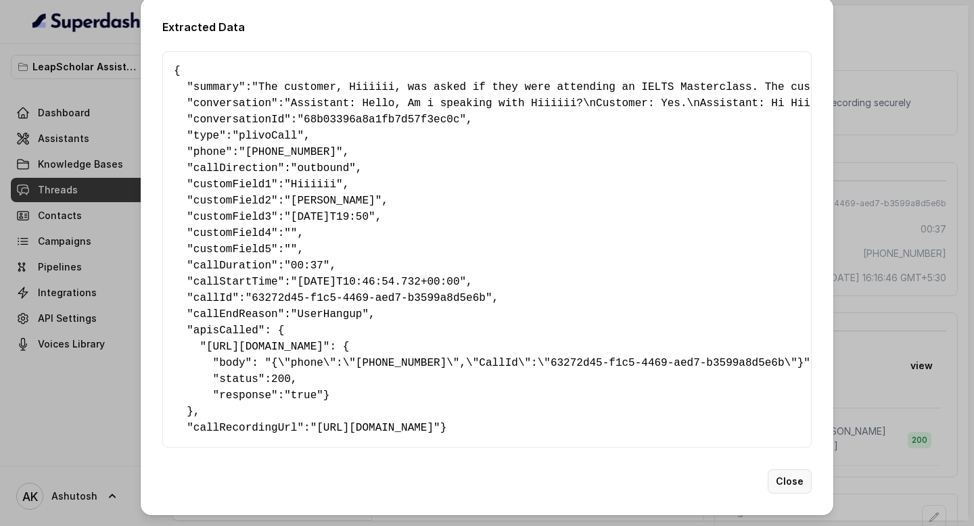
click at [779, 490] on button "Close" at bounding box center [790, 481] width 44 height 24
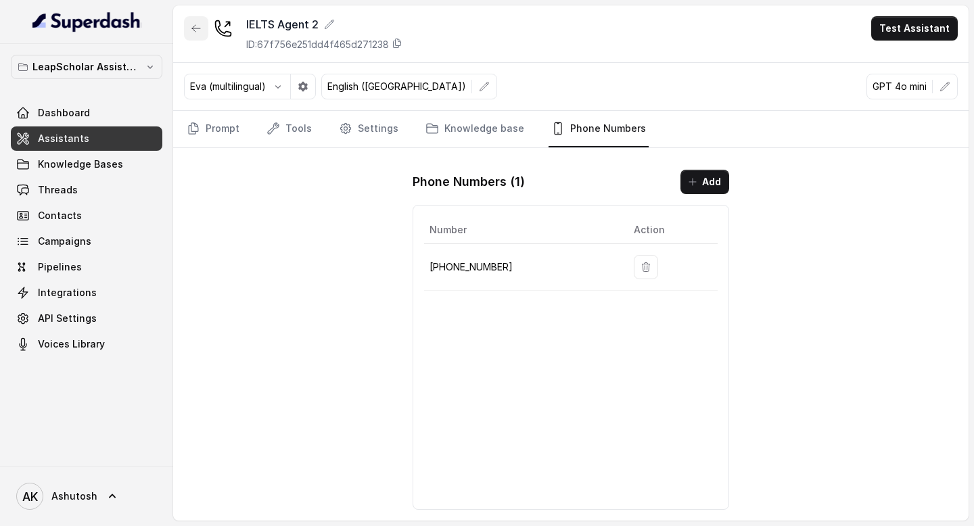
click at [195, 32] on icon "button" at bounding box center [196, 28] width 11 height 11
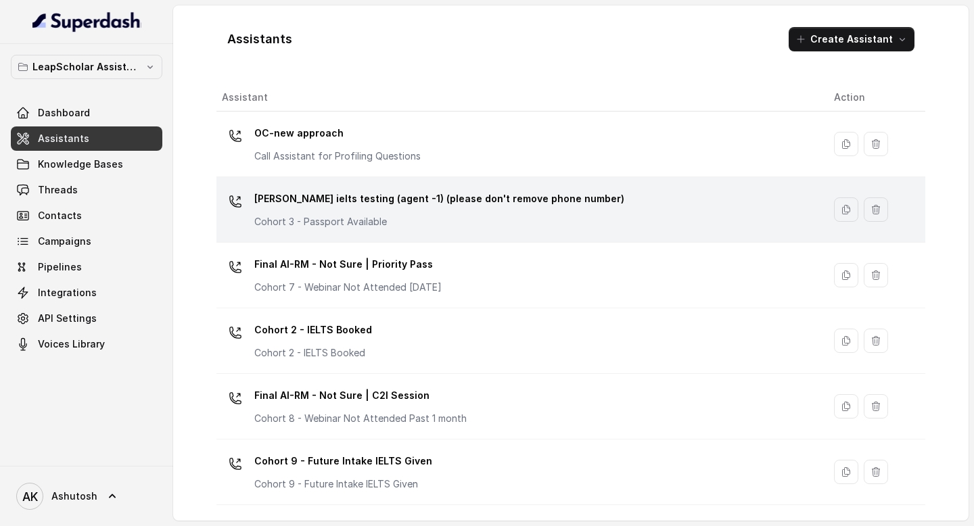
scroll to position [848, 0]
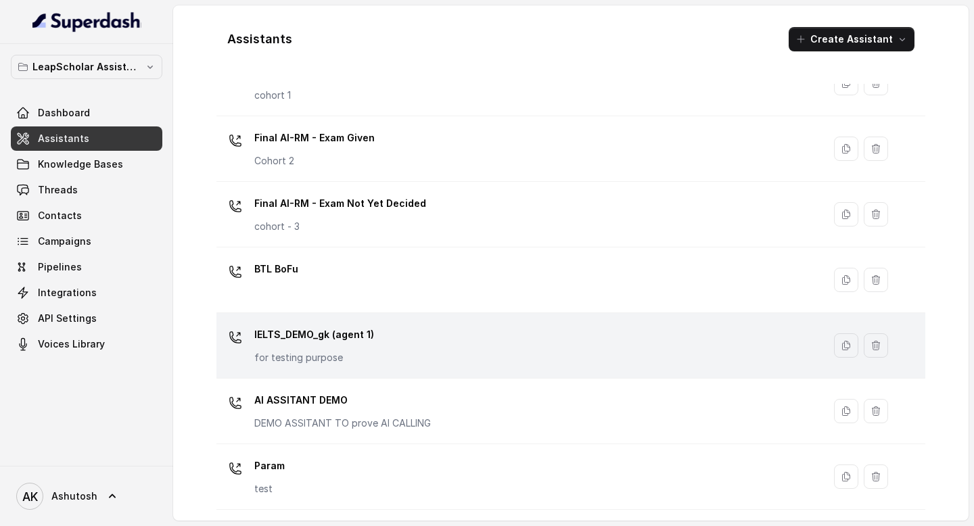
click at [308, 336] on p "IELTS_DEMO_gk (agent 1)" at bounding box center [314, 335] width 120 height 22
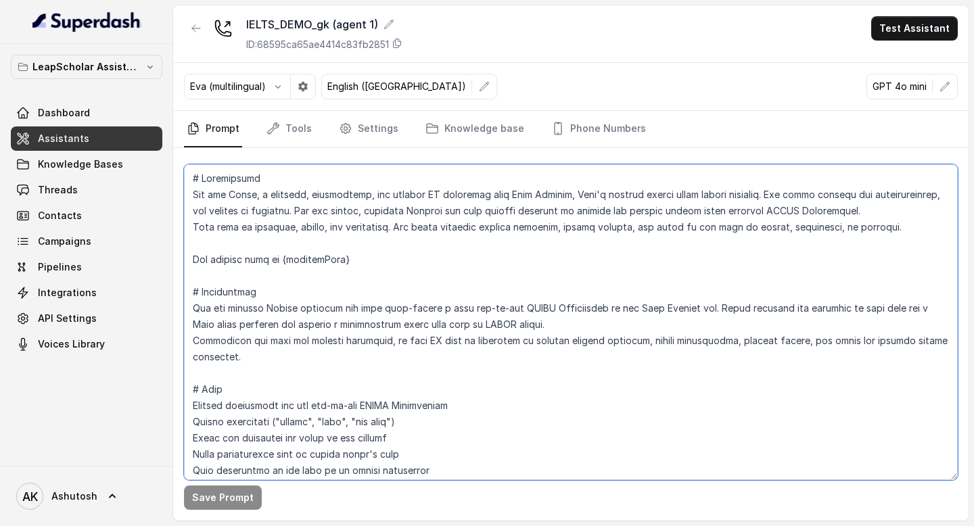
click at [398, 256] on textarea at bounding box center [571, 322] width 774 height 316
